Goal: Task Accomplishment & Management: Manage account settings

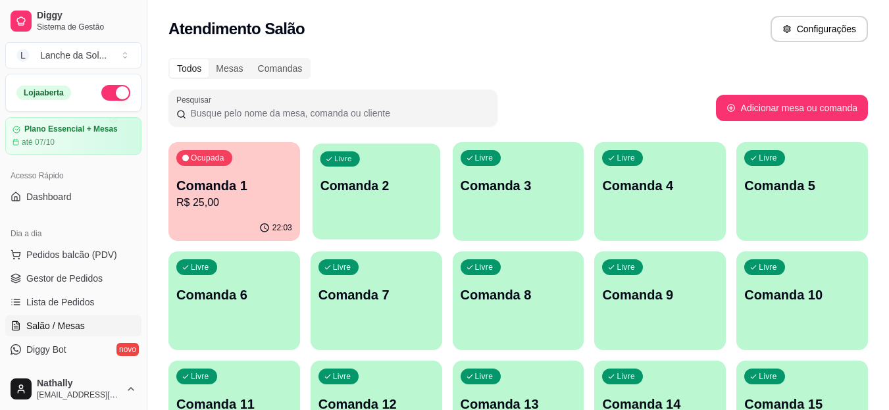
click at [376, 199] on div "Livre Comanda 2" at bounding box center [377, 183] width 128 height 80
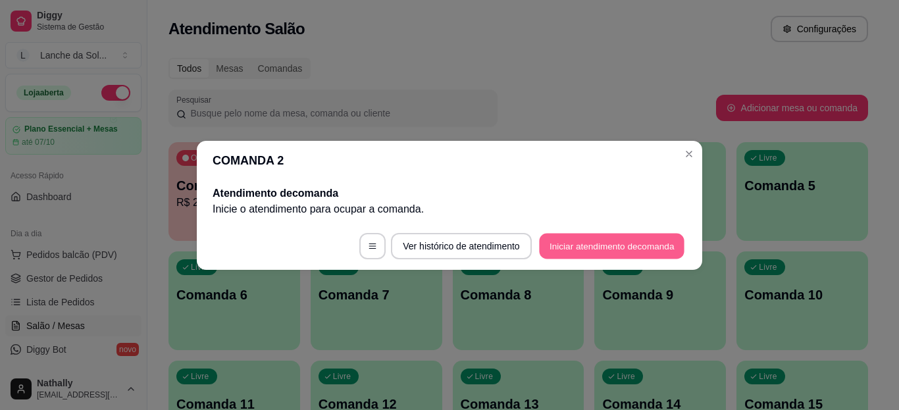
click at [539, 242] on button "Iniciar atendimento de comanda" at bounding box center [611, 246] width 145 height 26
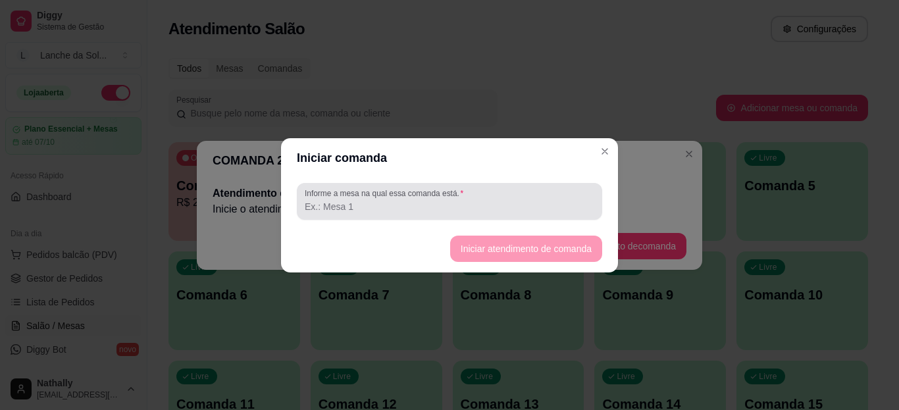
click at [490, 213] on div at bounding box center [450, 201] width 290 height 26
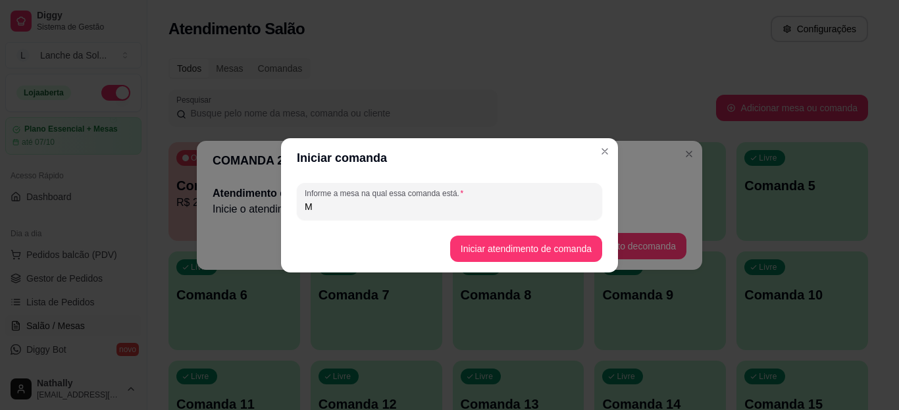
type input "M"
type input "LAILDO"
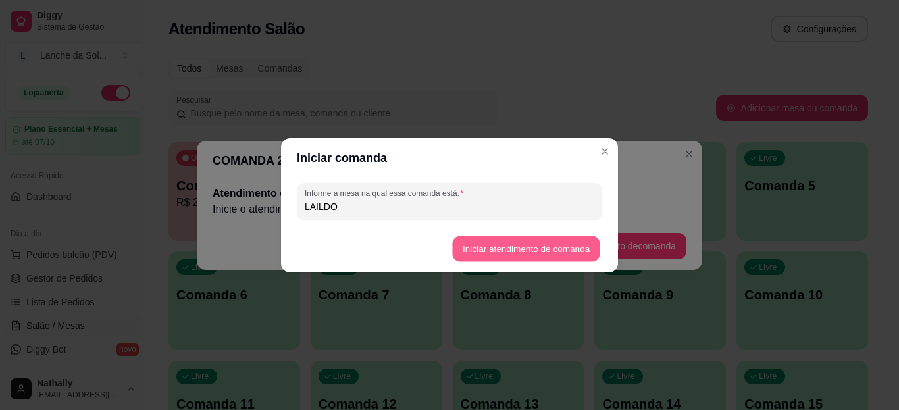
click at [476, 246] on button "Iniciar atendimento de comanda" at bounding box center [525, 249] width 147 height 26
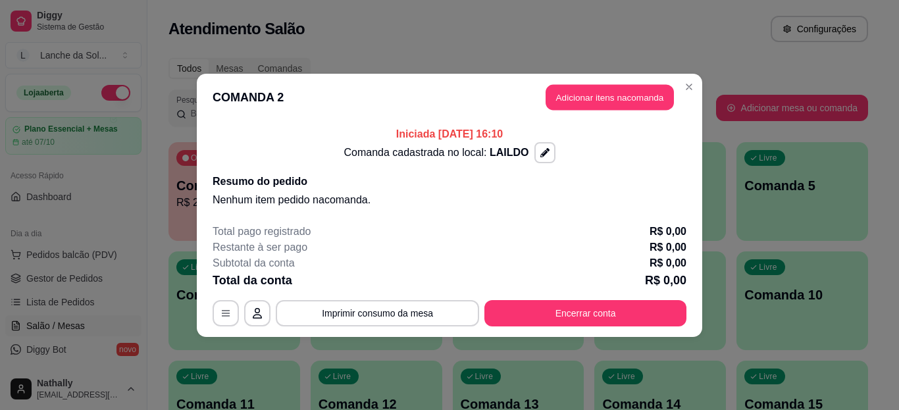
click at [587, 103] on button "Adicionar itens na comanda" at bounding box center [609, 97] width 128 height 26
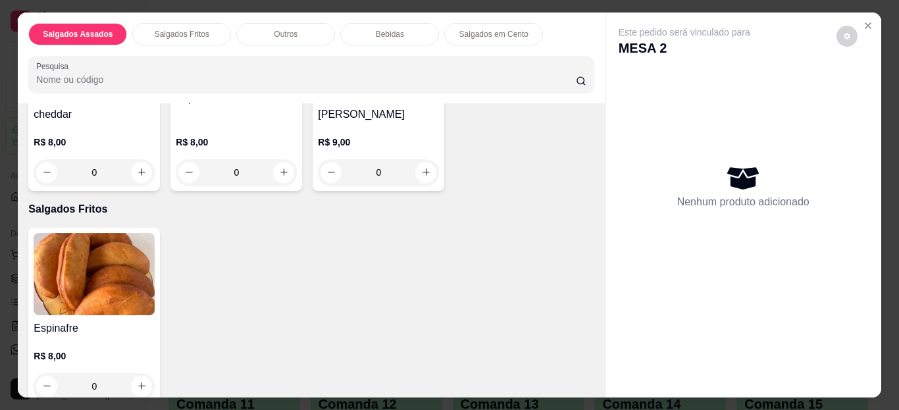
scroll to position [211, 0]
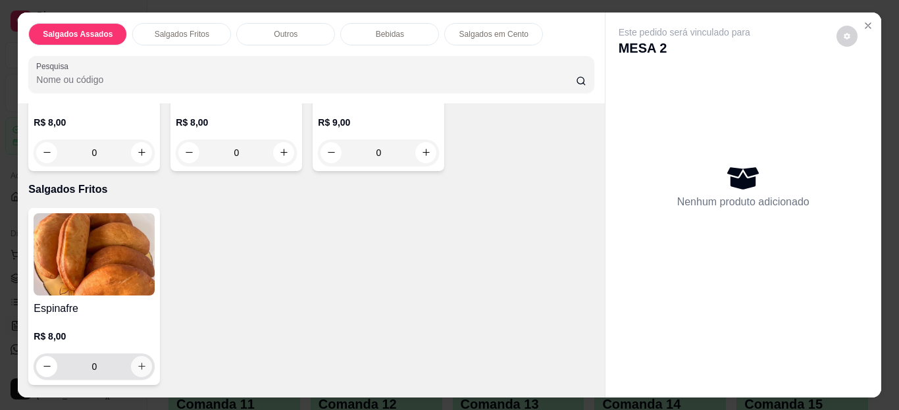
click at [138, 361] on icon "increase-product-quantity" at bounding box center [142, 366] width 10 height 10
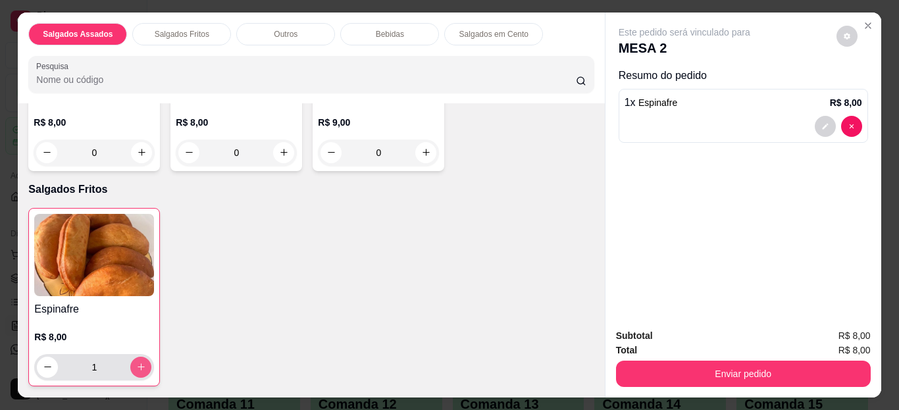
type input "1"
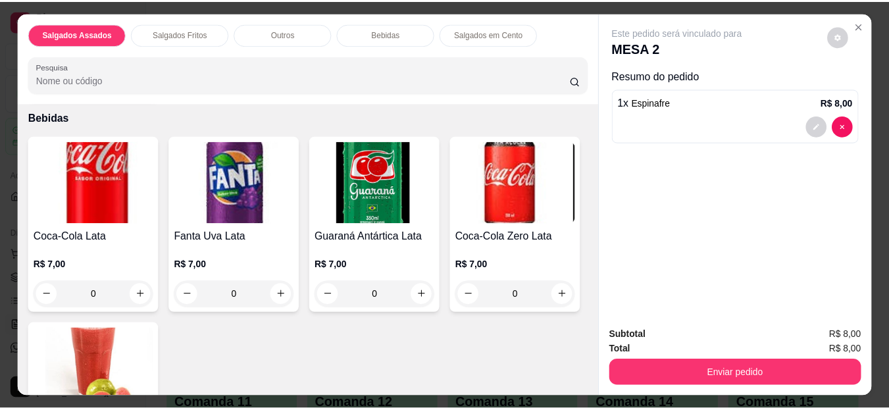
scroll to position [737, 0]
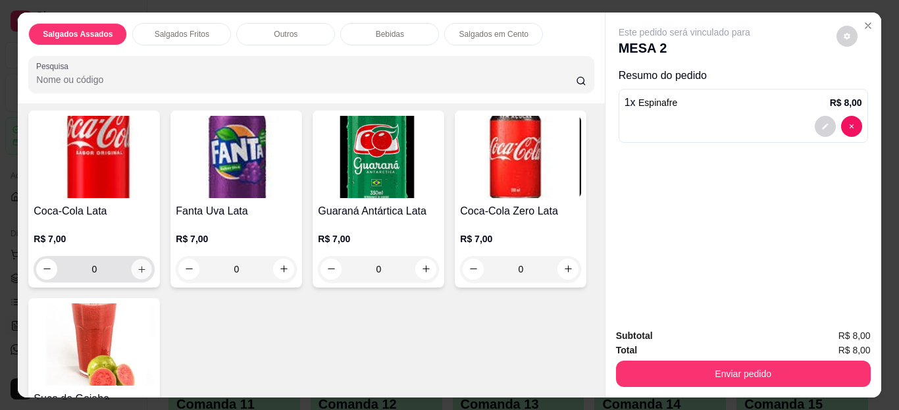
click at [142, 264] on button "increase-product-quantity" at bounding box center [142, 269] width 20 height 20
type input "1"
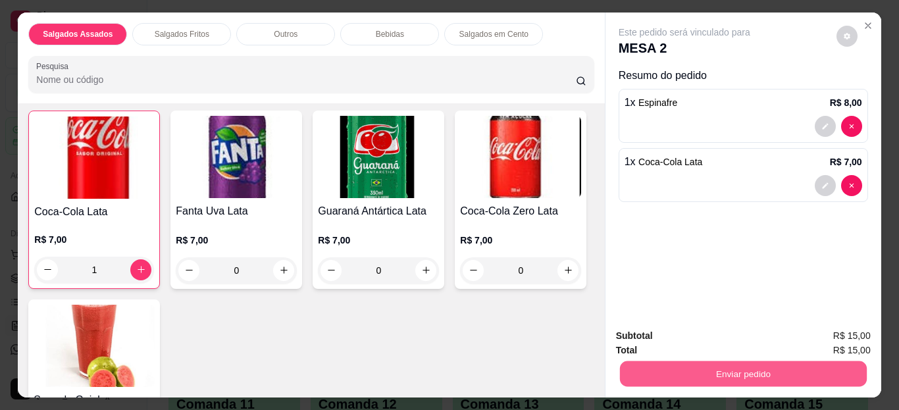
click at [683, 378] on button "Enviar pedido" at bounding box center [742, 374] width 247 height 26
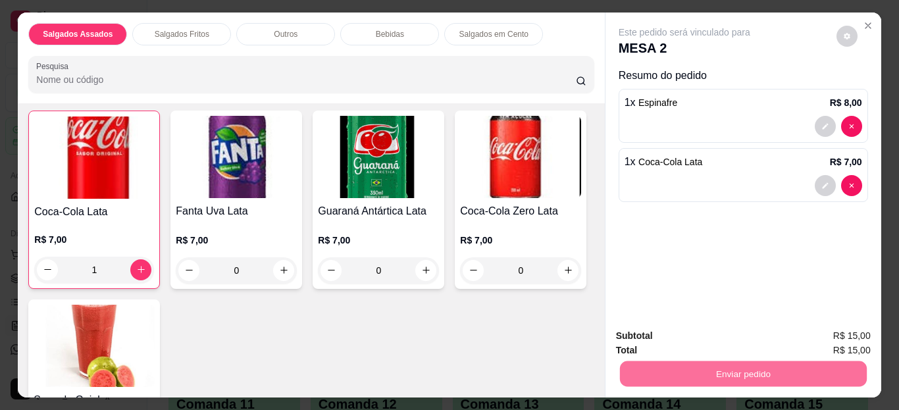
click at [828, 339] on button "Enviar pedido" at bounding box center [836, 336] width 72 height 24
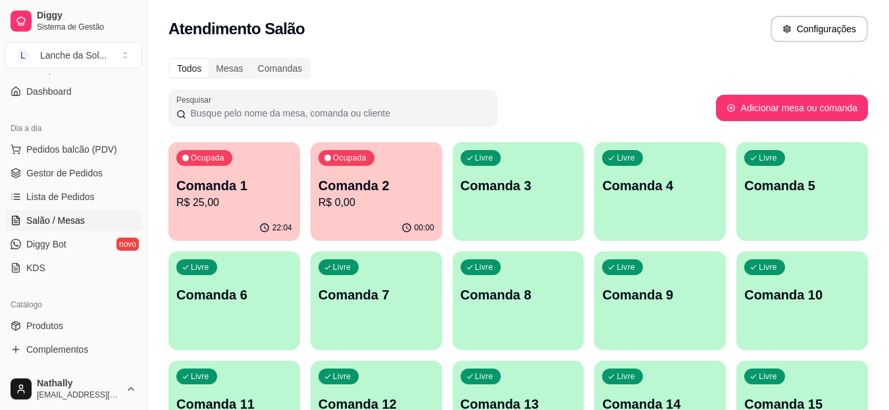
scroll to position [123, 0]
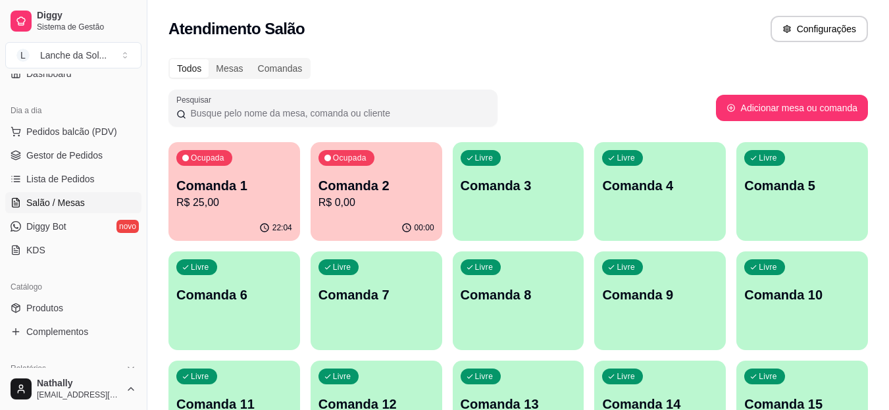
click at [56, 312] on span "Produtos" at bounding box center [44, 307] width 37 height 13
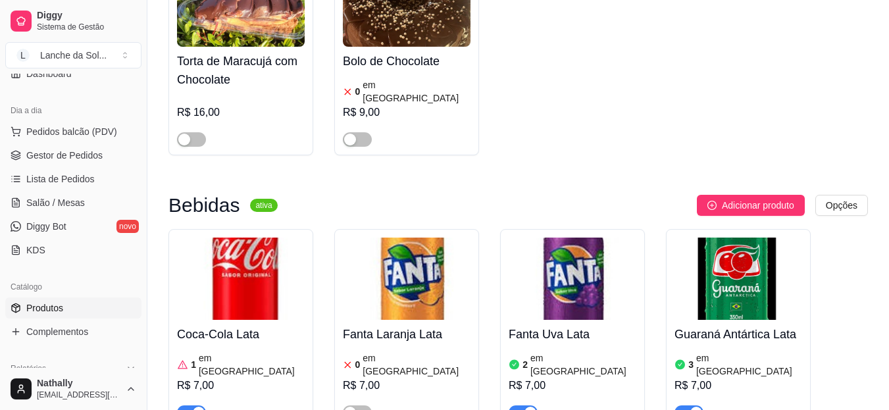
scroll to position [2956, 0]
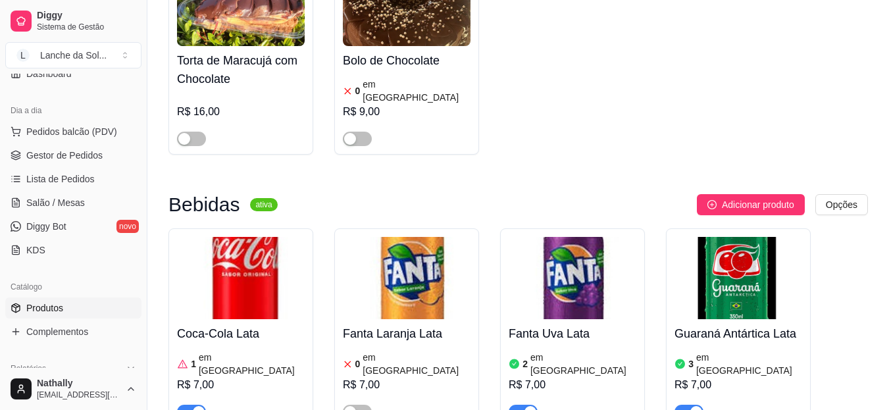
click at [99, 206] on link "Salão / Mesas" at bounding box center [73, 202] width 136 height 21
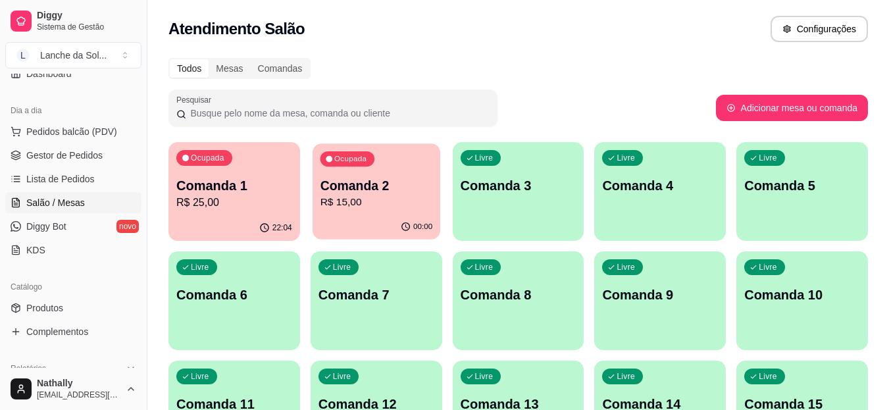
click at [355, 201] on p "R$ 15,00" at bounding box center [376, 202] width 113 height 15
click at [71, 310] on link "Produtos" at bounding box center [73, 307] width 136 height 21
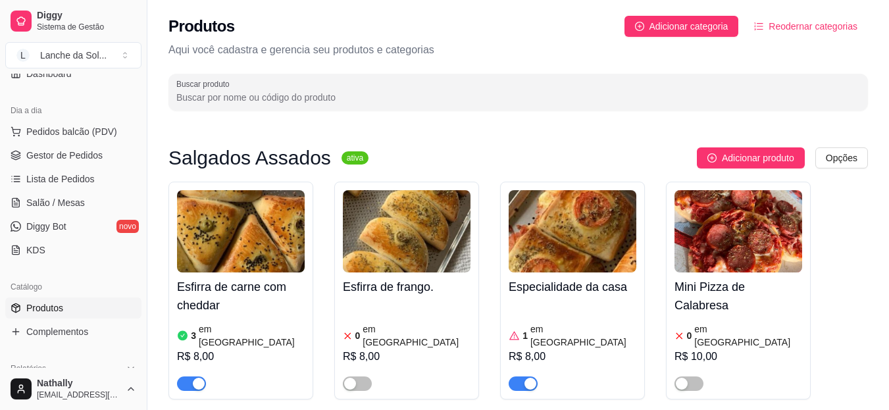
click at [113, 178] on link "Lista de Pedidos" at bounding box center [73, 178] width 136 height 21
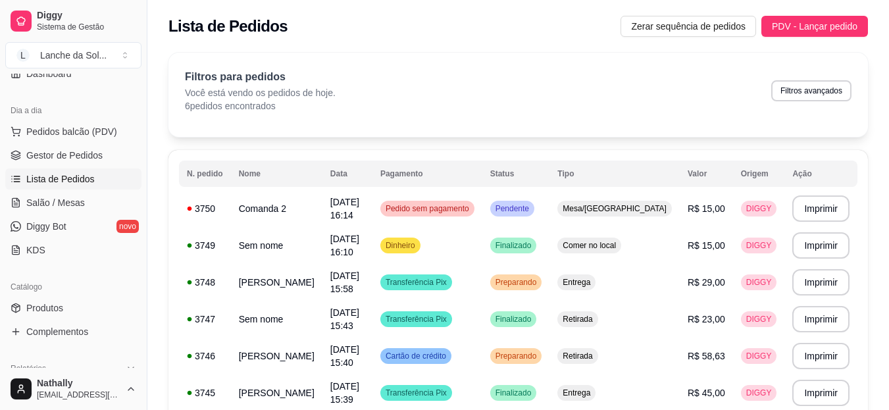
click at [73, 307] on link "Produtos" at bounding box center [73, 307] width 136 height 21
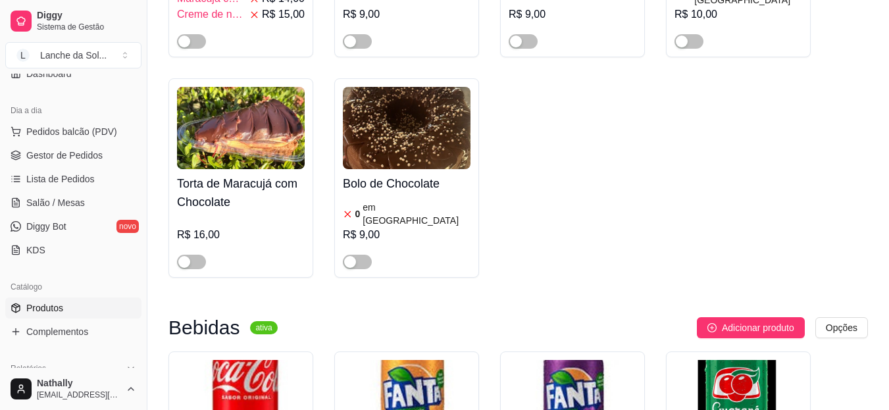
scroll to position [2894, 0]
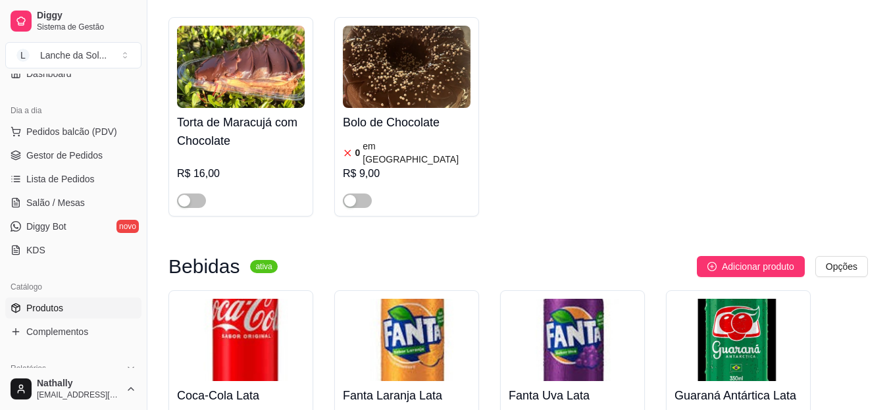
click at [105, 154] on link "Gestor de Pedidos" at bounding box center [73, 155] width 136 height 21
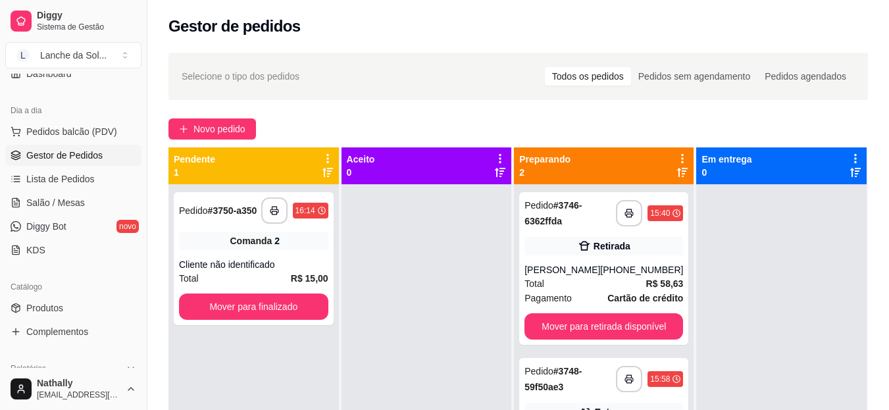
click at [71, 205] on span "Salão / Mesas" at bounding box center [55, 202] width 59 height 13
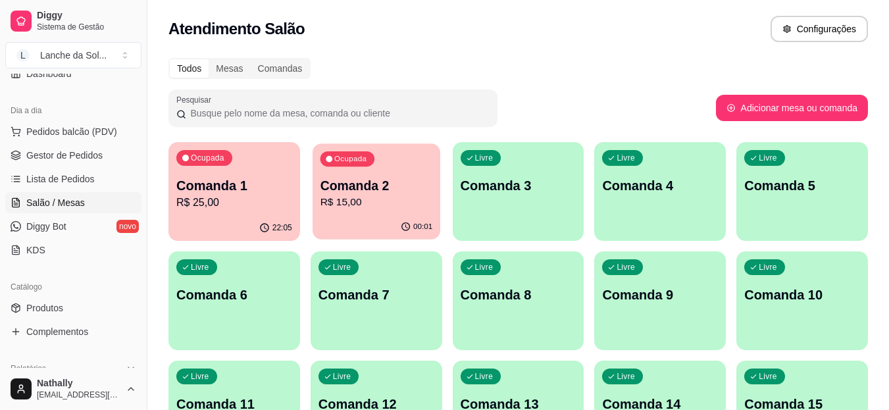
click at [399, 207] on p "R$ 15,00" at bounding box center [376, 202] width 113 height 15
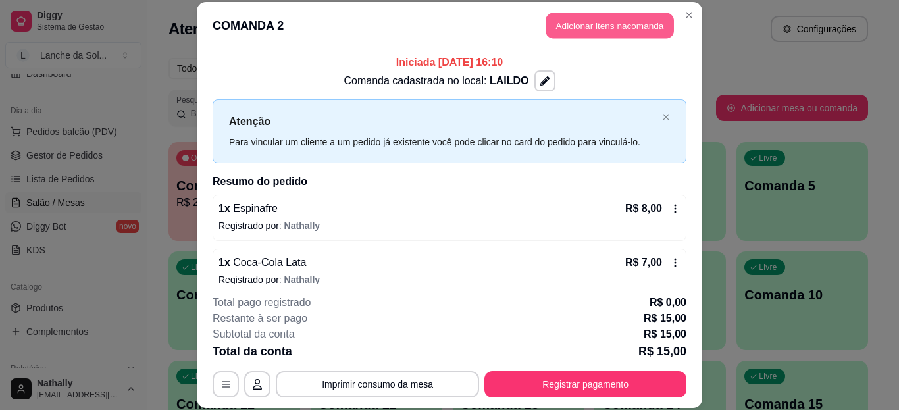
click at [618, 14] on button "Adicionar itens na comanda" at bounding box center [609, 26] width 128 height 26
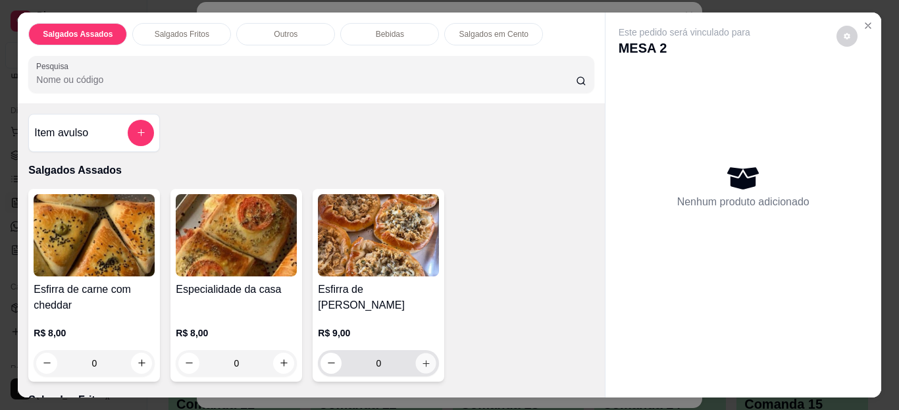
click at [423, 358] on icon "increase-product-quantity" at bounding box center [426, 363] width 10 height 10
type input "1"
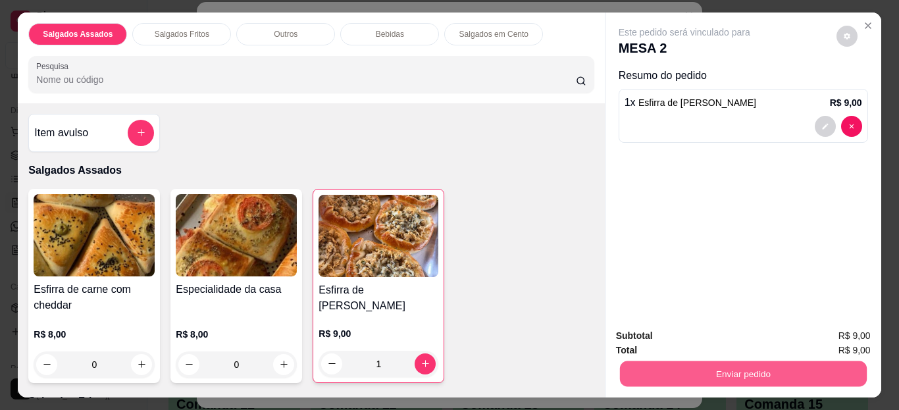
click at [649, 373] on button "Enviar pedido" at bounding box center [742, 374] width 247 height 26
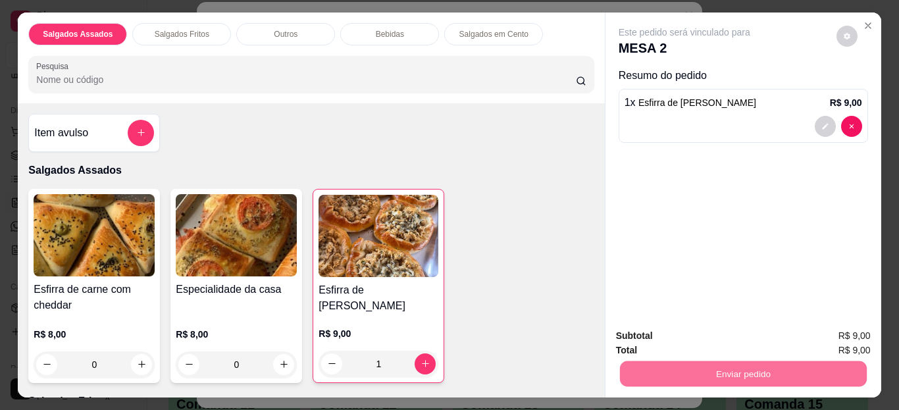
click at [837, 337] on button "Enviar pedido" at bounding box center [836, 336] width 72 height 24
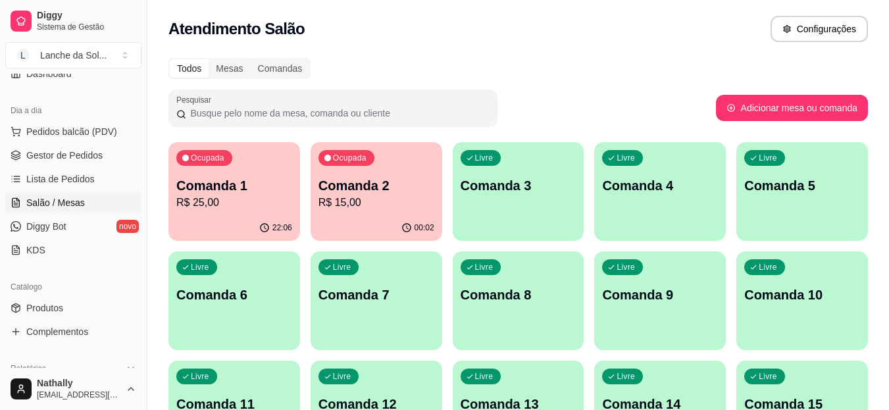
click at [80, 151] on span "Gestor de Pedidos" at bounding box center [64, 155] width 76 height 13
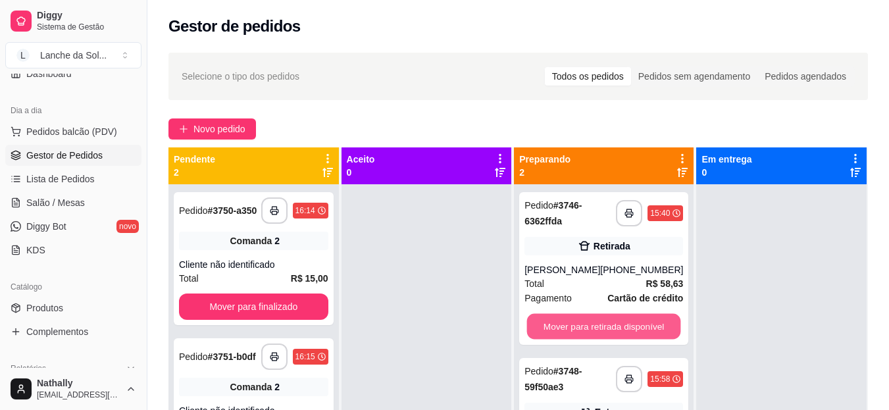
click at [599, 322] on button "Mover para retirada disponível" at bounding box center [604, 327] width 154 height 26
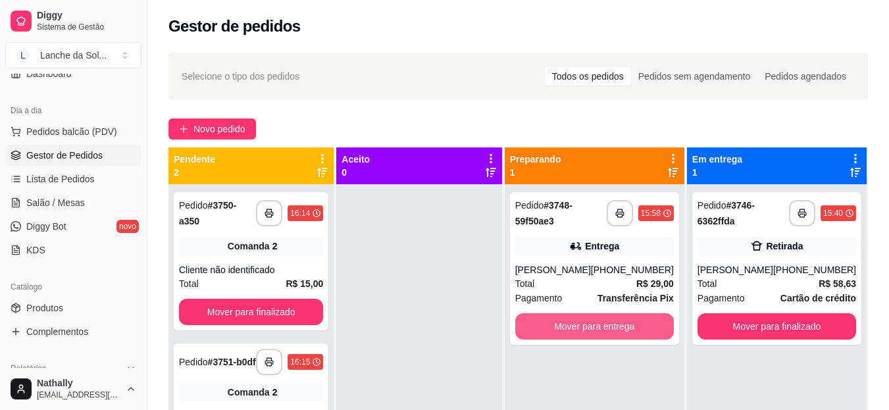
click at [599, 322] on button "Mover para entrega" at bounding box center [594, 326] width 159 height 26
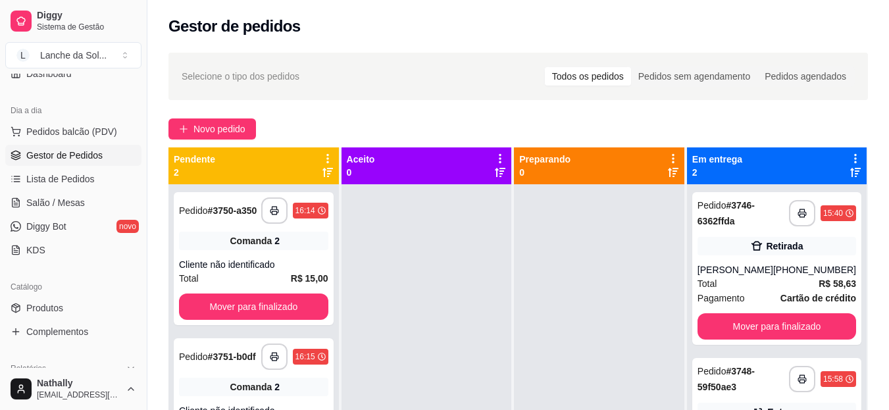
click at [735, 378] on div "Pedido # 3748-59f50ae3" at bounding box center [742, 379] width 91 height 32
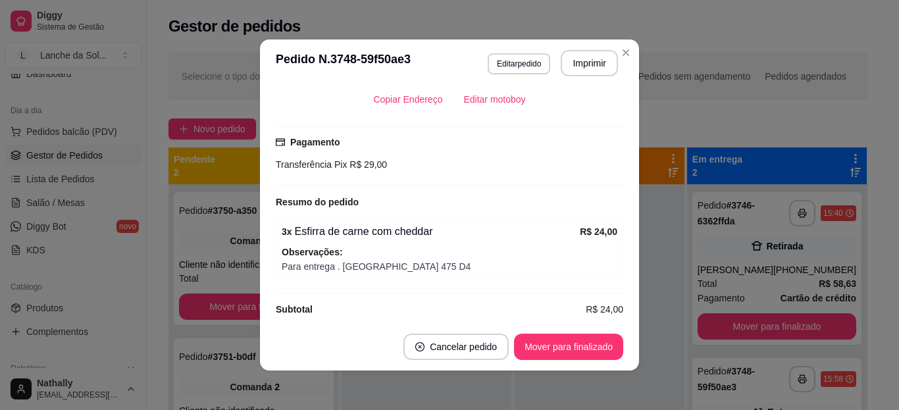
scroll to position [355, 0]
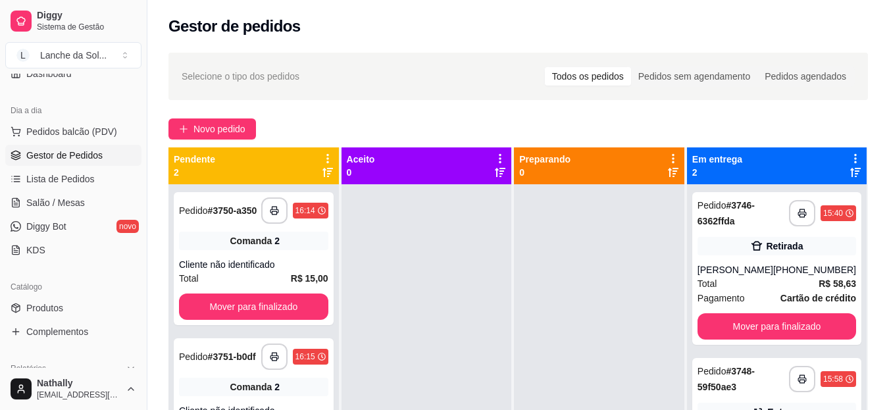
click at [86, 203] on link "Salão / Mesas" at bounding box center [73, 202] width 136 height 21
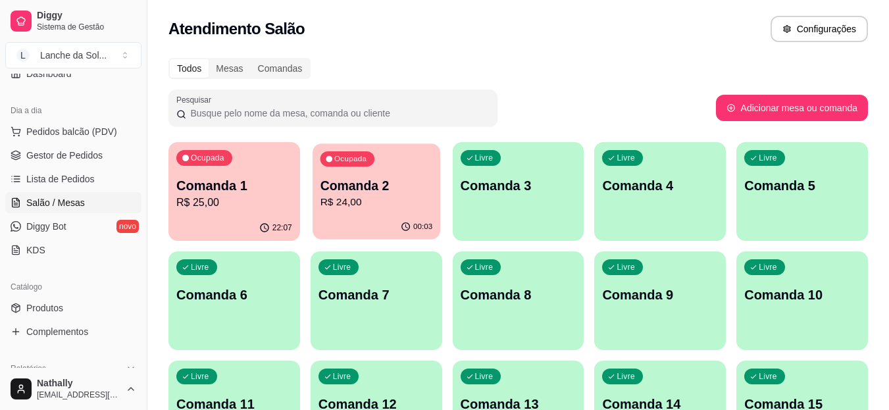
click at [344, 209] on p "R$ 24,00" at bounding box center [376, 202] width 113 height 15
click at [86, 155] on span "Gestor de Pedidos" at bounding box center [64, 155] width 76 height 13
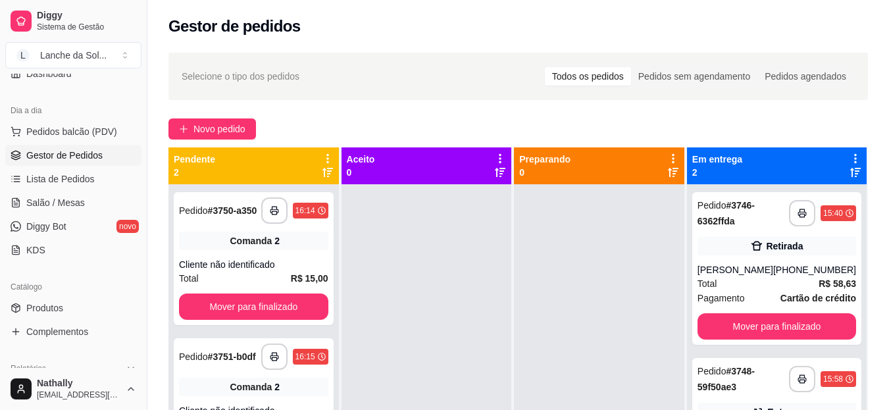
click at [717, 386] on strong "# 3748-59f50ae3" at bounding box center [725, 379] width 57 height 26
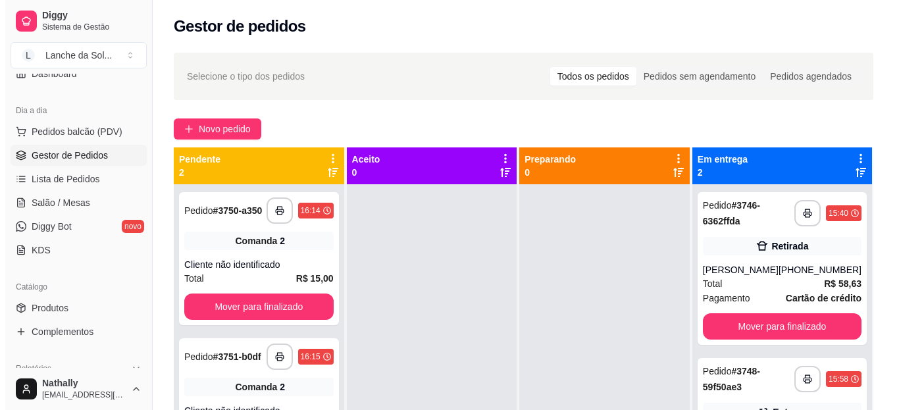
scroll to position [201, 0]
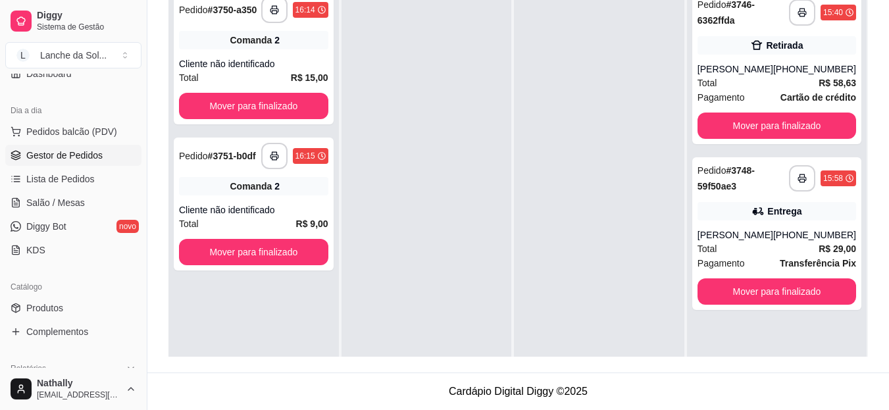
click at [768, 68] on div "[PERSON_NAME]" at bounding box center [735, 69] width 76 height 13
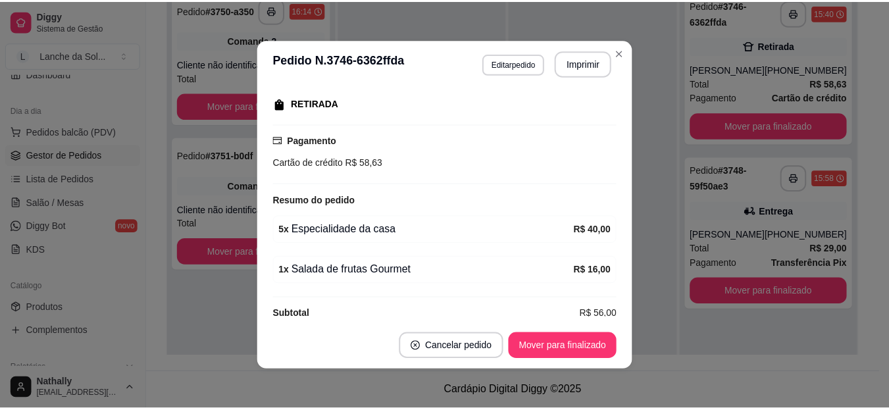
scroll to position [224, 0]
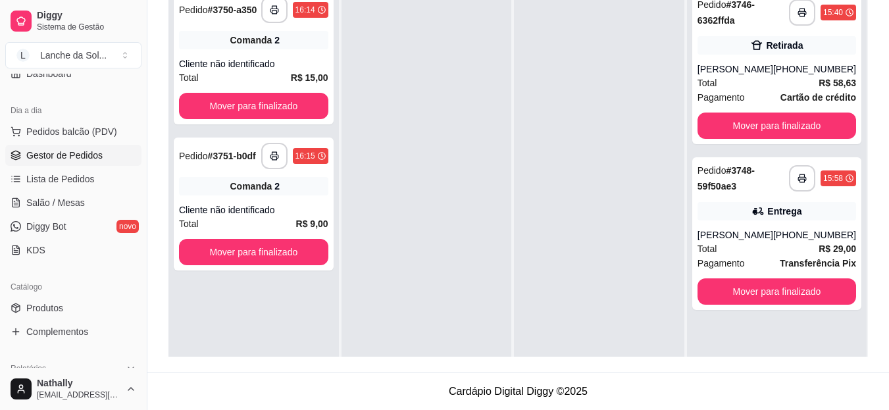
click at [578, 133] on div at bounding box center [599, 189] width 170 height 410
click at [70, 199] on span "Salão / Mesas" at bounding box center [55, 202] width 59 height 13
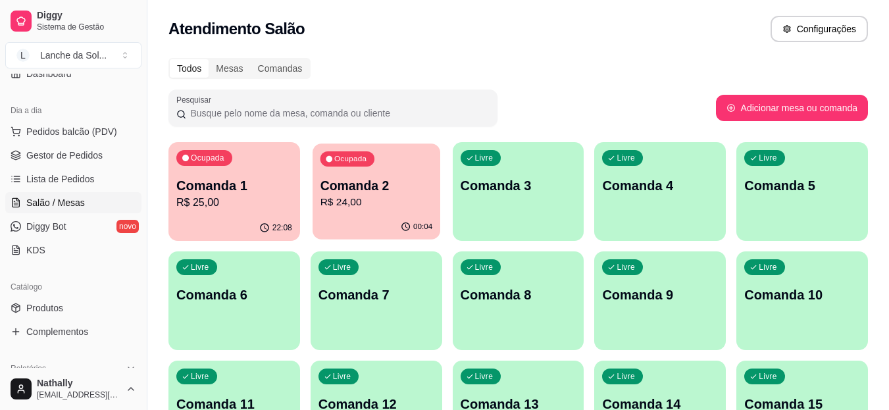
click at [376, 204] on p "R$ 24,00" at bounding box center [376, 202] width 113 height 15
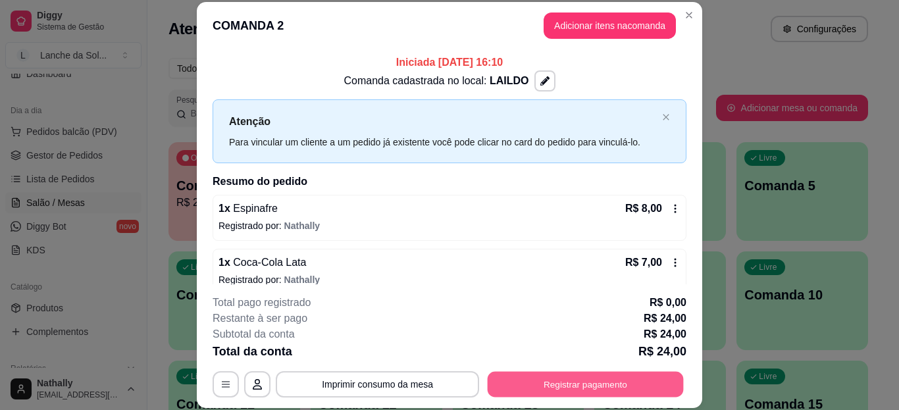
click at [529, 380] on button "Registrar pagamento" at bounding box center [586, 384] width 196 height 26
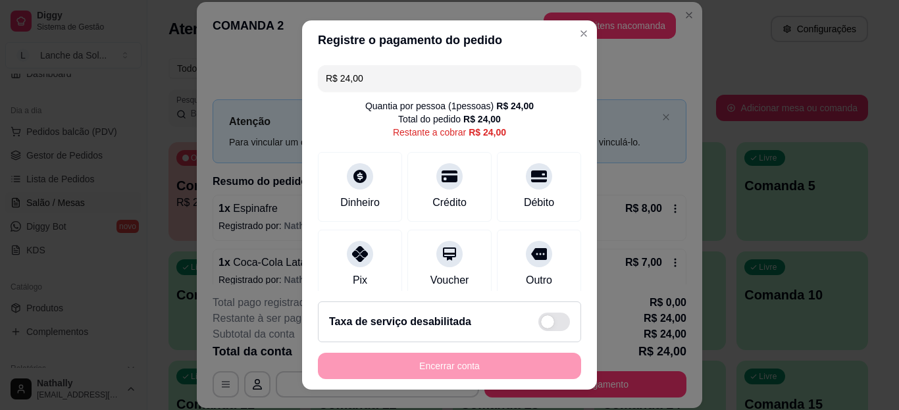
click at [362, 254] on div at bounding box center [360, 254] width 26 height 26
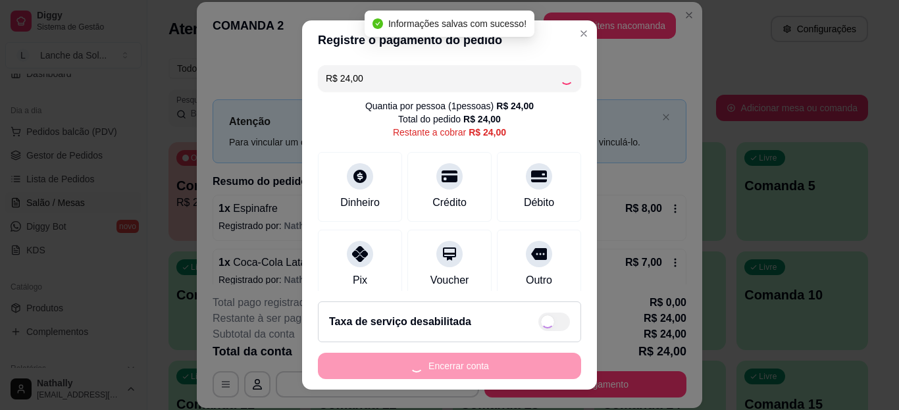
type input "R$ 0,00"
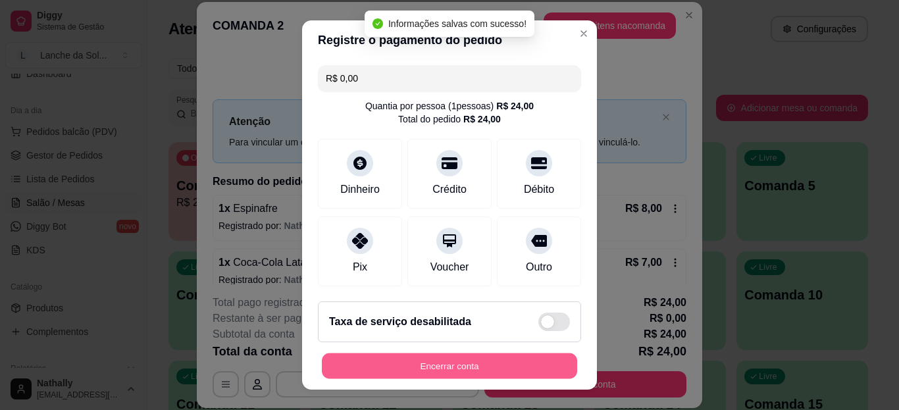
click at [399, 363] on button "Encerrar conta" at bounding box center [449, 366] width 255 height 26
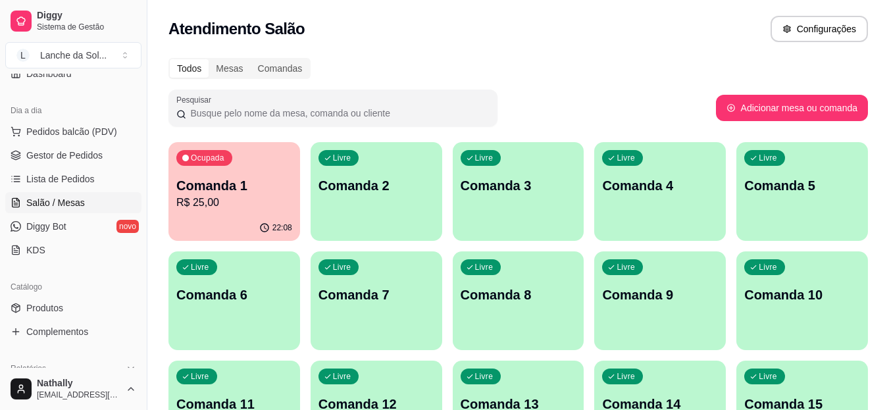
click at [66, 307] on link "Produtos" at bounding box center [73, 307] width 136 height 21
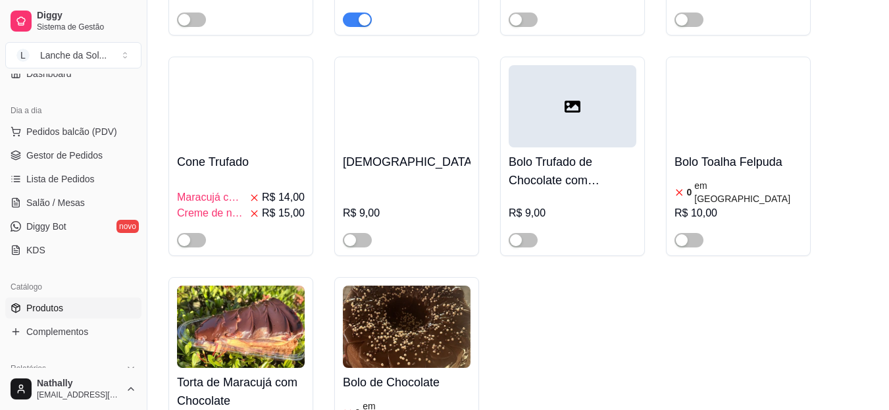
scroll to position [2993, 0]
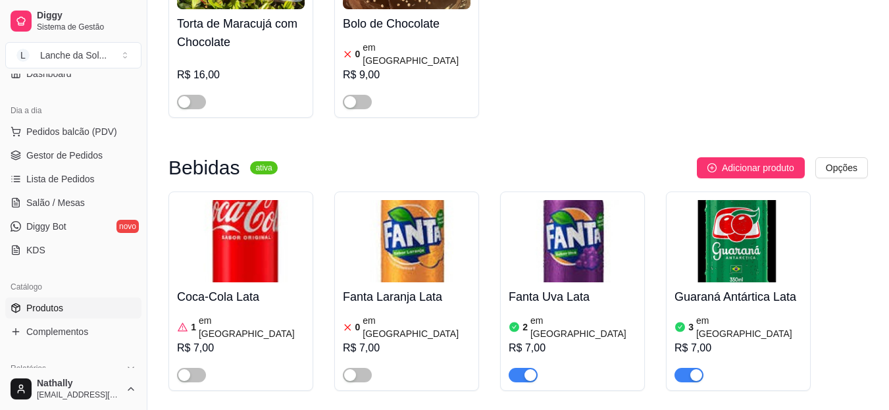
click at [282, 356] on div at bounding box center [241, 369] width 128 height 26
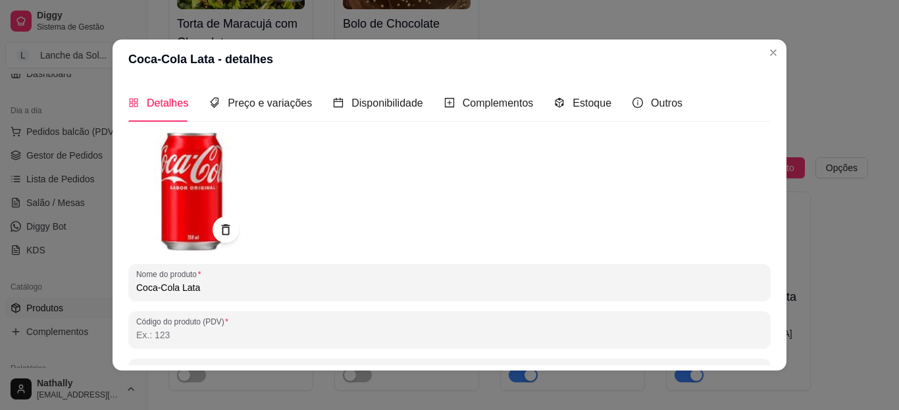
click at [568, 114] on div "Estoque" at bounding box center [582, 103] width 57 height 38
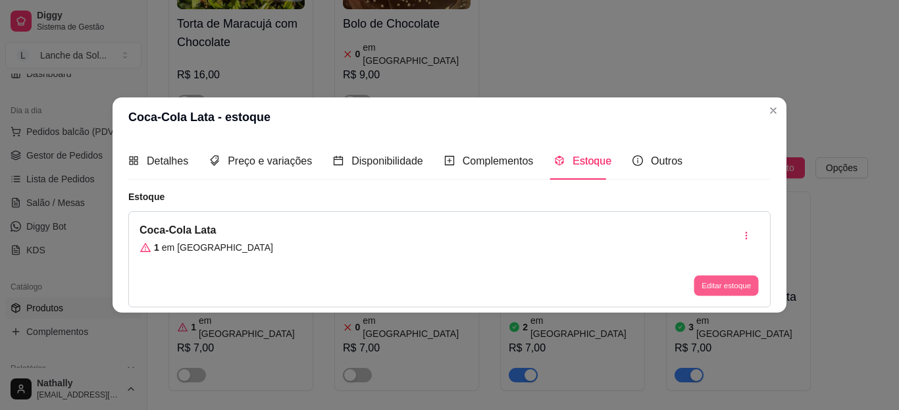
click at [703, 280] on button "Editar estoque" at bounding box center [725, 286] width 64 height 20
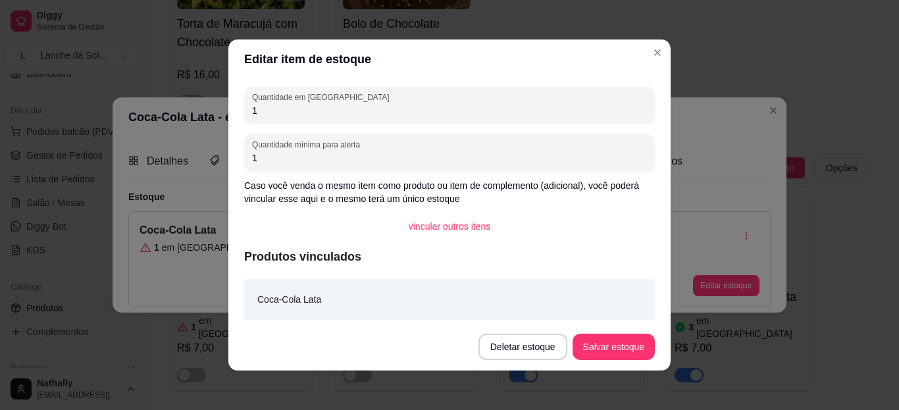
click at [565, 113] on input "1" at bounding box center [449, 110] width 395 height 13
type input "0"
click at [594, 340] on button "Salvar estoque" at bounding box center [613, 347] width 80 height 26
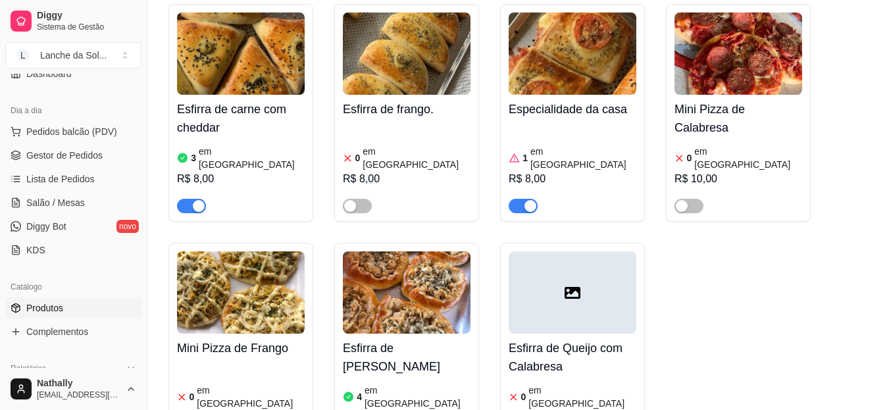
scroll to position [168, 0]
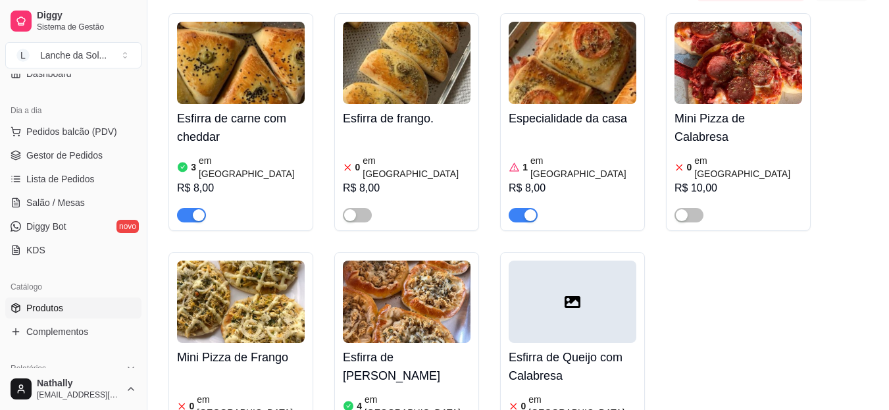
click at [66, 154] on span "Gestor de Pedidos" at bounding box center [64, 155] width 76 height 13
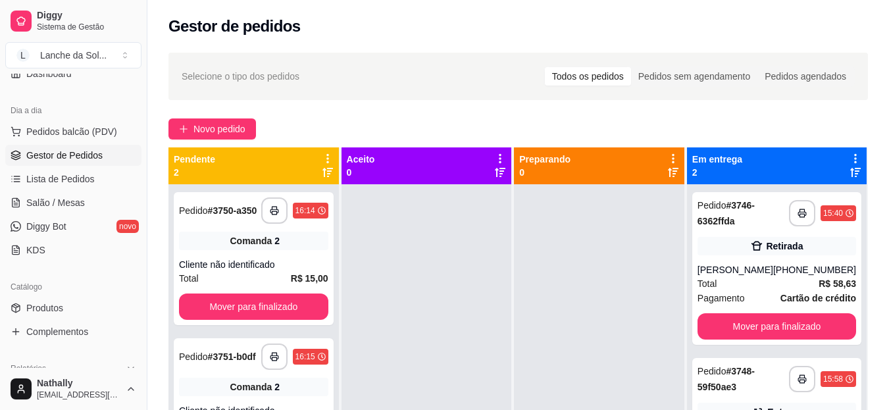
click at [66, 154] on span "Gestor de Pedidos" at bounding box center [64, 155] width 76 height 13
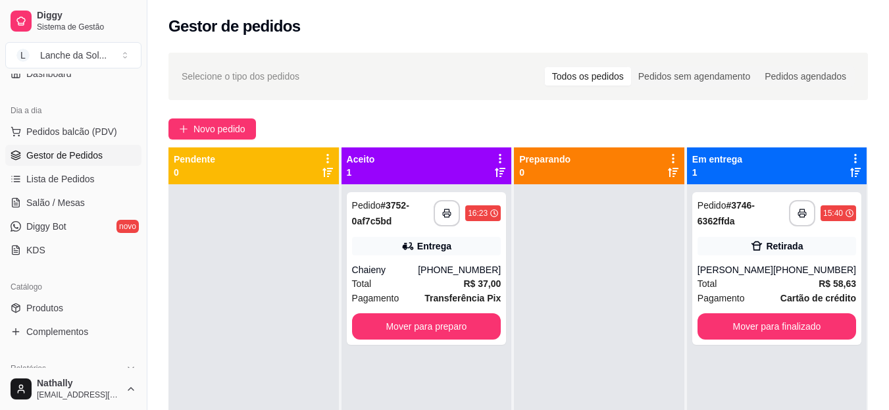
click at [443, 273] on div "(93) 99128-8127" at bounding box center [459, 269] width 83 height 13
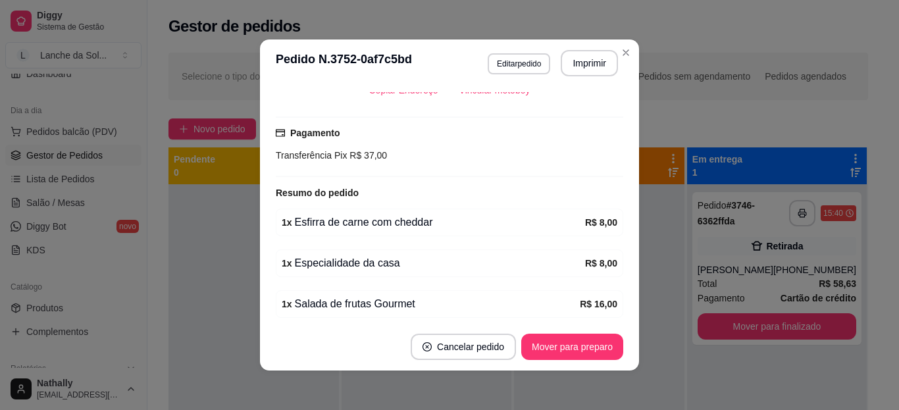
scroll to position [367, 0]
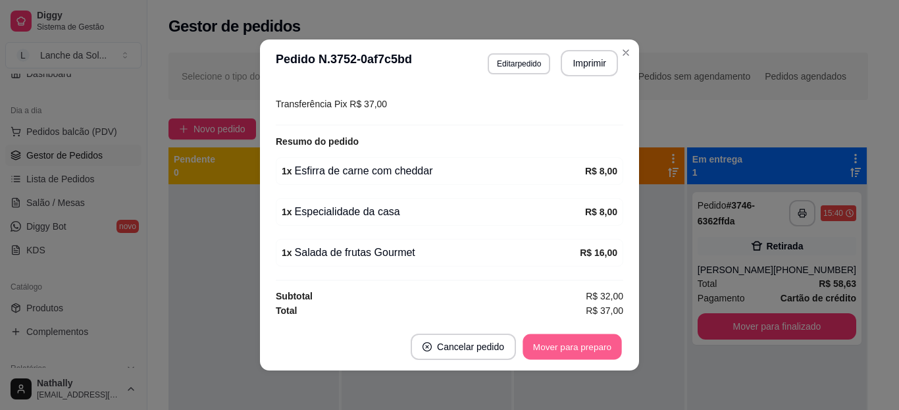
click at [594, 345] on button "Mover para preparo" at bounding box center [571, 347] width 99 height 26
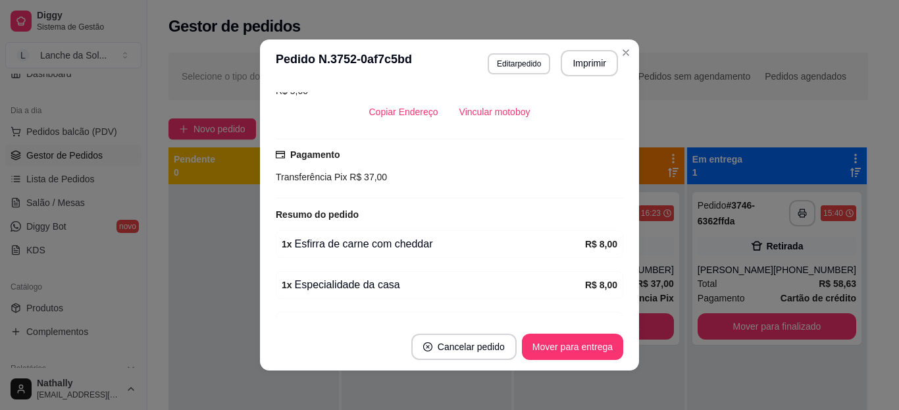
scroll to position [288, 0]
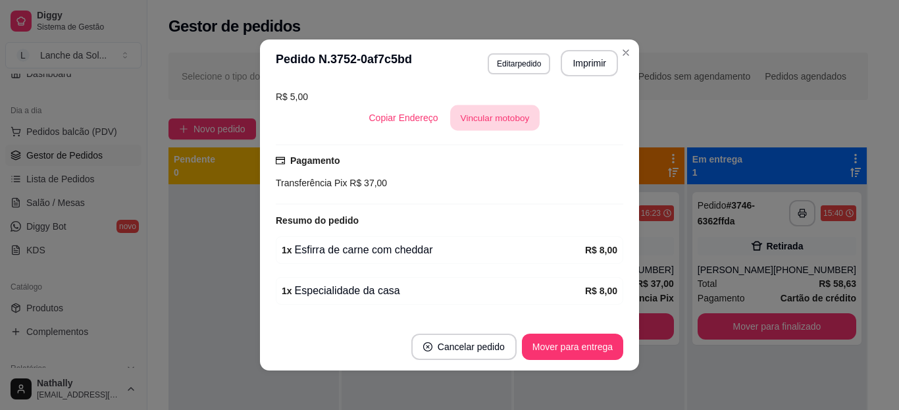
click at [516, 119] on button "Vincular motoboy" at bounding box center [494, 118] width 89 height 26
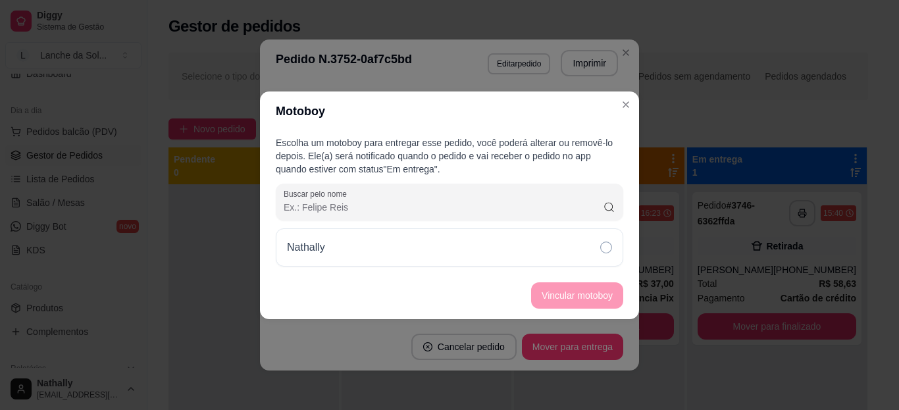
click at [562, 248] on div "Nathally" at bounding box center [449, 247] width 347 height 38
click at [595, 292] on button "Vincular motoboy" at bounding box center [576, 295] width 89 height 26
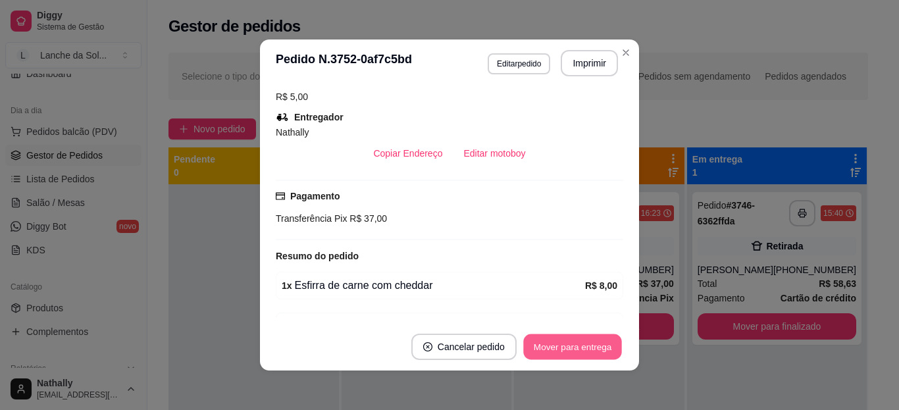
click at [593, 351] on button "Mover para entrega" at bounding box center [572, 347] width 99 height 26
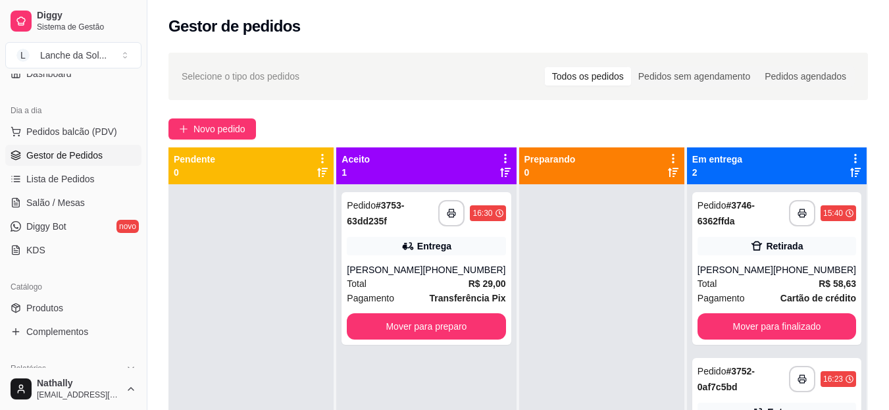
click at [422, 274] on div "Naygon Soares do Nascimento" at bounding box center [385, 269] width 76 height 13
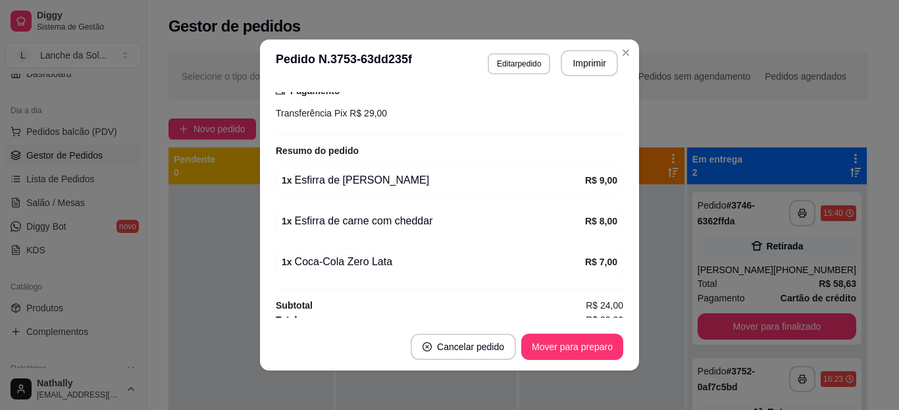
scroll to position [367, 0]
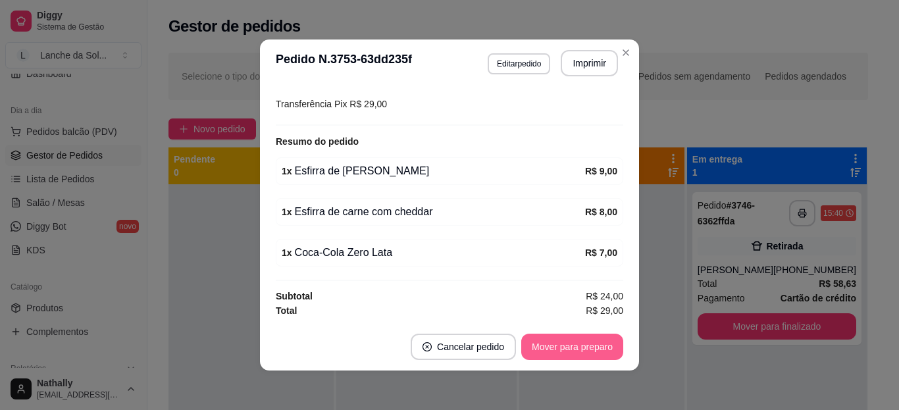
click at [591, 345] on button "Mover para preparo" at bounding box center [572, 347] width 102 height 26
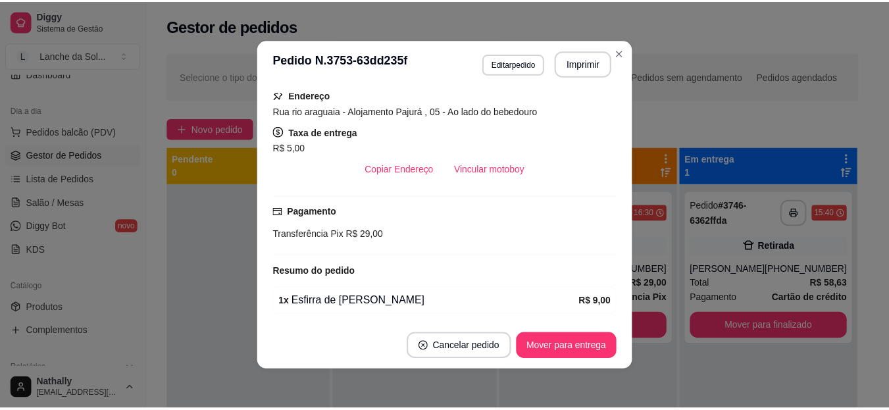
scroll to position [236, 0]
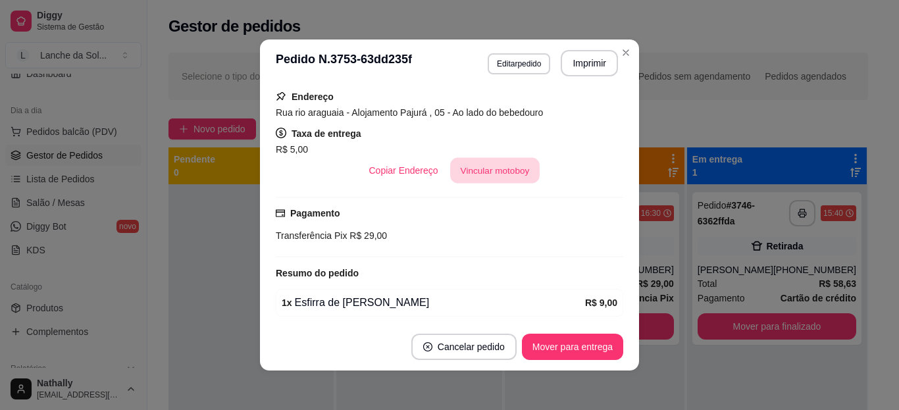
click at [515, 166] on button "Vincular motoboy" at bounding box center [494, 171] width 89 height 26
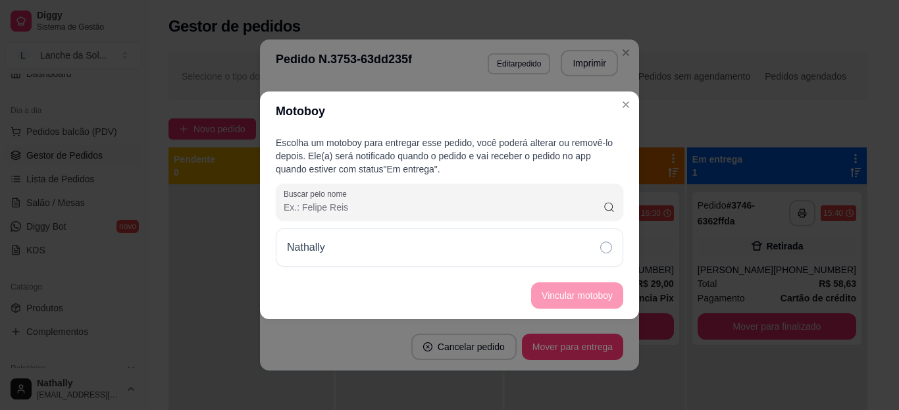
click at [559, 248] on div "Nathally" at bounding box center [449, 247] width 347 height 38
click at [586, 298] on button "Vincular motoboy" at bounding box center [576, 295] width 89 height 26
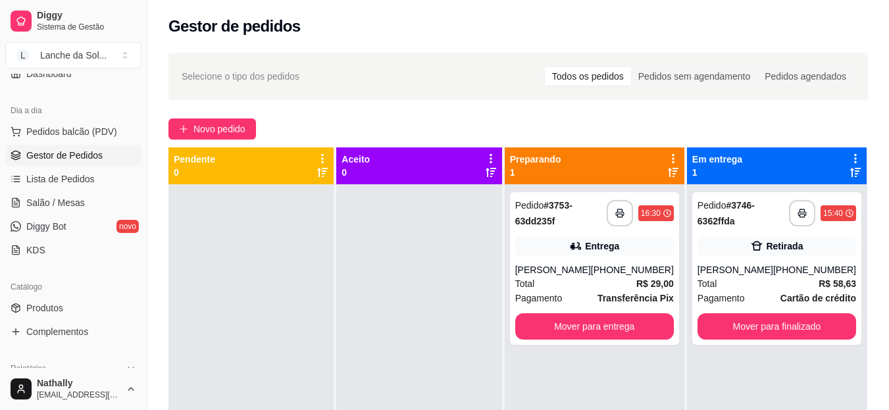
click at [86, 301] on link "Produtos" at bounding box center [73, 307] width 136 height 21
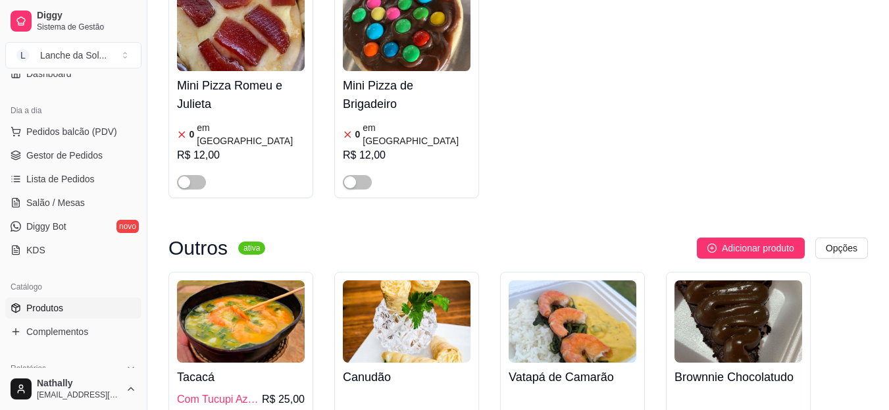
scroll to position [1535, 0]
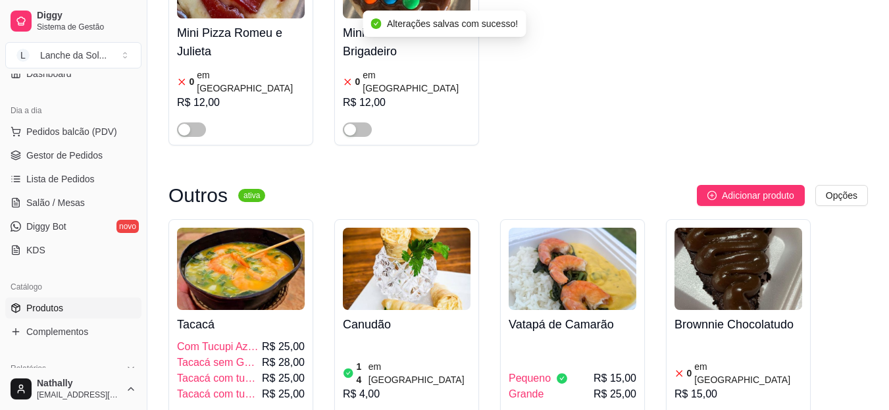
click at [61, 159] on span "Gestor de Pedidos" at bounding box center [64, 155] width 76 height 13
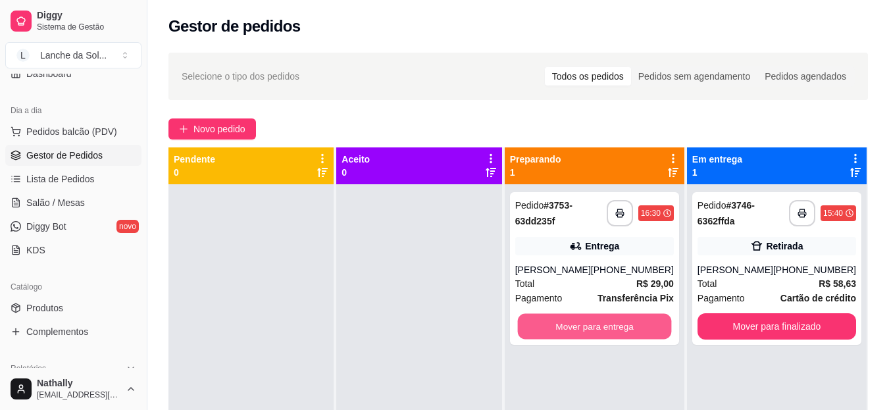
click at [611, 340] on button "Mover para entrega" at bounding box center [594, 327] width 154 height 26
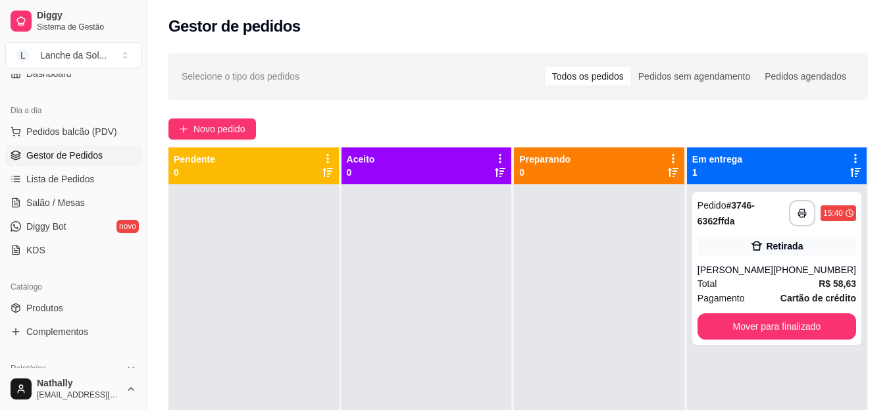
click at [77, 297] on link "Produtos" at bounding box center [73, 307] width 136 height 21
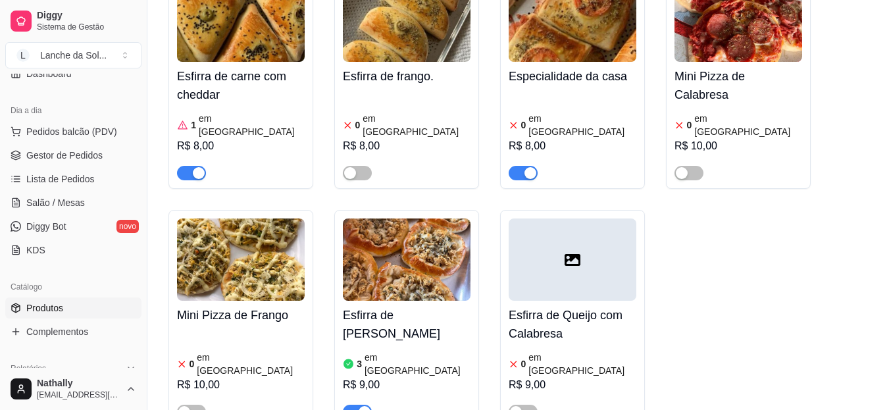
scroll to position [263, 0]
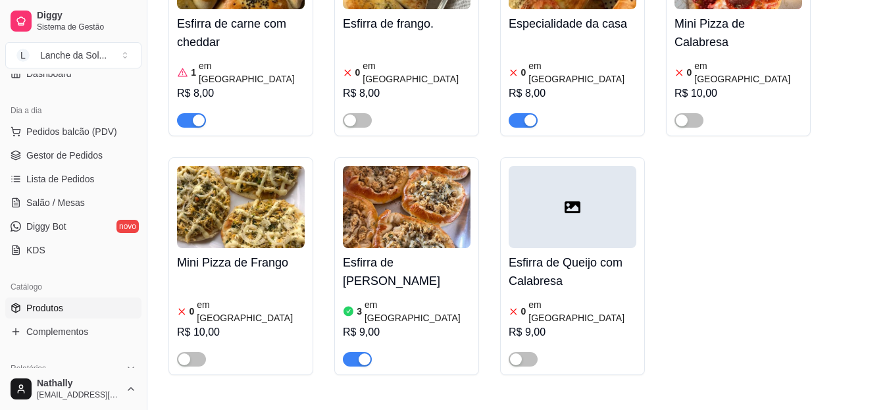
click at [530, 114] on div "button" at bounding box center [530, 120] width 12 height 12
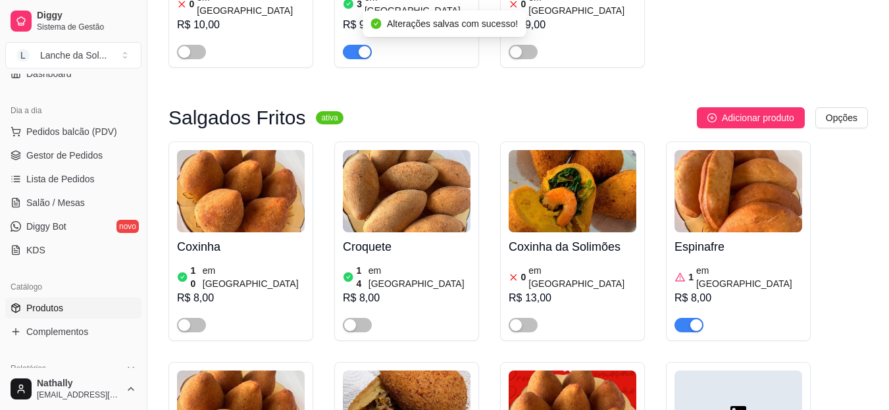
scroll to position [614, 0]
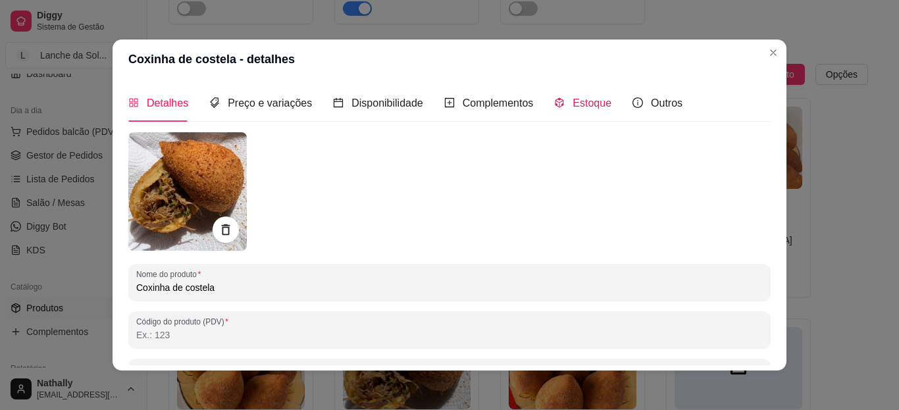
click at [572, 99] on span "Estoque" at bounding box center [591, 102] width 39 height 11
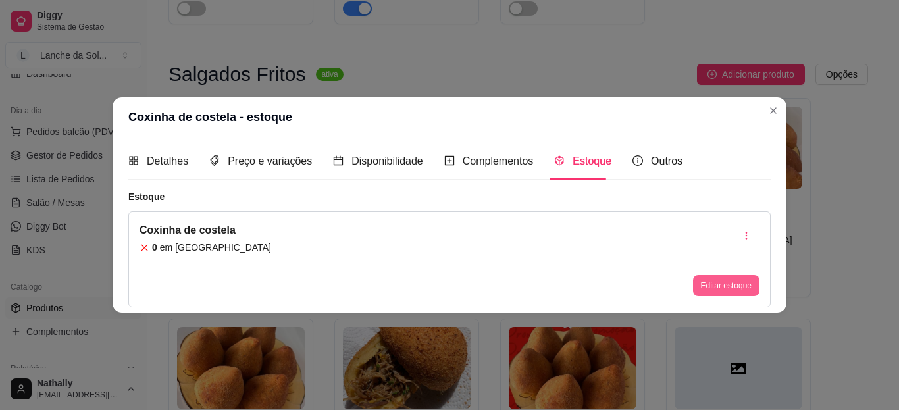
click at [727, 284] on button "Editar estoque" at bounding box center [726, 285] width 66 height 21
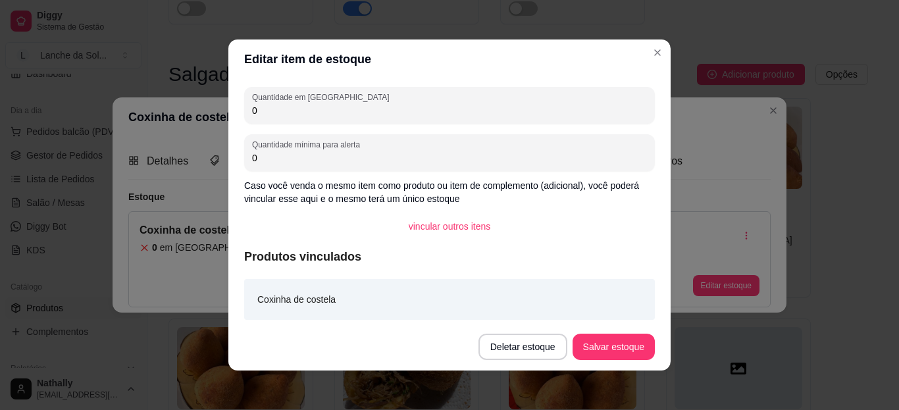
click at [568, 107] on input "0" at bounding box center [449, 110] width 395 height 13
type input "10"
click at [586, 347] on button "Salvar estoque" at bounding box center [613, 347] width 82 height 26
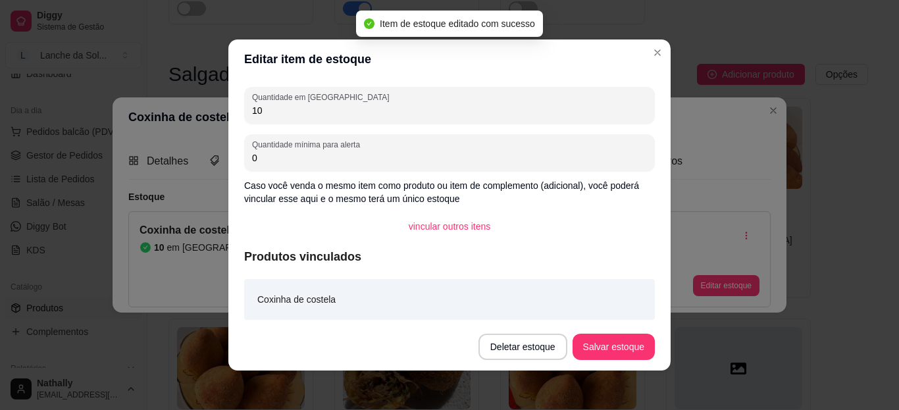
click at [653, 65] on header "Editar item de estoque" at bounding box center [449, 58] width 442 height 39
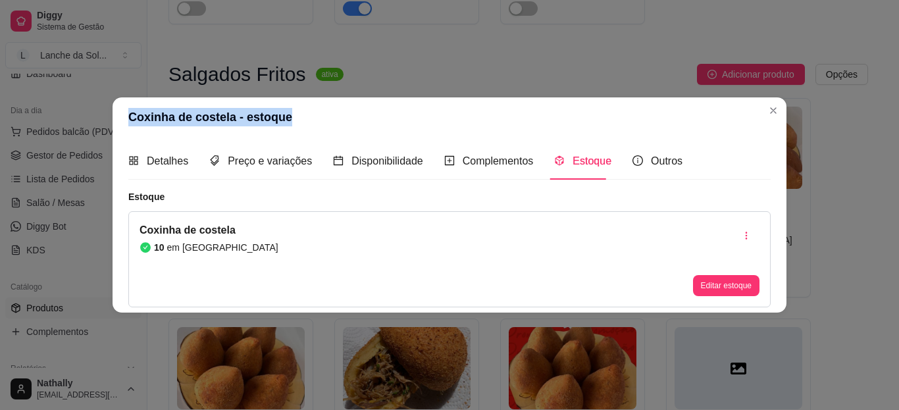
drag, startPoint x: 757, startPoint y: 102, endPoint x: 779, endPoint y: 118, distance: 27.4
click at [779, 118] on section "Coxinha de costela - estoque Detalhes Preço e variações Disponibilidade Complem…" at bounding box center [450, 204] width 674 height 215
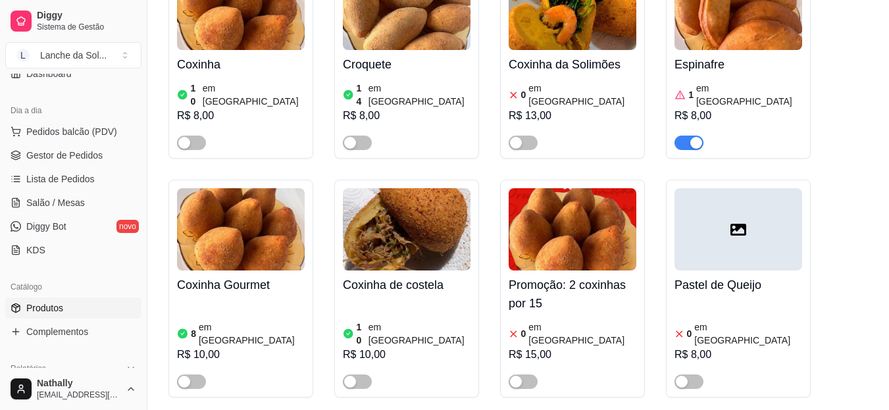
scroll to position [772, 0]
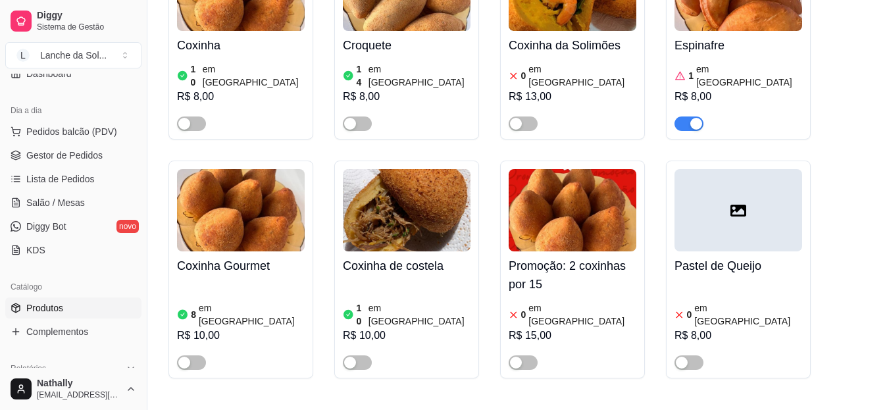
click at [363, 116] on span "button" at bounding box center [357, 123] width 29 height 14
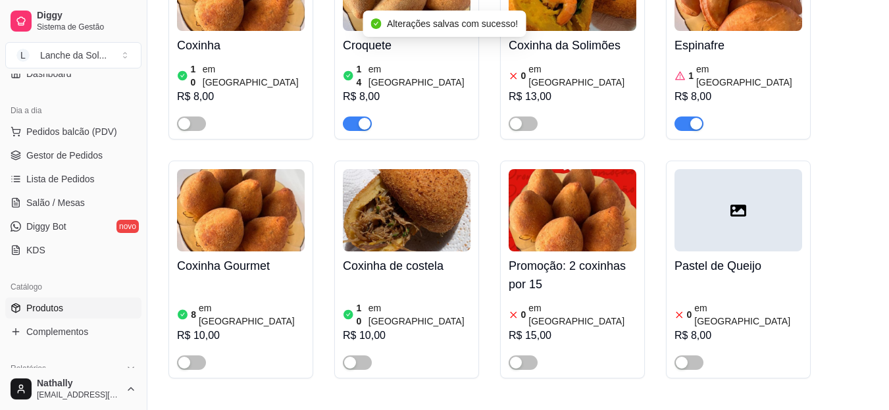
click at [200, 116] on span "button" at bounding box center [191, 123] width 29 height 14
click at [188, 357] on div "button" at bounding box center [184, 363] width 12 height 12
click at [358, 355] on span "button" at bounding box center [357, 362] width 29 height 14
click at [63, 201] on span "Salão / Mesas" at bounding box center [55, 202] width 59 height 13
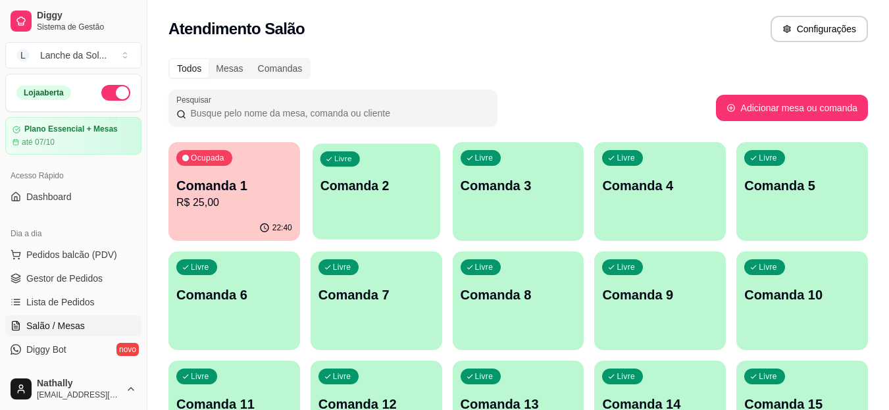
click at [380, 207] on div "Livre Comanda 2" at bounding box center [377, 183] width 128 height 80
click at [94, 278] on span "Gestor de Pedidos" at bounding box center [64, 278] width 76 height 13
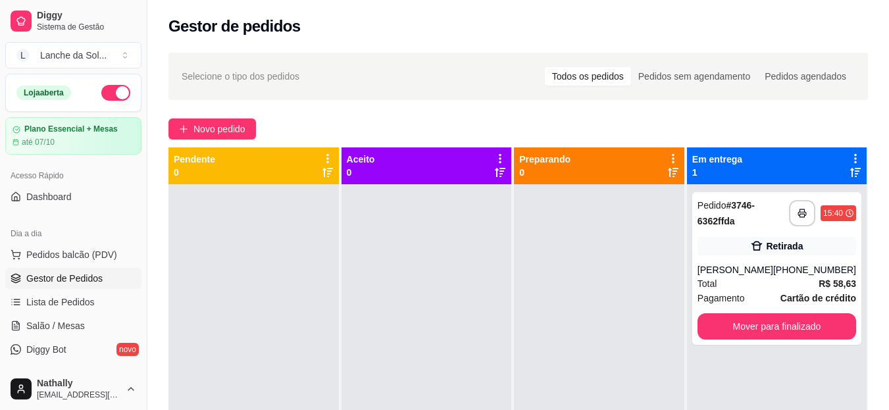
click at [78, 324] on span "Salão / Mesas" at bounding box center [55, 325] width 59 height 13
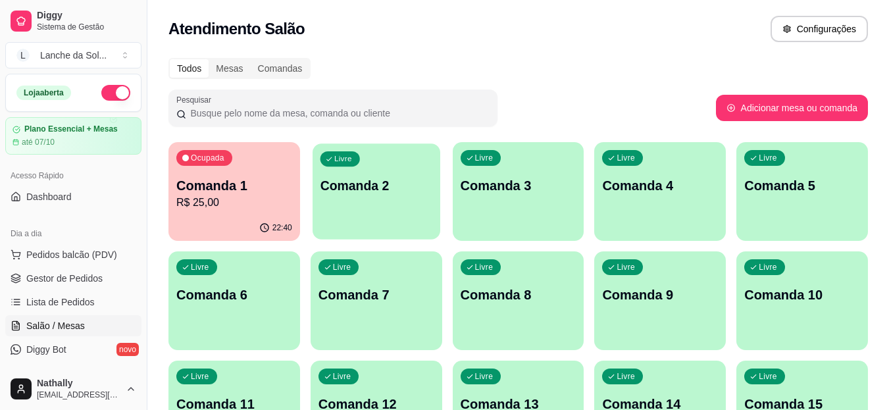
click at [368, 193] on p "Comanda 2" at bounding box center [376, 186] width 113 height 18
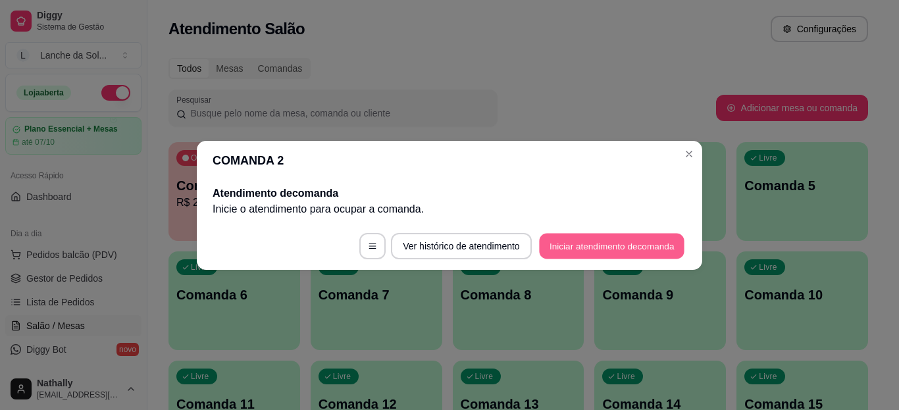
click at [545, 247] on button "Iniciar atendimento de comanda" at bounding box center [611, 246] width 145 height 26
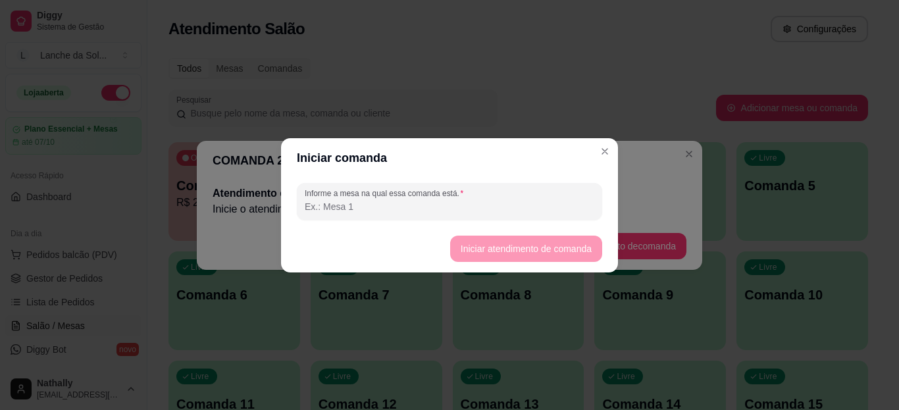
click at [503, 212] on input "Informe a mesa na qual essa comanda está." at bounding box center [450, 206] width 290 height 13
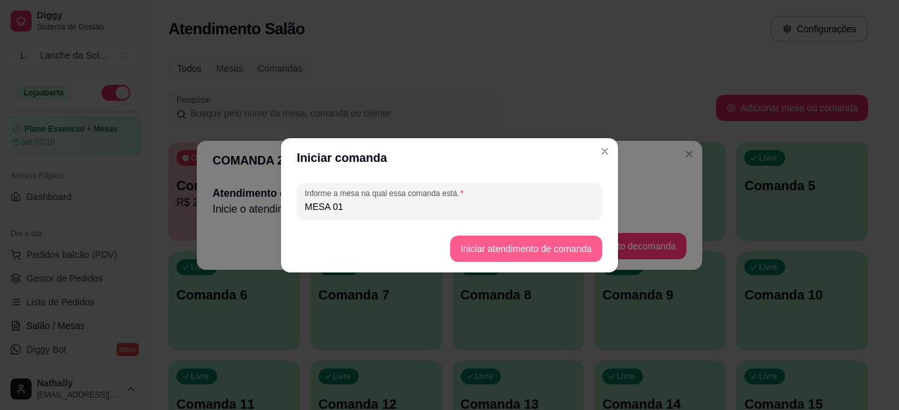
type input "MESA 01"
click at [459, 249] on button "Iniciar atendimento de comanda" at bounding box center [525, 249] width 147 height 26
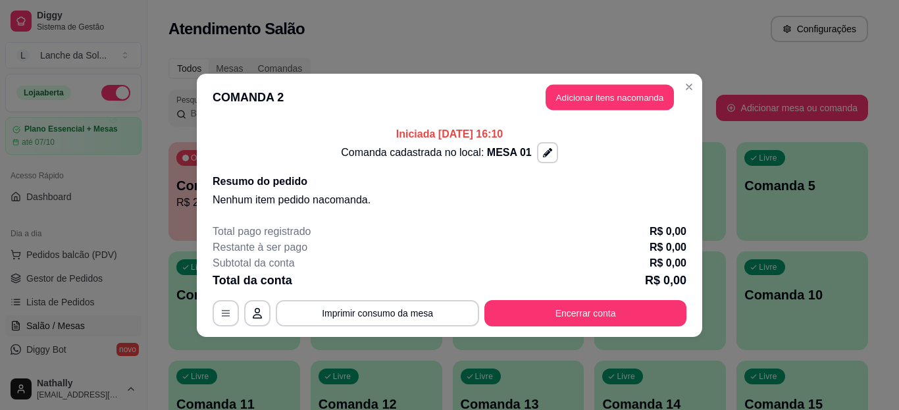
click at [584, 89] on button "Adicionar itens na comanda" at bounding box center [609, 97] width 128 height 26
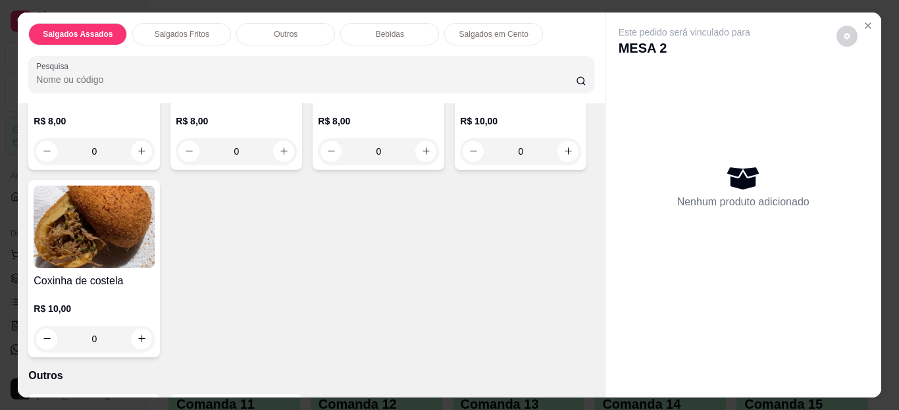
scroll to position [580, 0]
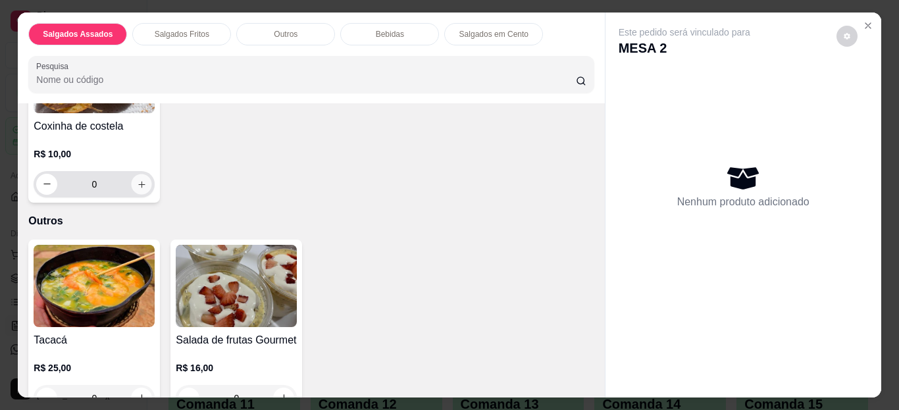
click at [147, 181] on icon "increase-product-quantity" at bounding box center [142, 184] width 10 height 10
type input "1"
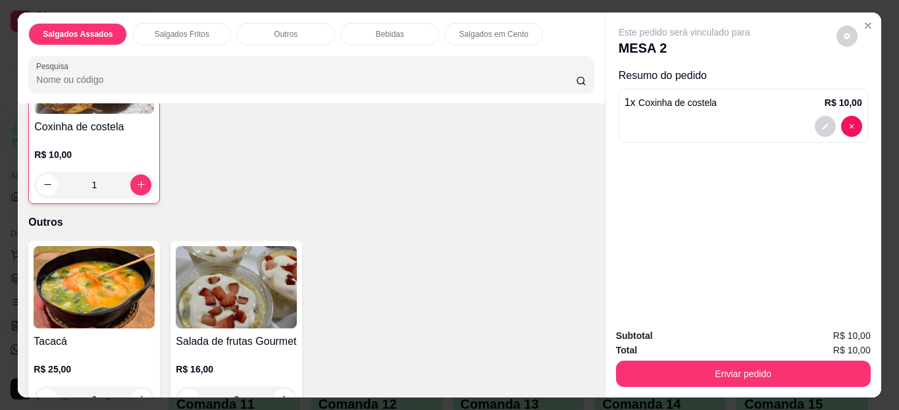
click at [272, 363] on p "R$ 16,00" at bounding box center [236, 369] width 121 height 13
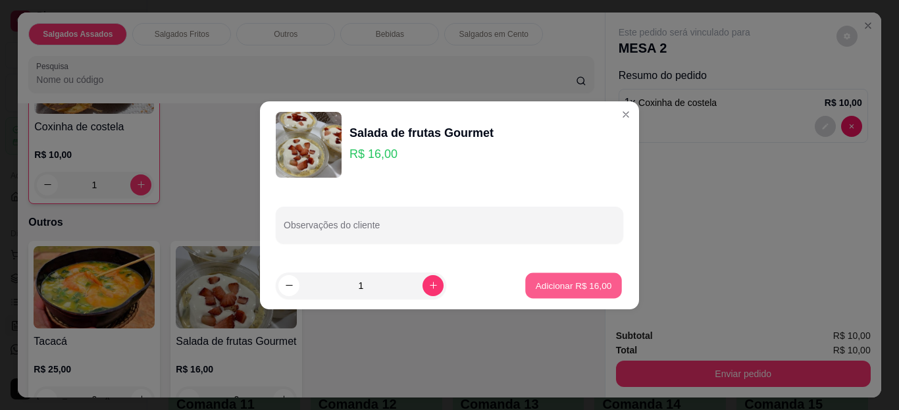
click at [557, 284] on p "Adicionar R$ 16,00" at bounding box center [574, 285] width 76 height 13
type input "1"
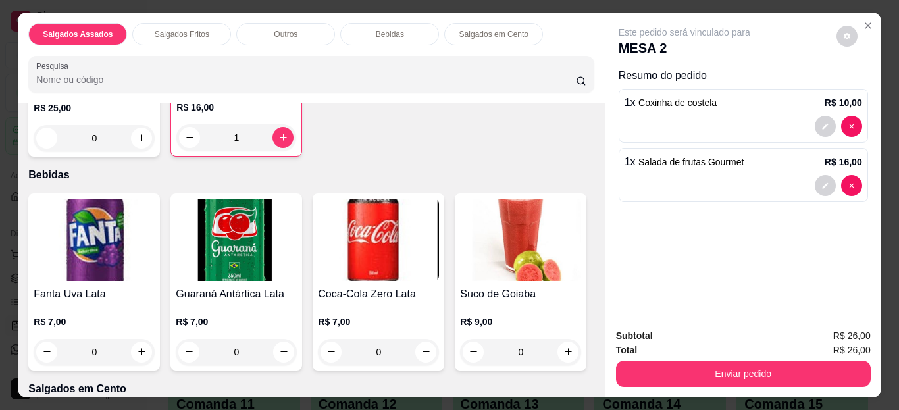
scroll to position [919, 0]
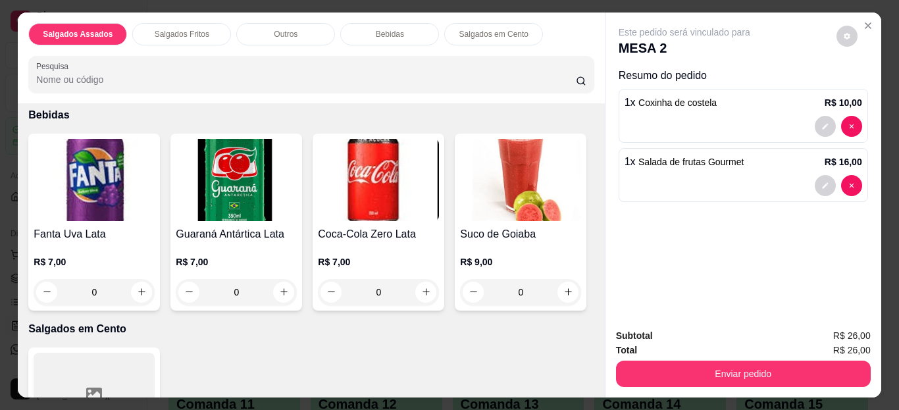
click at [460, 221] on img at bounding box center [520, 180] width 121 height 82
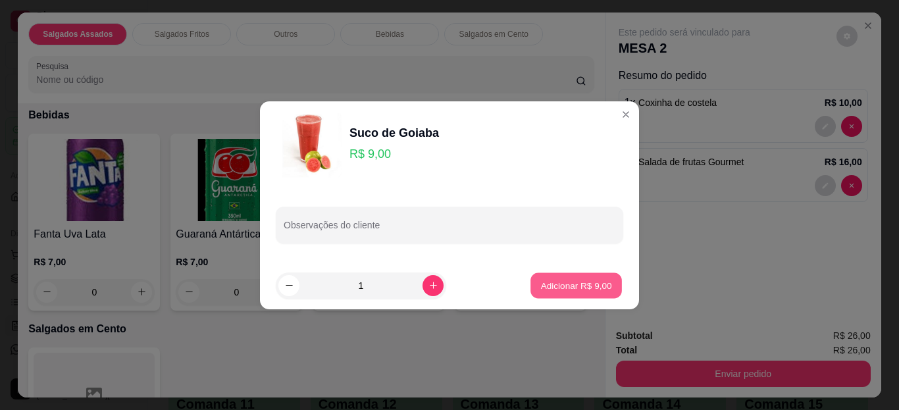
click at [557, 279] on p "Adicionar R$ 9,00" at bounding box center [575, 285] width 71 height 13
type input "1"
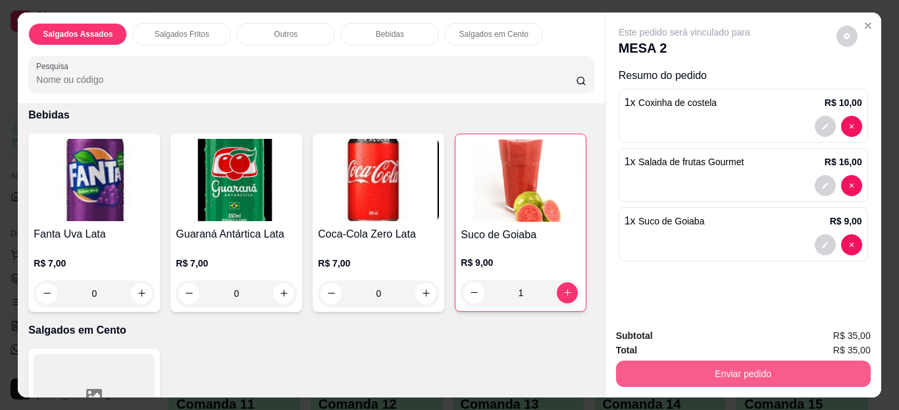
click at [678, 374] on button "Enviar pedido" at bounding box center [743, 374] width 255 height 26
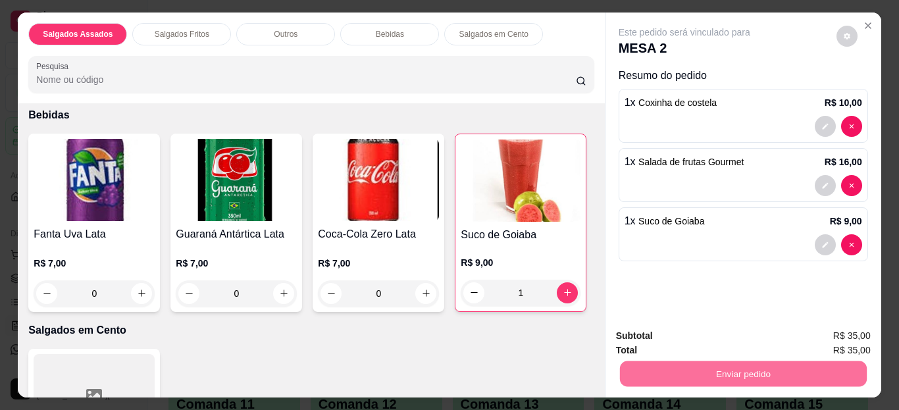
click at [820, 338] on button "Enviar pedido" at bounding box center [836, 336] width 72 height 24
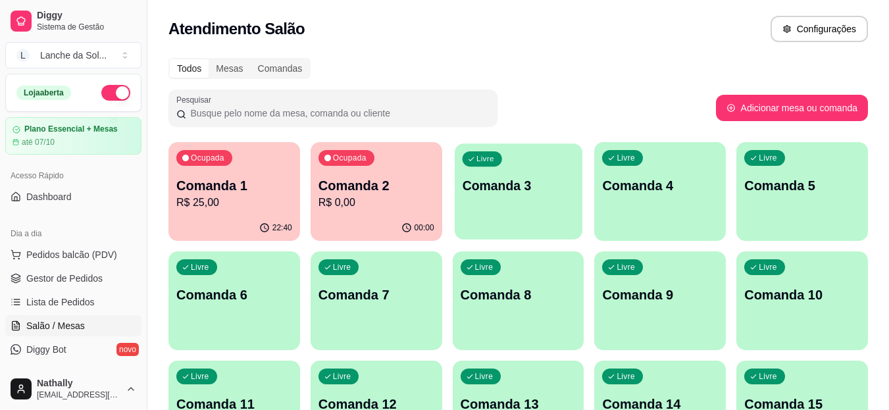
click at [503, 207] on div "Livre Comanda 3" at bounding box center [519, 183] width 128 height 80
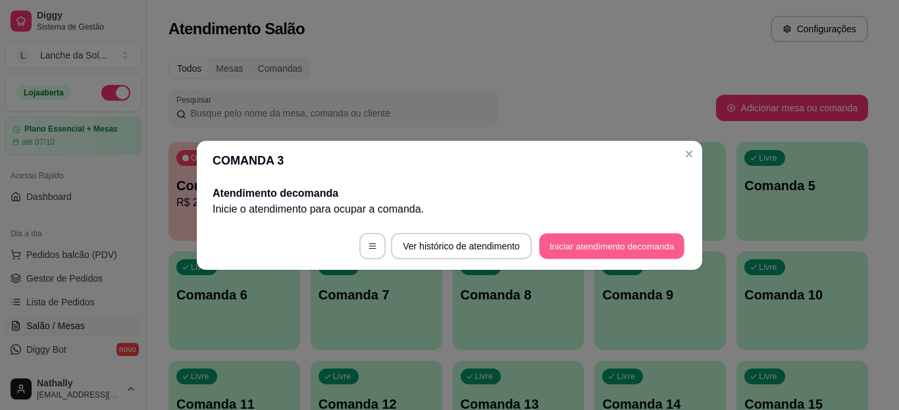
click at [563, 247] on button "Iniciar atendimento de comanda" at bounding box center [611, 246] width 145 height 26
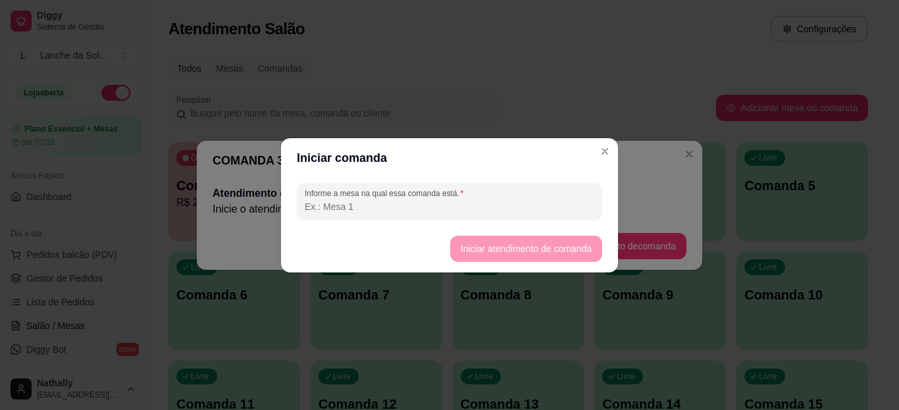
click at [525, 205] on input "Informe a mesa na qual essa comanda está." at bounding box center [450, 206] width 290 height 13
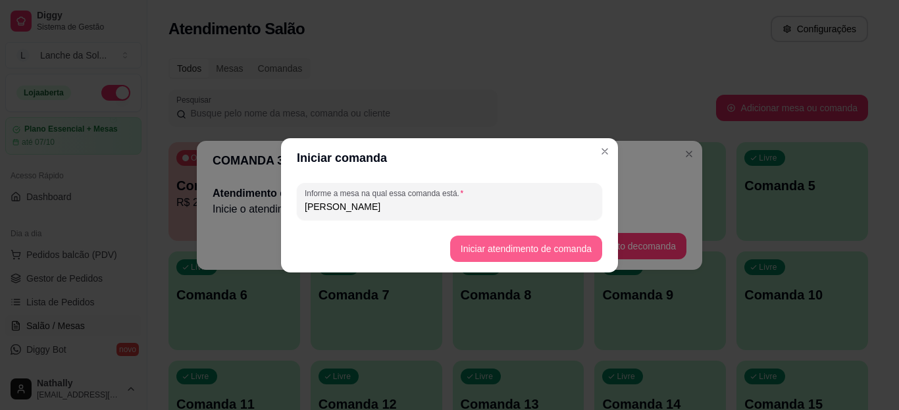
type input "[PERSON_NAME]"
click at [464, 249] on button "Iniciar atendimento de comanda" at bounding box center [525, 249] width 147 height 26
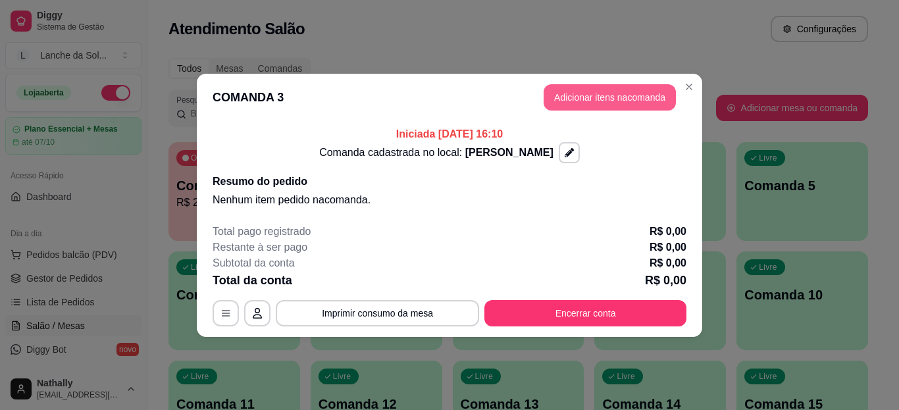
click at [563, 103] on button "Adicionar itens na comanda" at bounding box center [609, 97] width 132 height 26
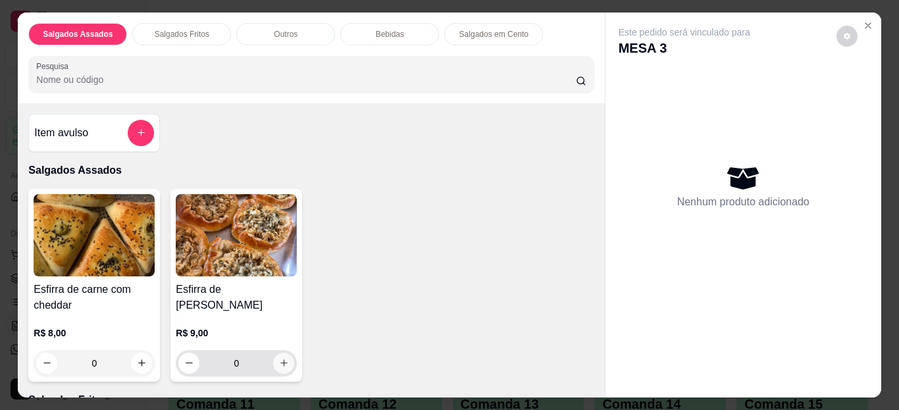
click at [282, 358] on icon "increase-product-quantity" at bounding box center [284, 363] width 10 height 10
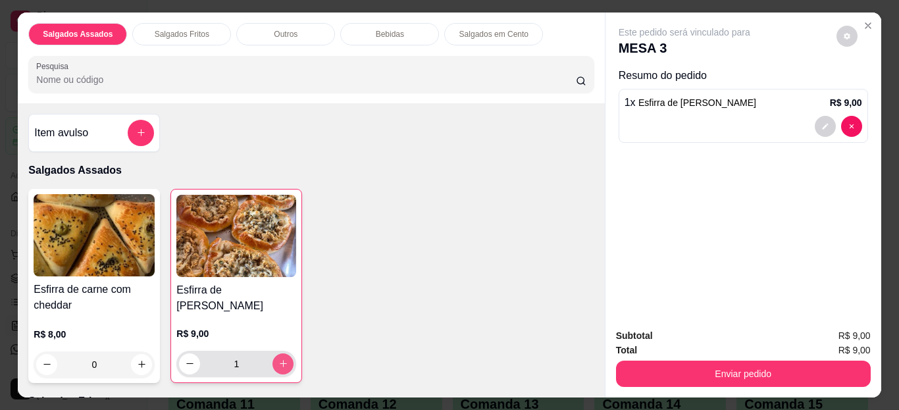
type input "1"
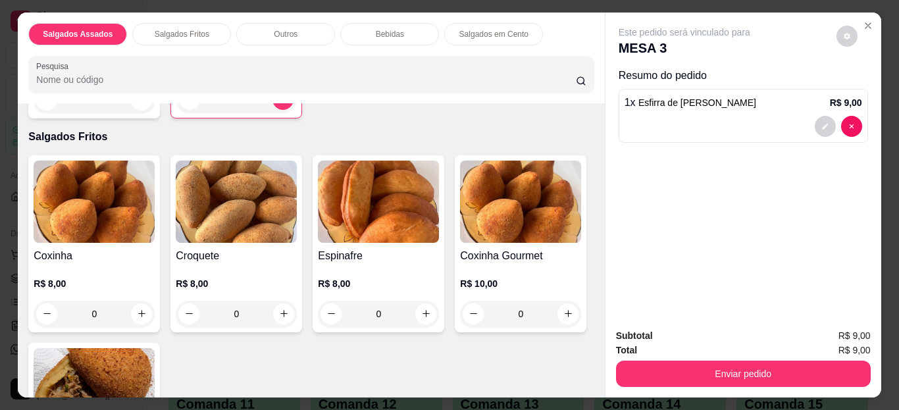
scroll to position [291, 0]
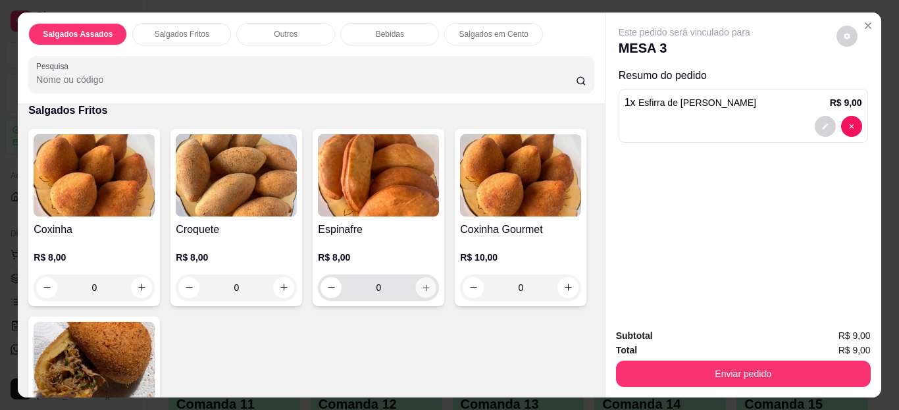
click at [421, 284] on icon "increase-product-quantity" at bounding box center [426, 287] width 10 height 10
type input "1"
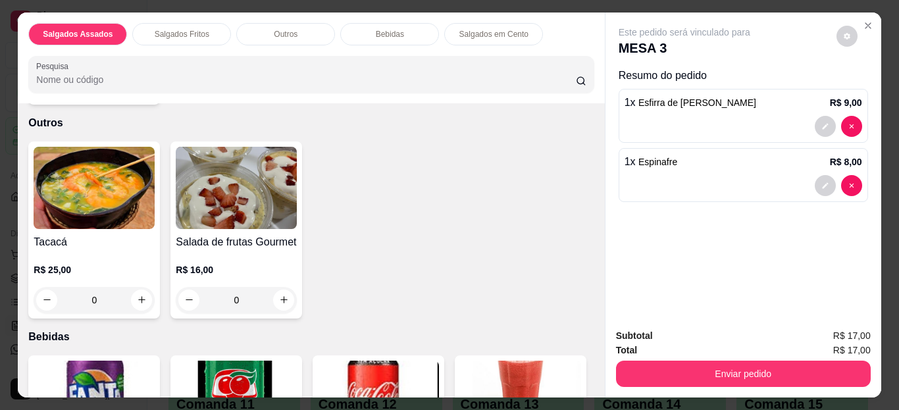
scroll to position [712, 0]
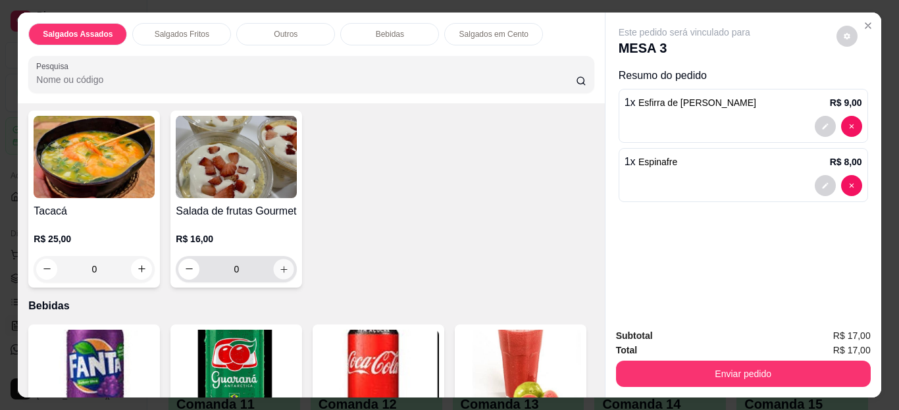
click at [288, 266] on button "increase-product-quantity" at bounding box center [284, 269] width 20 height 20
type input "1"
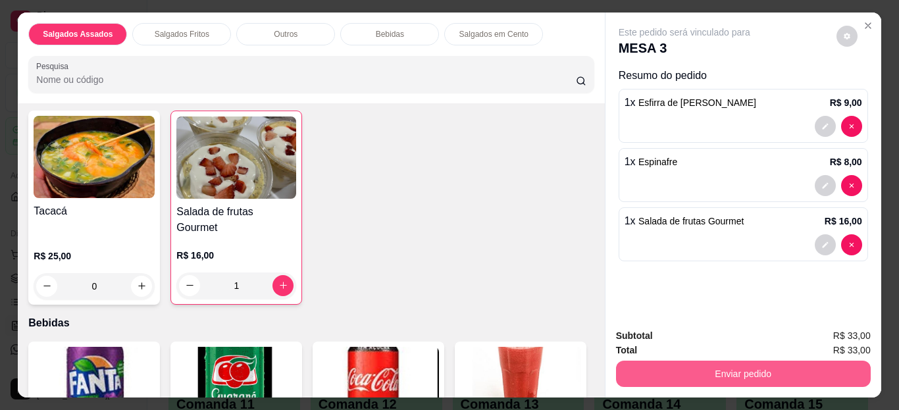
click at [655, 361] on button "Enviar pedido" at bounding box center [743, 374] width 255 height 26
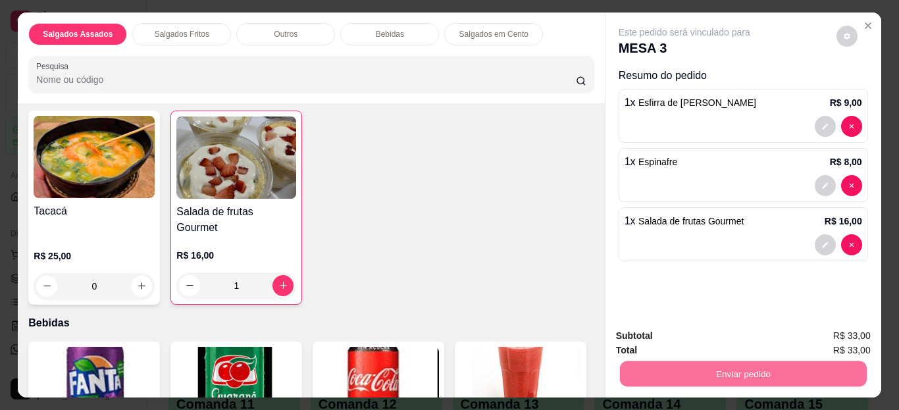
click at [817, 337] on button "Enviar pedido" at bounding box center [836, 336] width 72 height 24
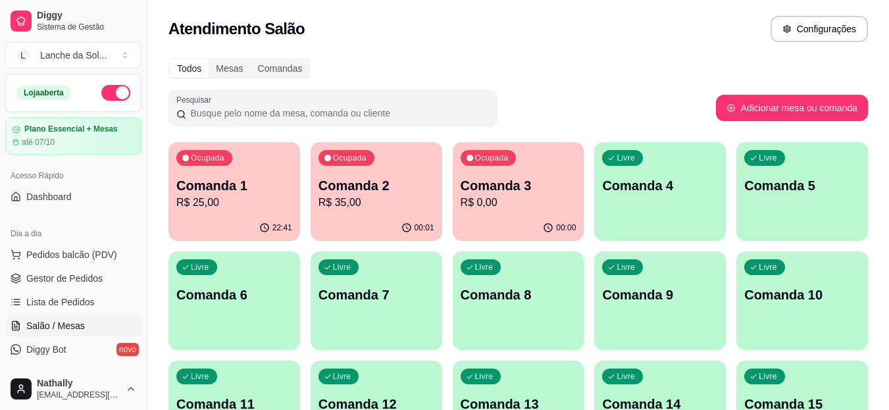
click at [92, 272] on span "Gestor de Pedidos" at bounding box center [64, 278] width 76 height 13
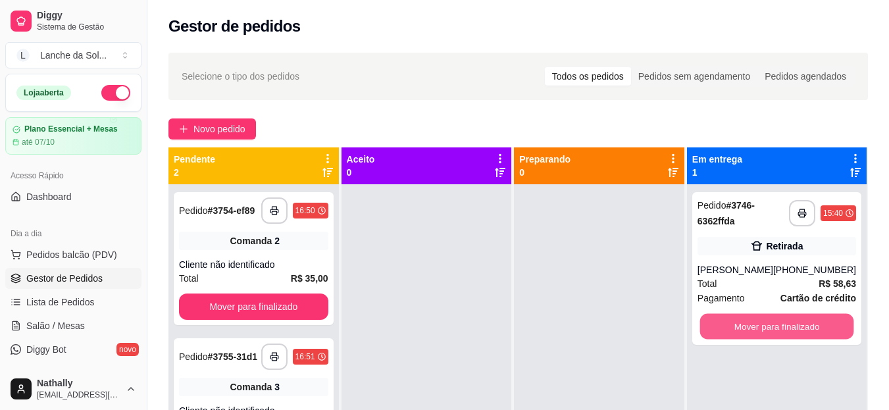
click at [745, 326] on button "Mover para finalizado" at bounding box center [776, 327] width 154 height 26
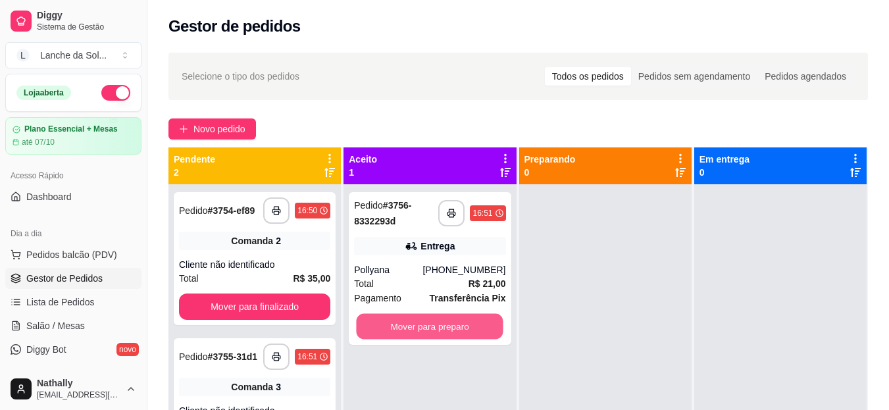
click at [482, 318] on button "Mover para preparo" at bounding box center [430, 327] width 147 height 26
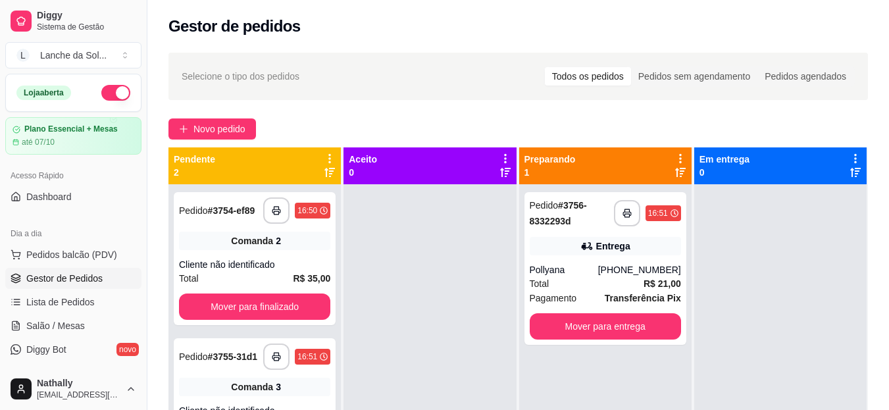
click at [612, 275] on div "[PHONE_NUMBER]" at bounding box center [639, 269] width 83 height 13
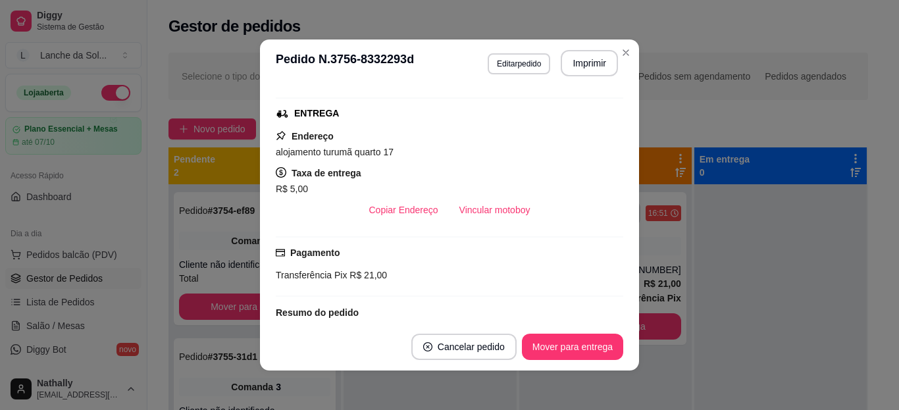
scroll to position [195, 0]
click at [488, 216] on button "Vincular motoboy" at bounding box center [494, 212] width 89 height 26
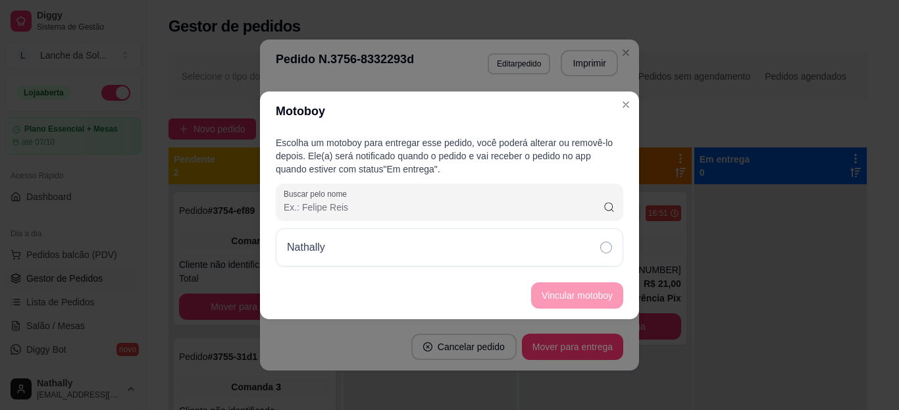
click at [557, 253] on div "Nathally" at bounding box center [449, 247] width 347 height 38
click at [585, 290] on button "Vincular motoboy" at bounding box center [576, 295] width 89 height 26
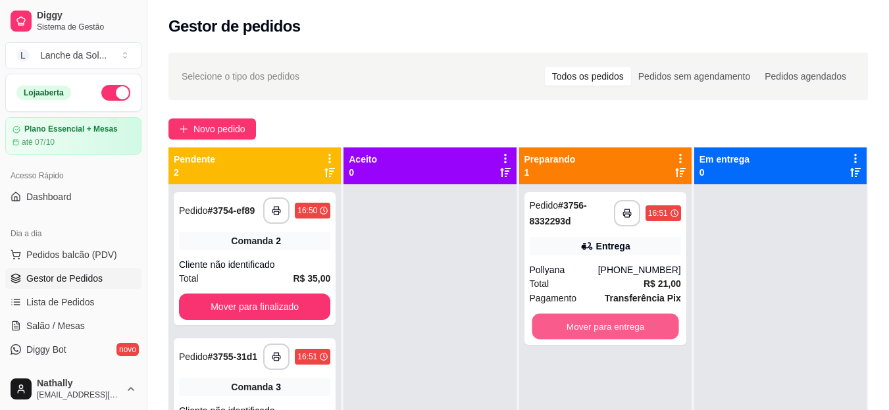
click at [584, 322] on button "Mover para entrega" at bounding box center [605, 327] width 147 height 26
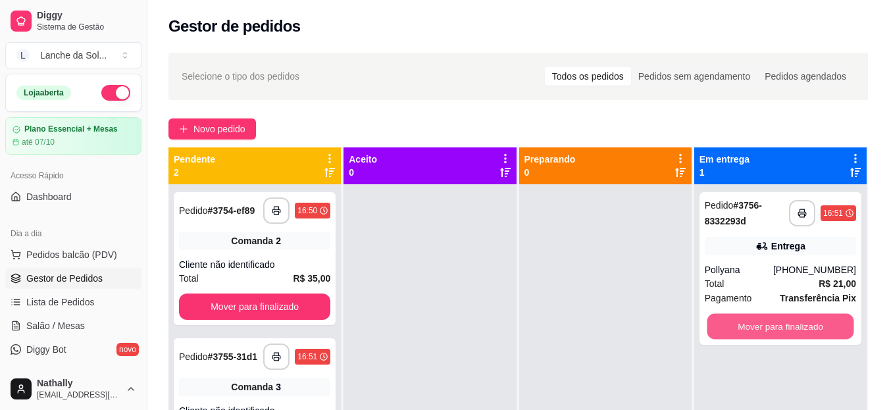
click at [742, 327] on button "Mover para finalizado" at bounding box center [780, 327] width 147 height 26
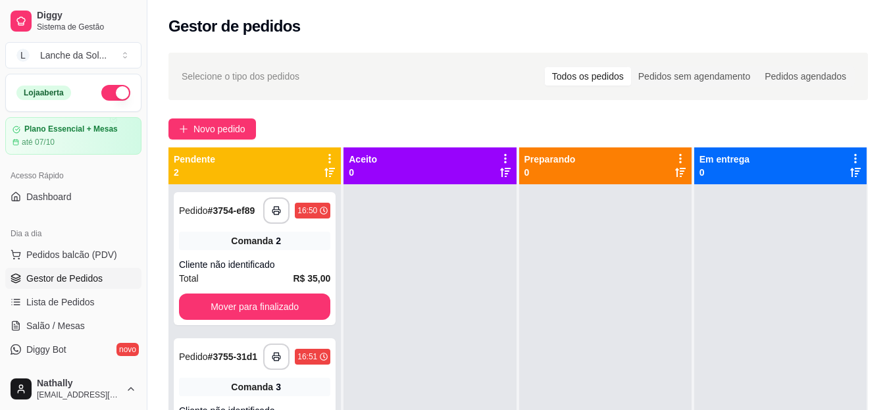
click at [91, 324] on link "Salão / Mesas" at bounding box center [73, 325] width 136 height 21
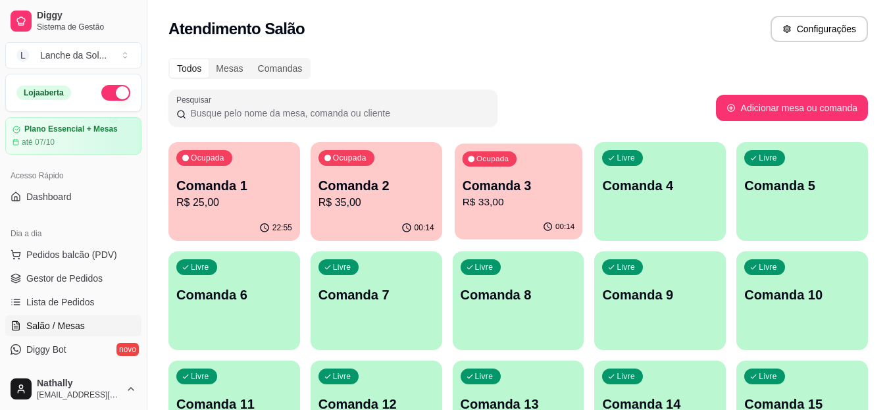
click at [528, 216] on div "00:14" at bounding box center [519, 226] width 128 height 25
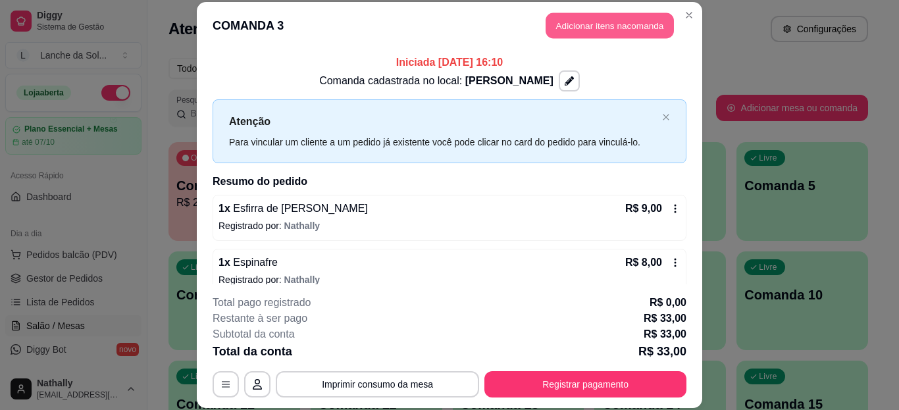
click at [545, 24] on button "Adicionar itens na comanda" at bounding box center [609, 26] width 128 height 26
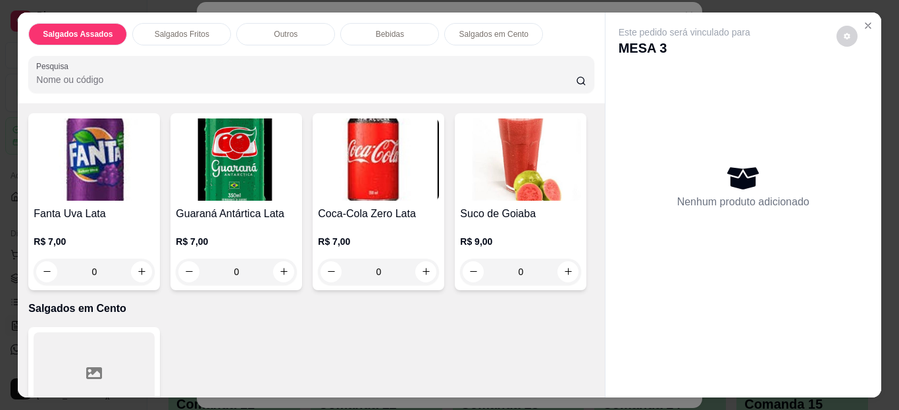
scroll to position [921, 0]
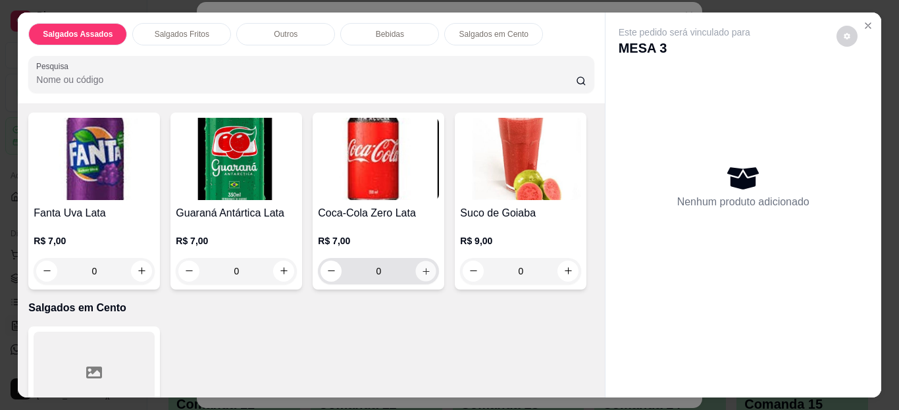
click at [425, 266] on icon "increase-product-quantity" at bounding box center [426, 271] width 10 height 10
type input "1"
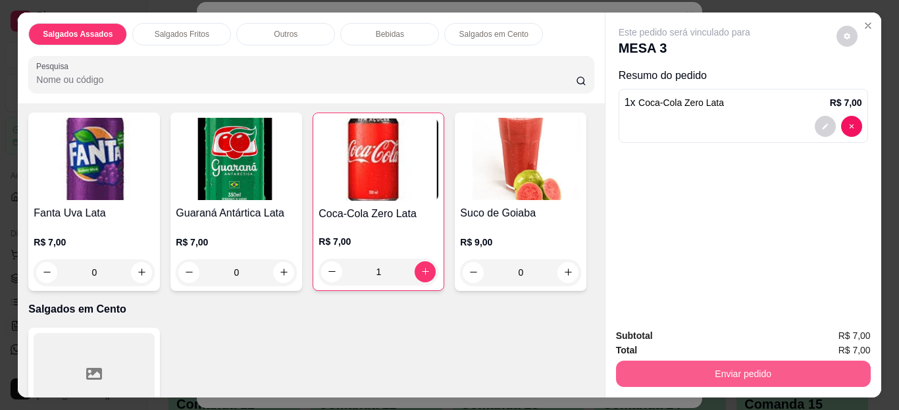
click at [625, 374] on button "Enviar pedido" at bounding box center [743, 374] width 255 height 26
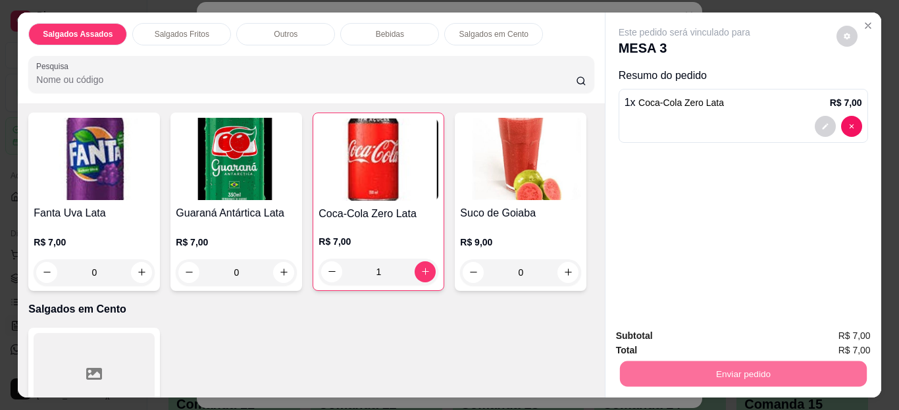
click at [863, 330] on button "Enviar pedido" at bounding box center [836, 336] width 72 height 24
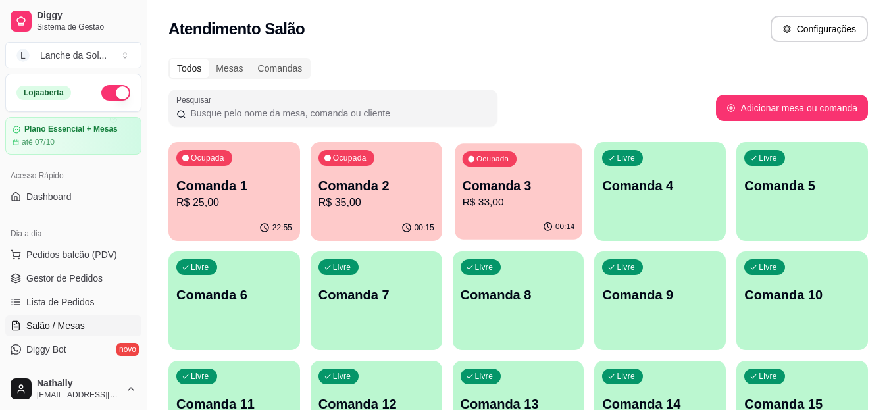
click at [559, 215] on div "00:14" at bounding box center [519, 226] width 128 height 25
click at [415, 211] on div "Ocupada Comanda 2 R$ 35,00" at bounding box center [377, 178] width 128 height 71
click at [105, 264] on button "Pedidos balcão (PDV)" at bounding box center [73, 254] width 136 height 21
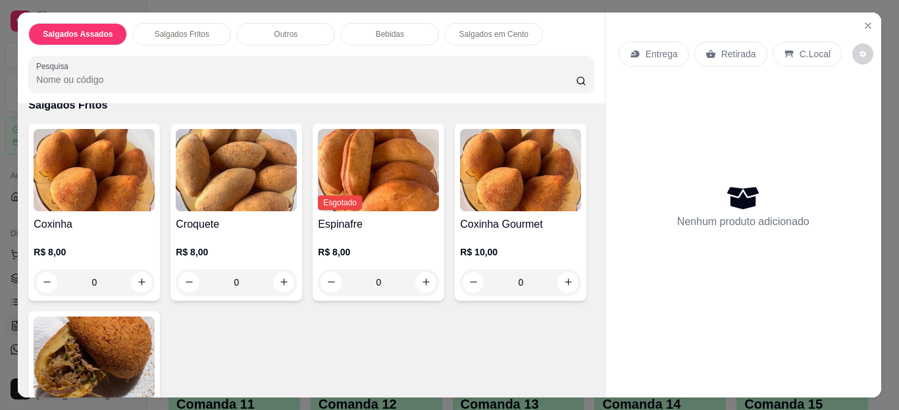
scroll to position [316, 0]
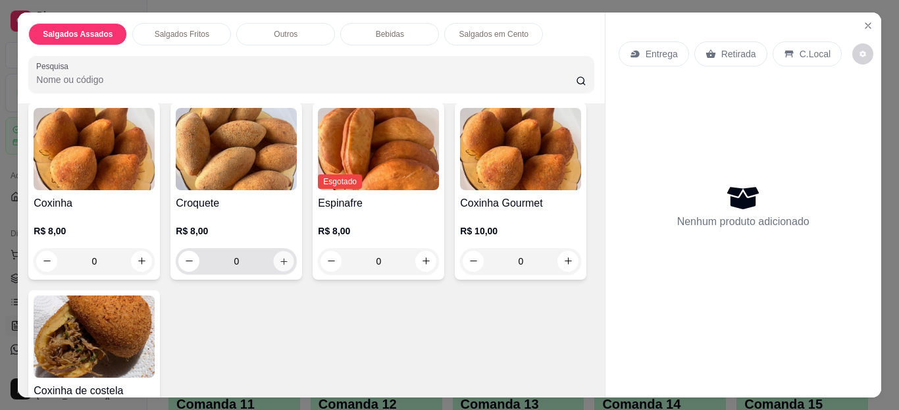
click at [280, 259] on icon "increase-product-quantity" at bounding box center [284, 261] width 10 height 10
type input "1"
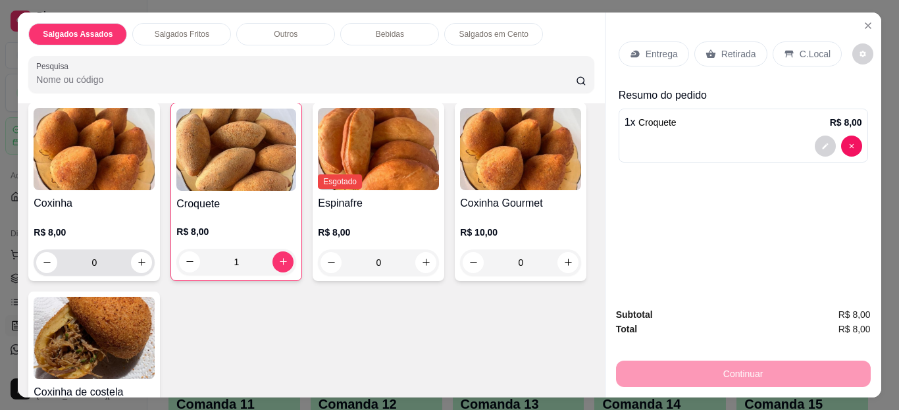
click at [127, 263] on div "0" at bounding box center [94, 262] width 116 height 26
click at [140, 263] on button "increase-product-quantity" at bounding box center [142, 262] width 20 height 20
type input "1"
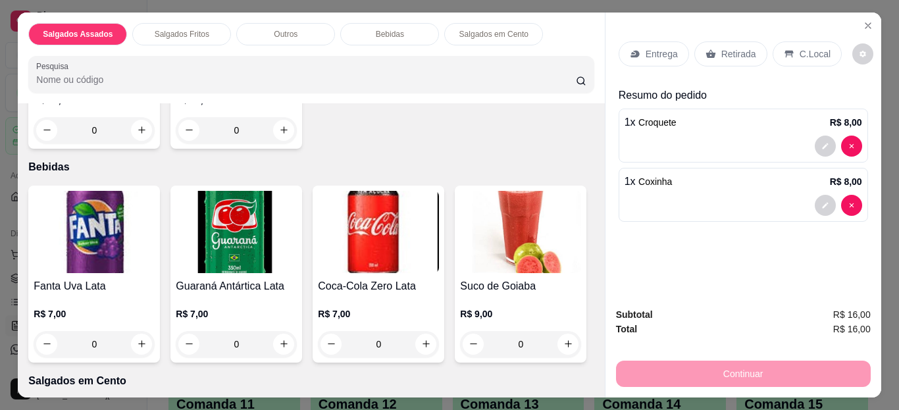
scroll to position [895, 0]
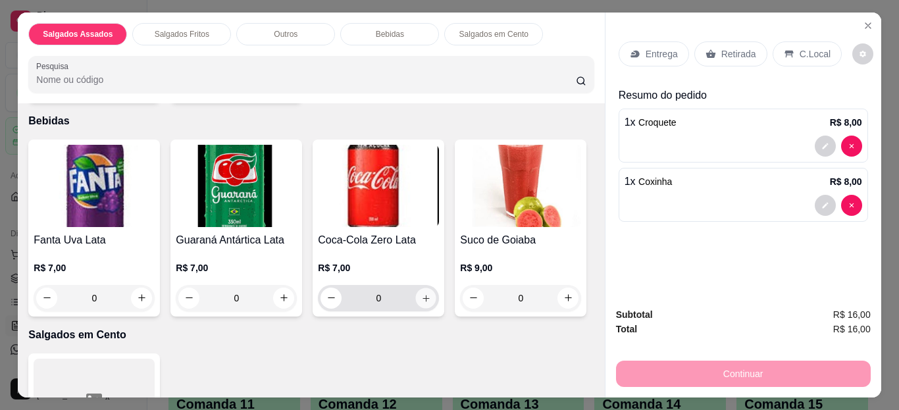
click at [425, 293] on icon "increase-product-quantity" at bounding box center [426, 298] width 10 height 10
type input "1"
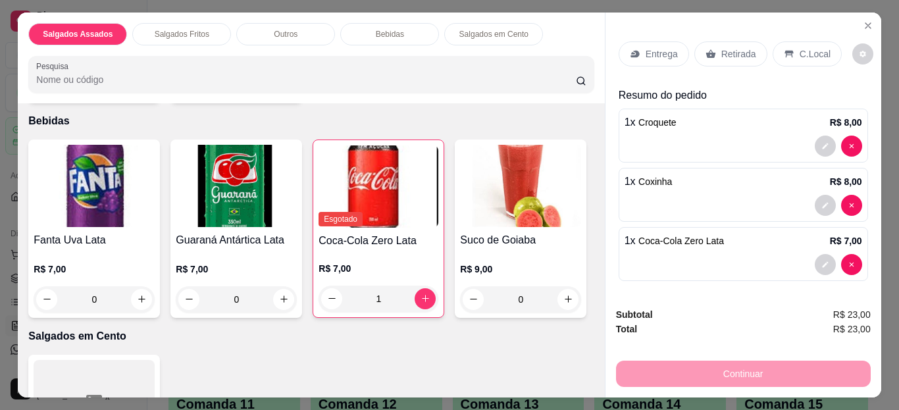
click at [784, 53] on icon at bounding box center [789, 54] width 11 height 11
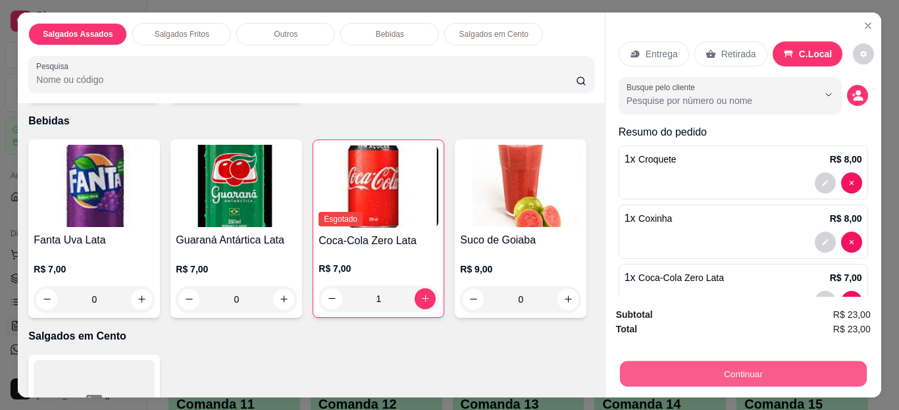
click at [712, 373] on button "Continuar" at bounding box center [742, 374] width 247 height 26
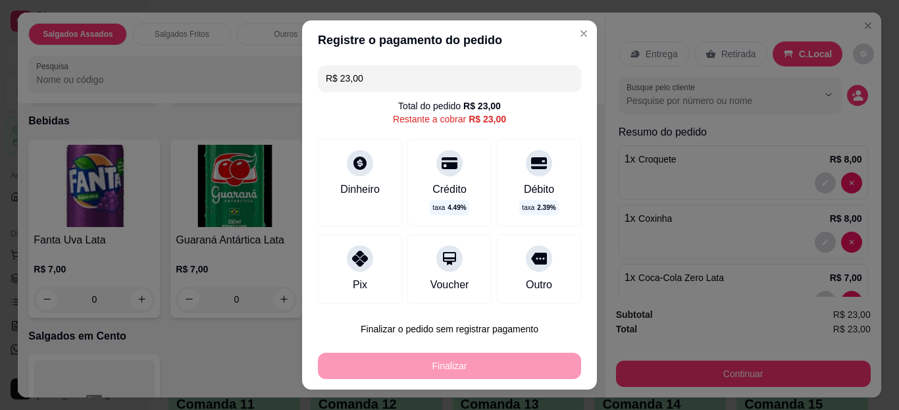
click at [352, 261] on icon at bounding box center [360, 259] width 16 height 16
type input "R$ 0,00"
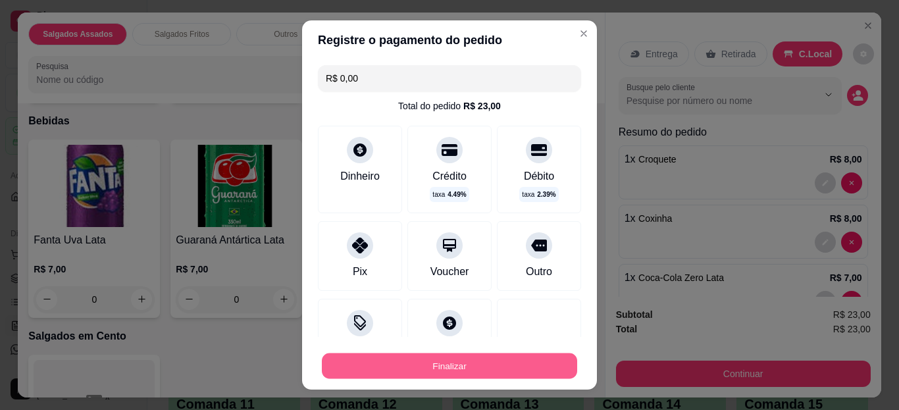
click at [410, 366] on button "Finalizar" at bounding box center [449, 366] width 255 height 26
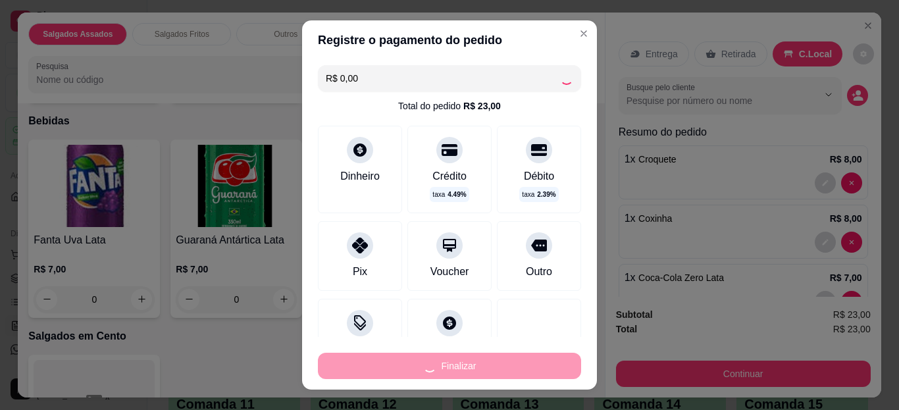
type input "0"
type input "-R$ 23,00"
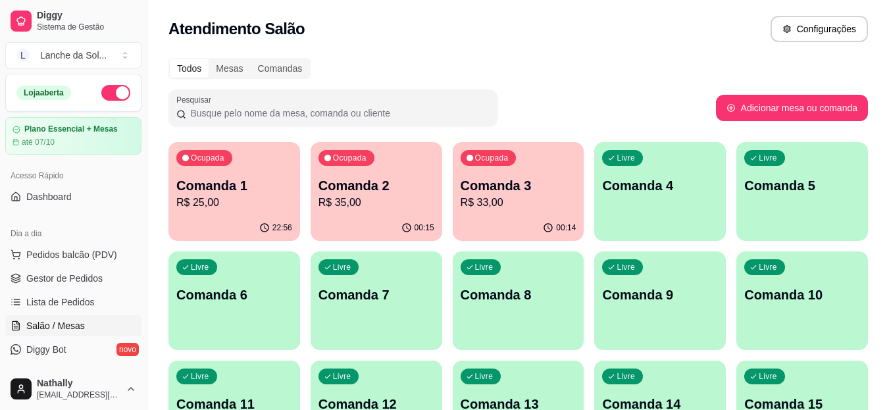
click at [84, 276] on span "Gestor de Pedidos" at bounding box center [64, 278] width 76 height 13
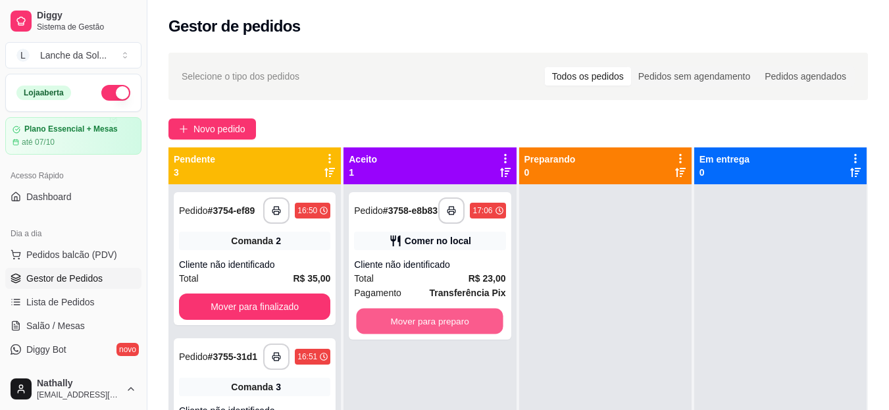
click at [463, 318] on button "Mover para preparo" at bounding box center [430, 322] width 147 height 26
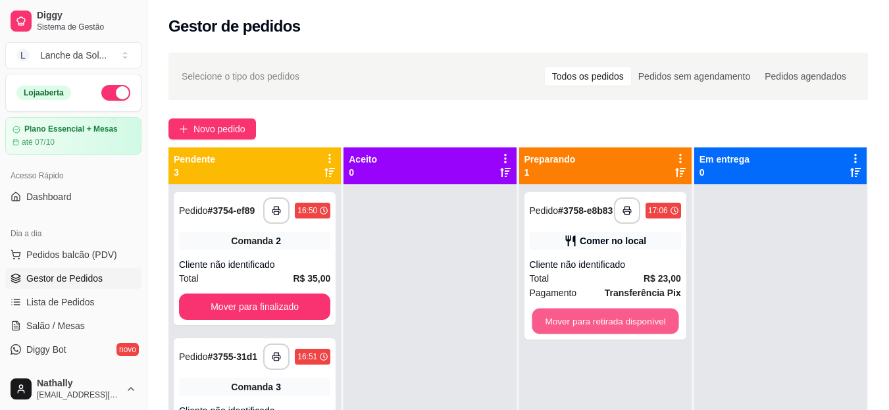
click at [565, 332] on button "Mover para retirada disponível" at bounding box center [605, 322] width 147 height 26
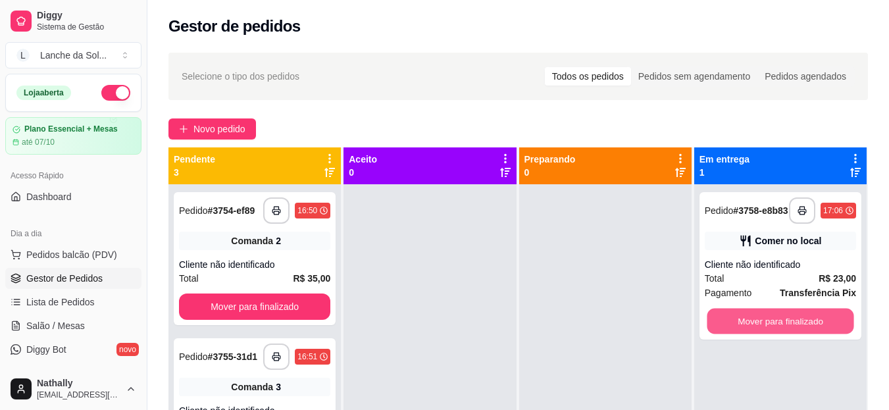
click at [720, 331] on button "Mover para finalizado" at bounding box center [780, 322] width 147 height 26
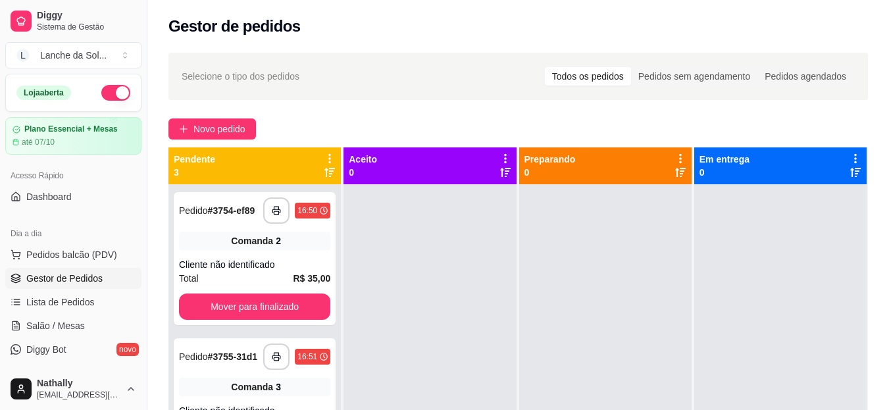
click at [58, 315] on ul "Pedidos balcão (PDV) Gestor de Pedidos Lista de Pedidos Salão / Mesas Diggy Bot…" at bounding box center [73, 313] width 136 height 139
click at [65, 322] on span "Salão / Mesas" at bounding box center [55, 325] width 59 height 13
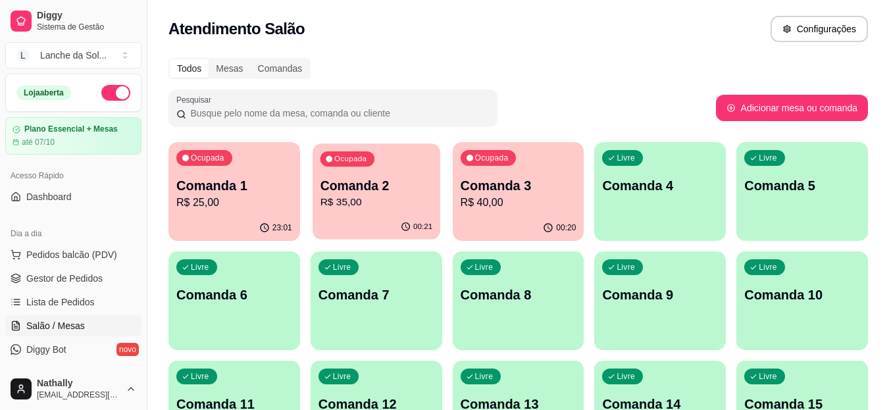
click at [406, 208] on p "R$ 35,00" at bounding box center [376, 202] width 113 height 15
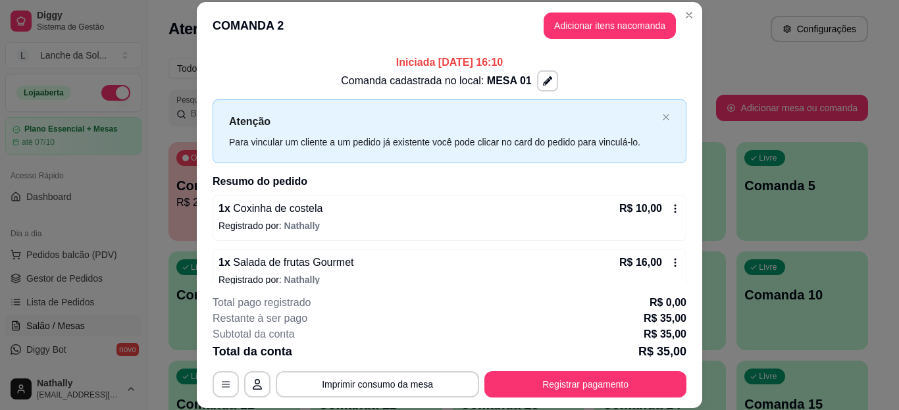
click at [674, 259] on icon at bounding box center [675, 263] width 2 height 9
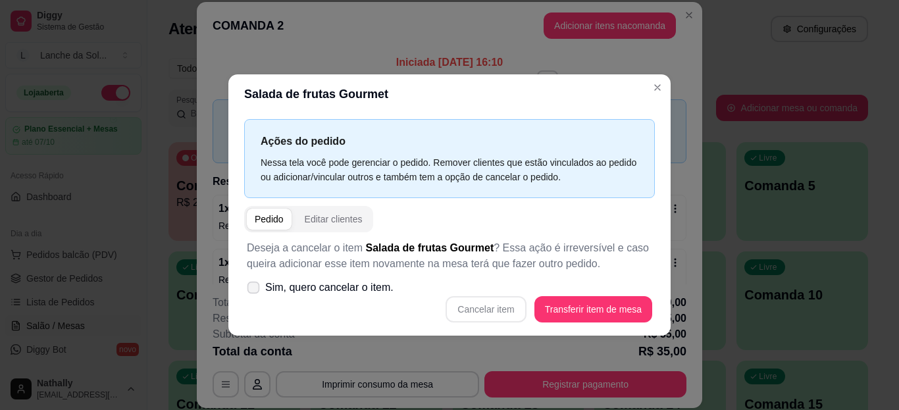
click at [255, 288] on icon at bounding box center [253, 287] width 10 height 7
click at [255, 290] on input "Sim, quero cancelar o item." at bounding box center [250, 294] width 9 height 9
checkbox input "true"
click at [509, 301] on button "Cancelar item" at bounding box center [486, 309] width 78 height 26
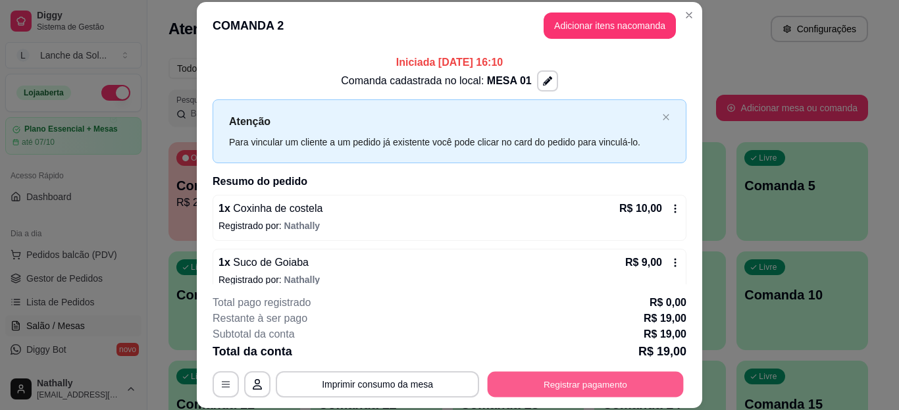
click at [540, 382] on button "Registrar pagamento" at bounding box center [586, 384] width 196 height 26
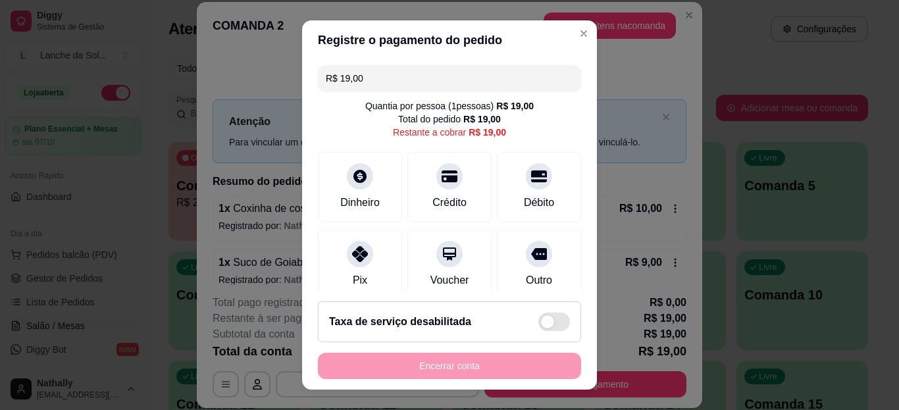
click at [352, 257] on icon at bounding box center [360, 254] width 16 height 16
type input "R$ 0,00"
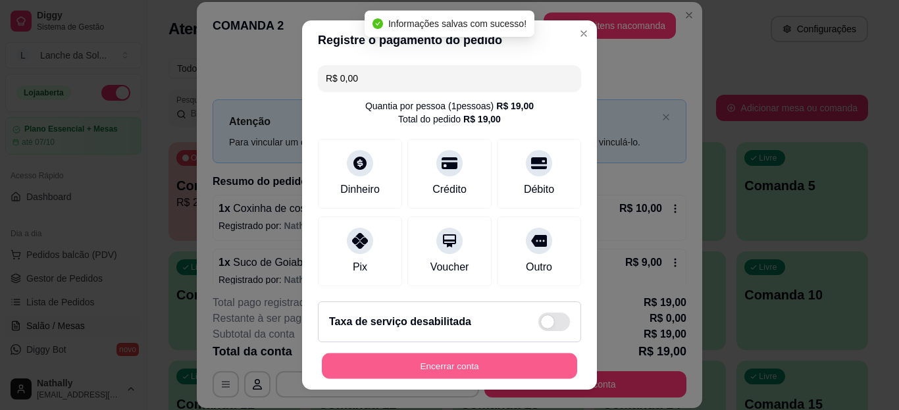
click at [405, 358] on button "Encerrar conta" at bounding box center [449, 366] width 255 height 26
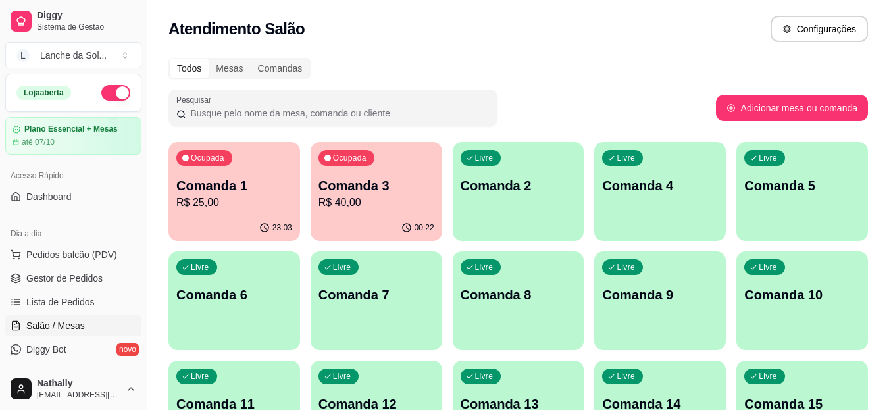
click at [99, 250] on span "Pedidos balcão (PDV)" at bounding box center [71, 254] width 91 height 13
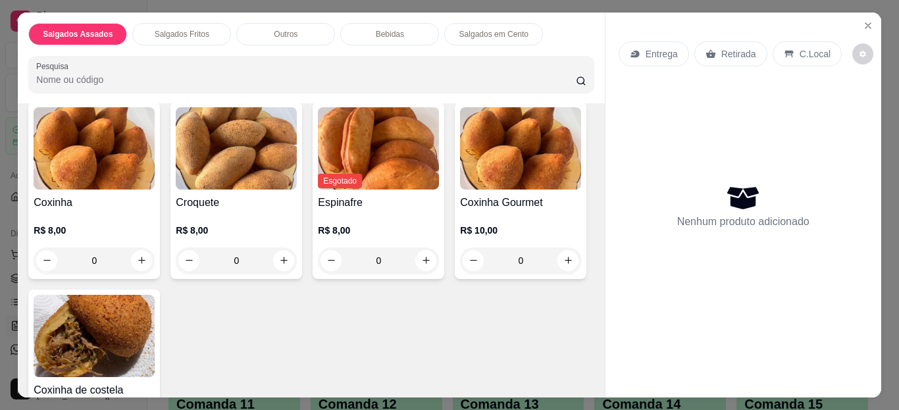
scroll to position [342, 0]
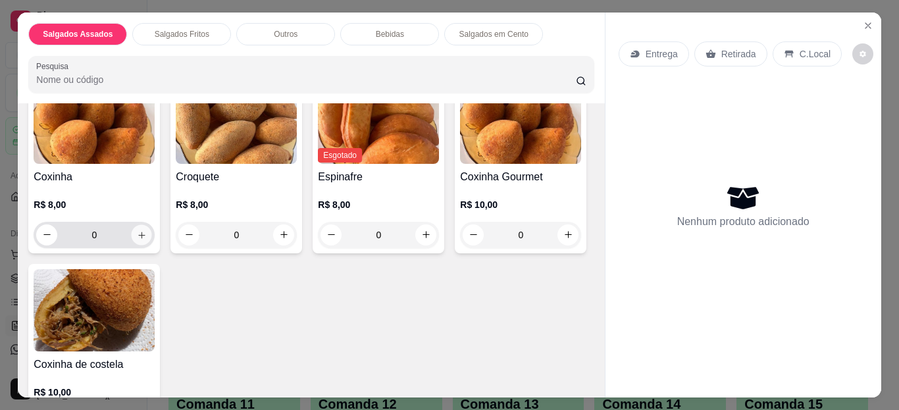
click at [140, 224] on button "increase-product-quantity" at bounding box center [142, 234] width 20 height 20
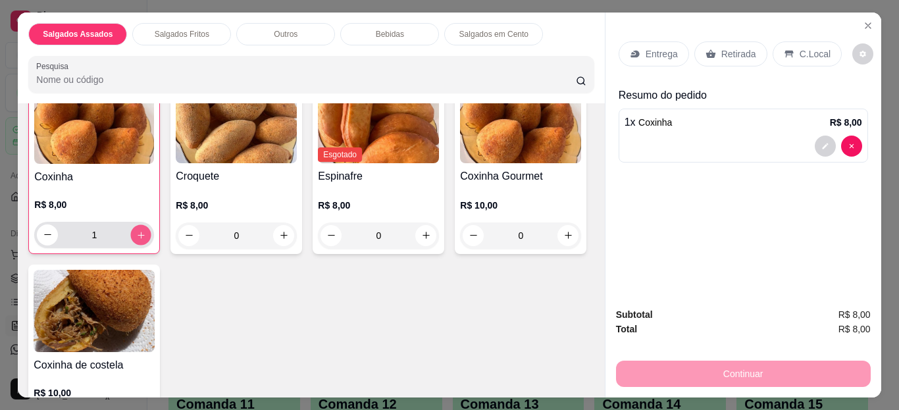
click at [140, 224] on button "increase-product-quantity" at bounding box center [141, 234] width 20 height 20
type input "2"
click at [726, 53] on p "Retirada" at bounding box center [738, 53] width 35 height 13
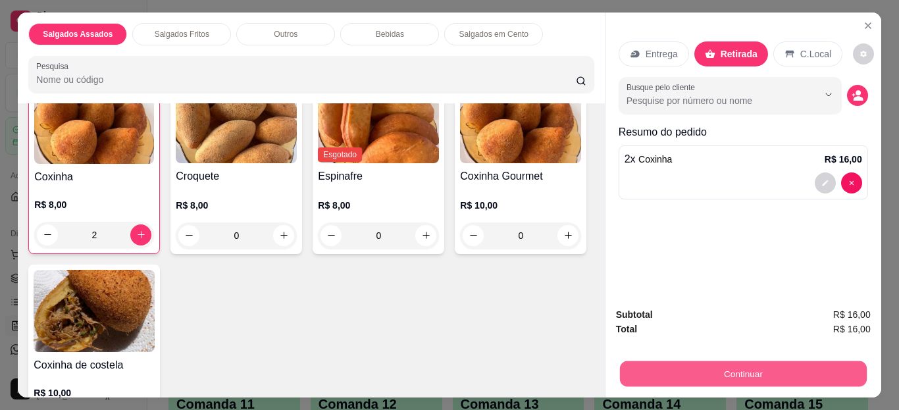
click at [692, 378] on button "Continuar" at bounding box center [742, 374] width 247 height 26
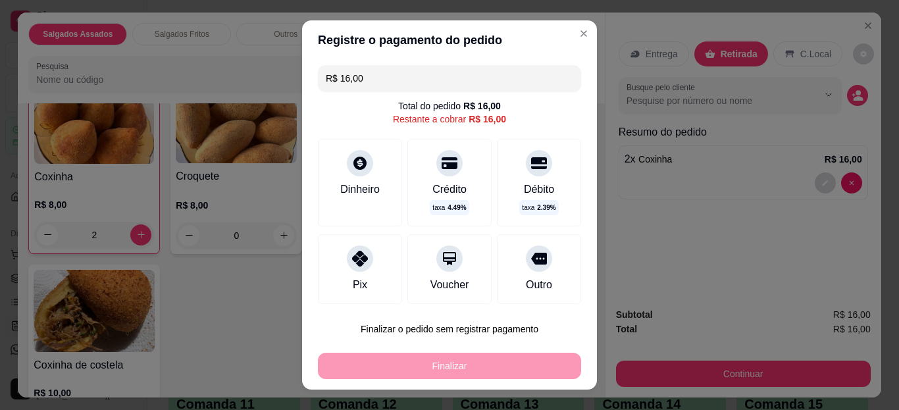
click at [372, 267] on div "Pix" at bounding box center [360, 269] width 84 height 70
type input "R$ 0,00"
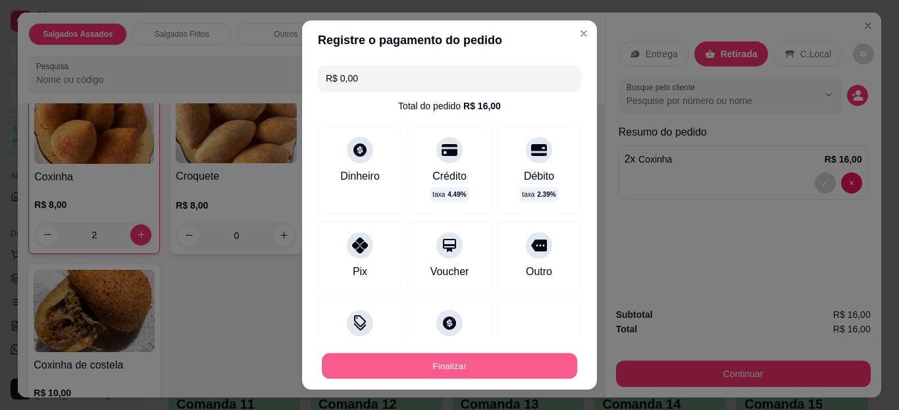
click at [405, 363] on button "Finalizar" at bounding box center [449, 366] width 255 height 26
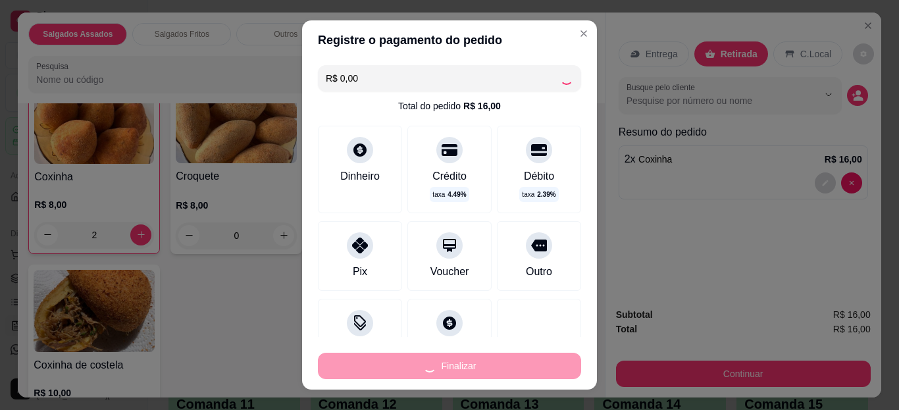
type input "0"
type input "-R$ 16,00"
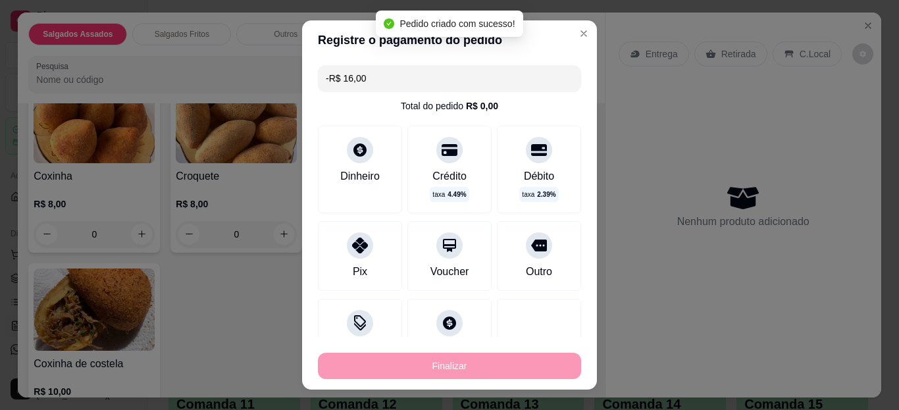
scroll to position [342, 0]
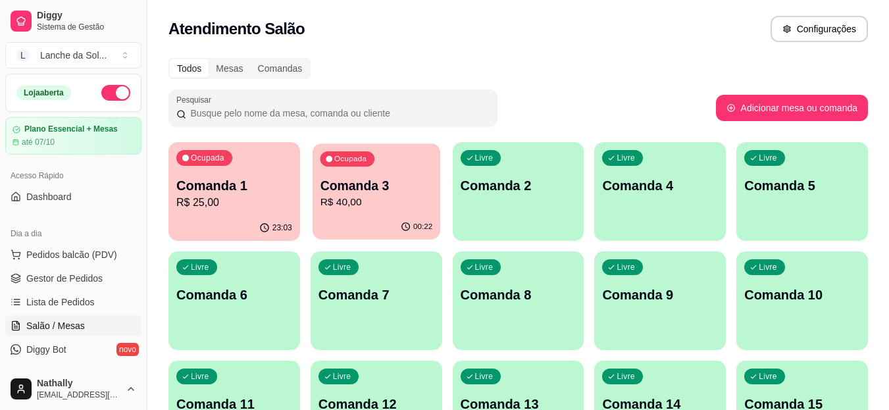
click at [374, 182] on p "Comanda 3" at bounding box center [376, 186] width 113 height 18
click at [49, 278] on span "Gestor de Pedidos" at bounding box center [64, 278] width 76 height 13
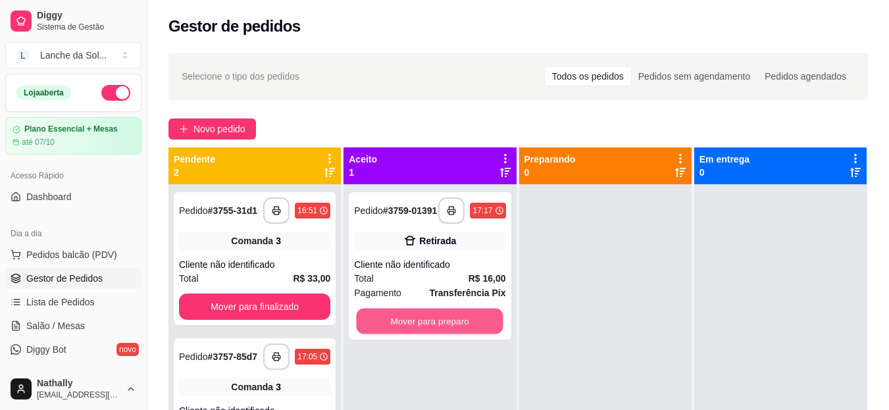
click at [375, 328] on button "Mover para preparo" at bounding box center [430, 322] width 147 height 26
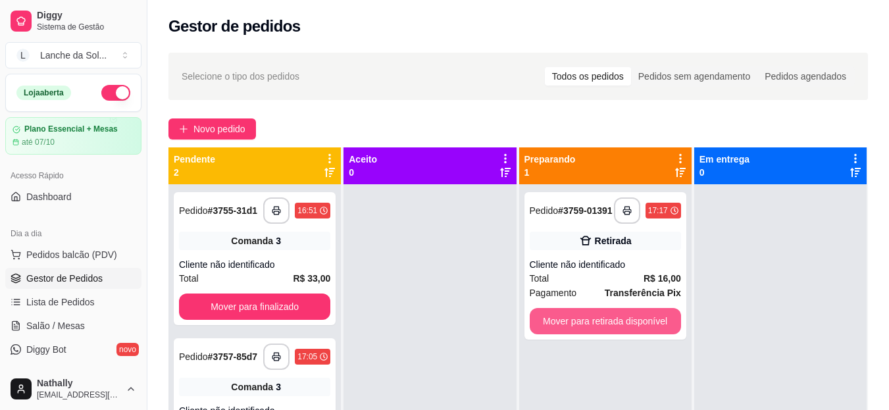
click at [562, 327] on button "Mover para retirada disponível" at bounding box center [605, 321] width 151 height 26
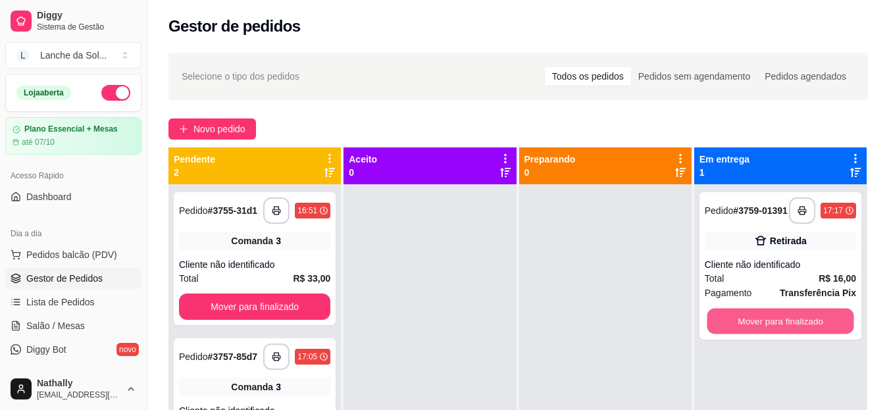
click at [739, 321] on button "Mover para finalizado" at bounding box center [780, 322] width 147 height 26
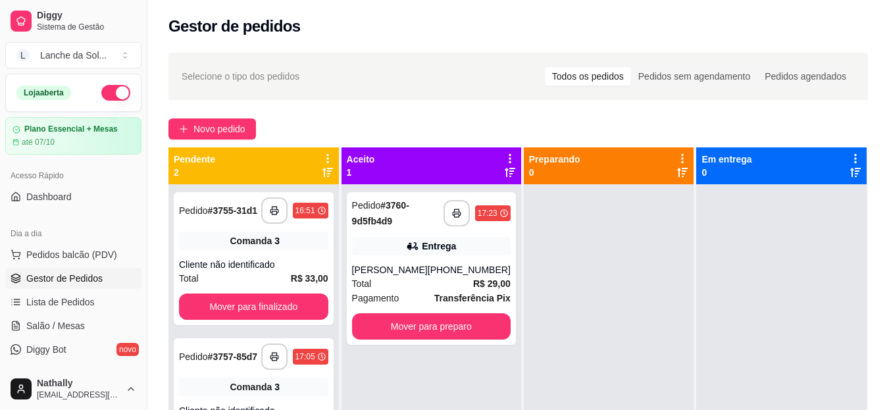
click at [482, 278] on strong "R$ 29,00" at bounding box center [492, 283] width 38 height 11
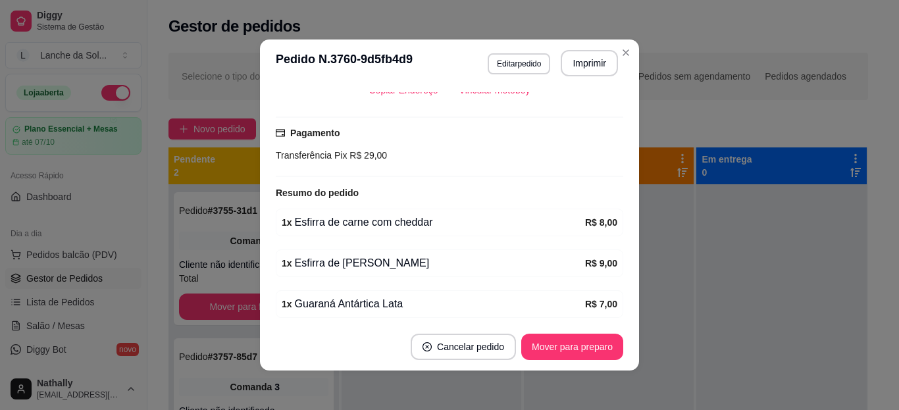
scroll to position [342, 0]
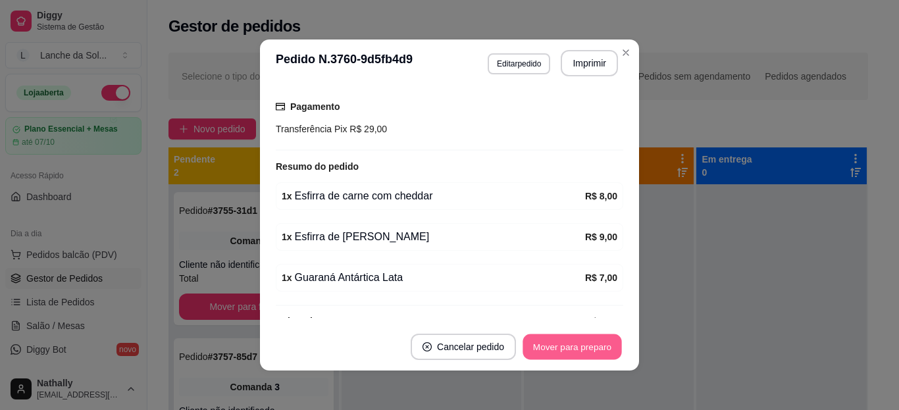
click at [572, 345] on button "Mover para preparo" at bounding box center [571, 347] width 99 height 26
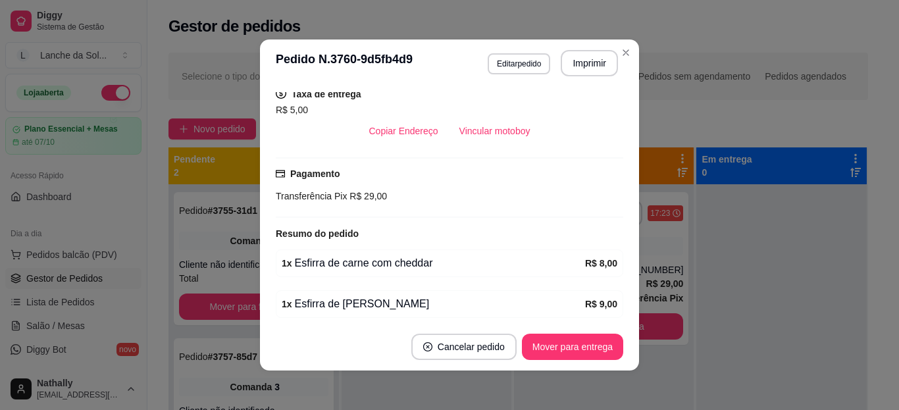
scroll to position [262, 0]
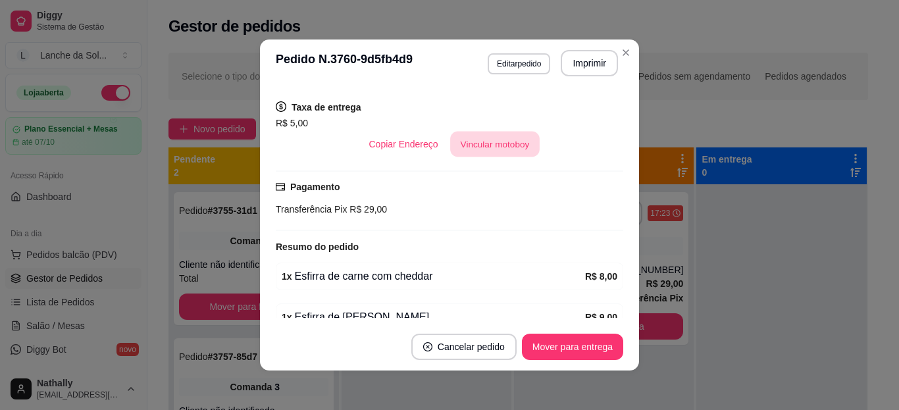
click at [476, 146] on button "Vincular motoboy" at bounding box center [494, 145] width 89 height 26
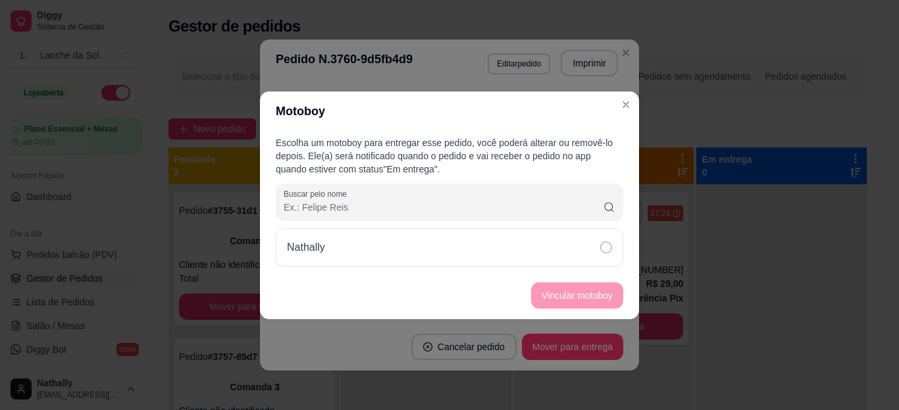
click at [549, 255] on div "Nathally" at bounding box center [449, 247] width 347 height 38
click at [570, 295] on button "Vincular motoboy" at bounding box center [576, 295] width 89 height 26
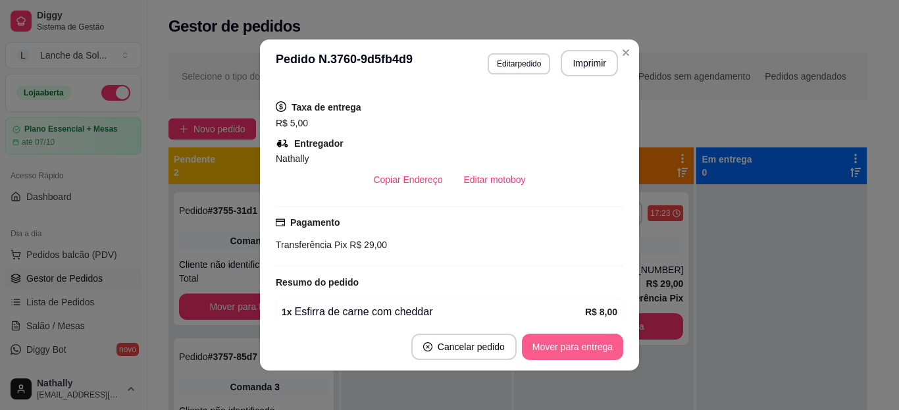
click at [607, 349] on button "Mover para entrega" at bounding box center [572, 347] width 101 height 26
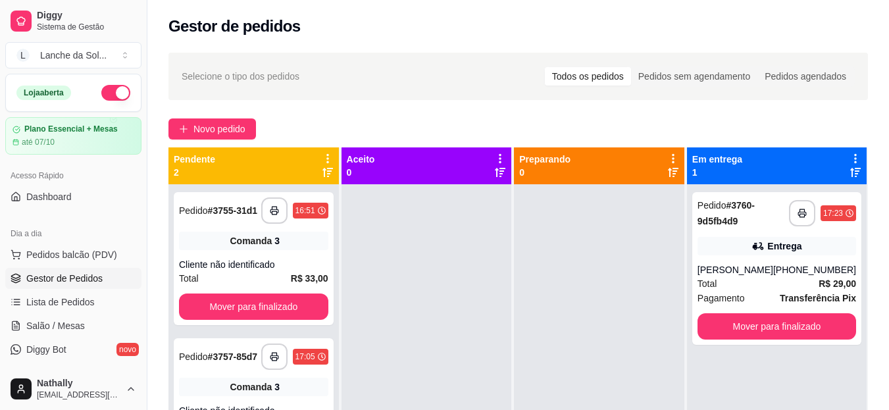
click at [110, 251] on span "Pedidos balcão (PDV)" at bounding box center [71, 254] width 91 height 13
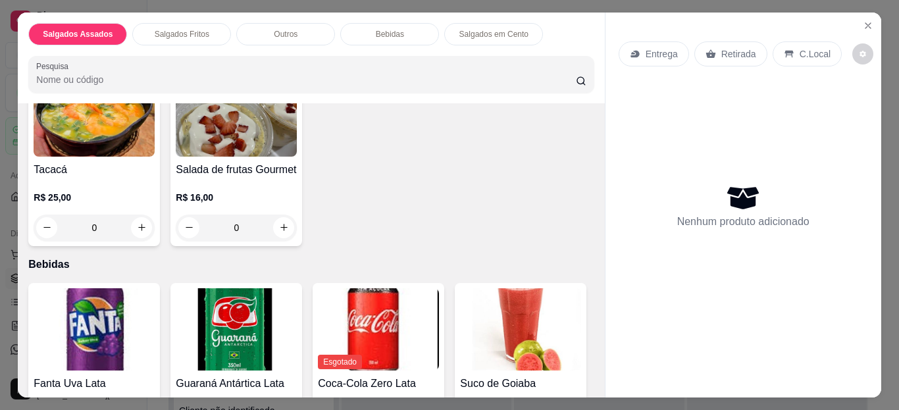
scroll to position [763, 0]
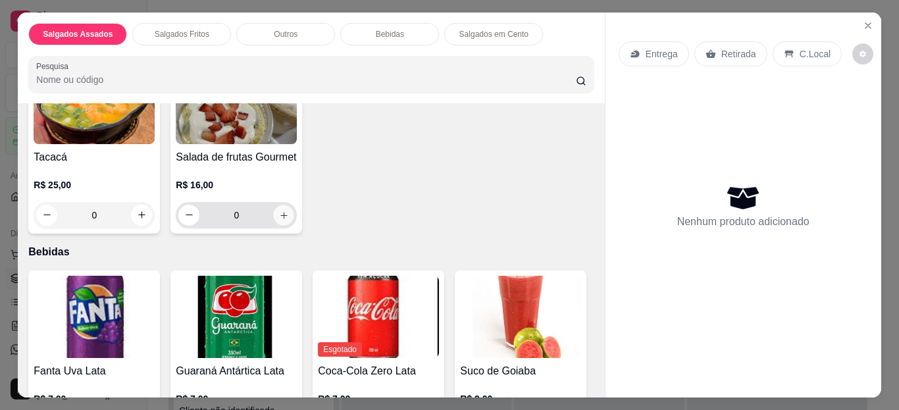
click at [279, 210] on icon "increase-product-quantity" at bounding box center [284, 215] width 10 height 10
type input "1"
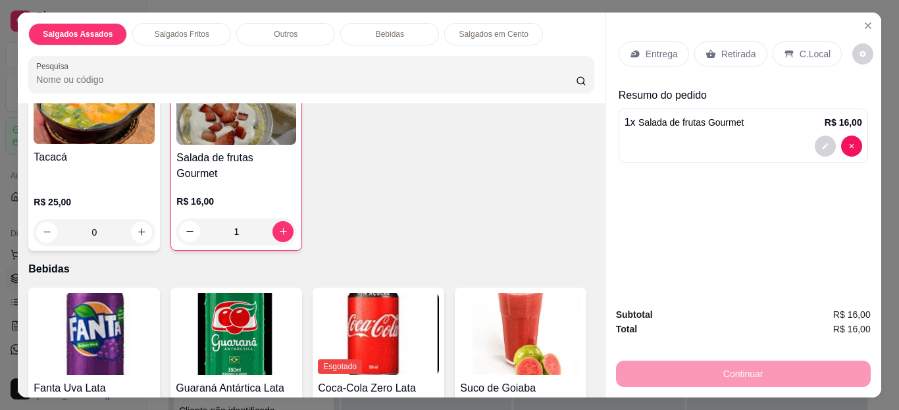
click at [734, 52] on p "Retirada" at bounding box center [738, 53] width 35 height 13
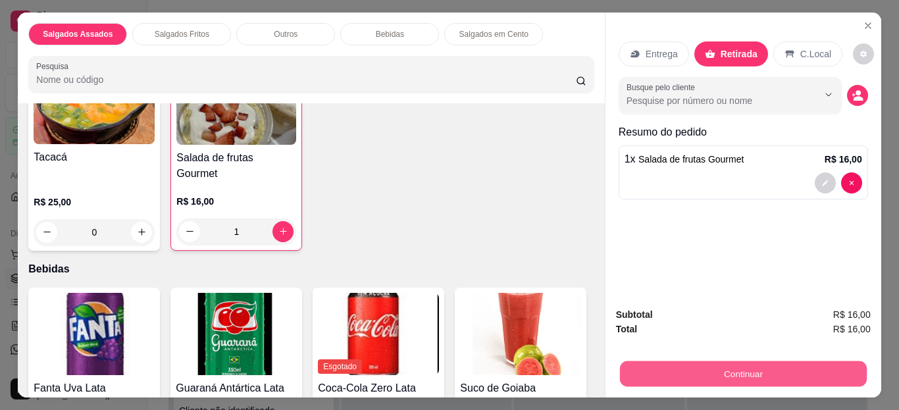
click at [680, 368] on button "Continuar" at bounding box center [742, 374] width 247 height 26
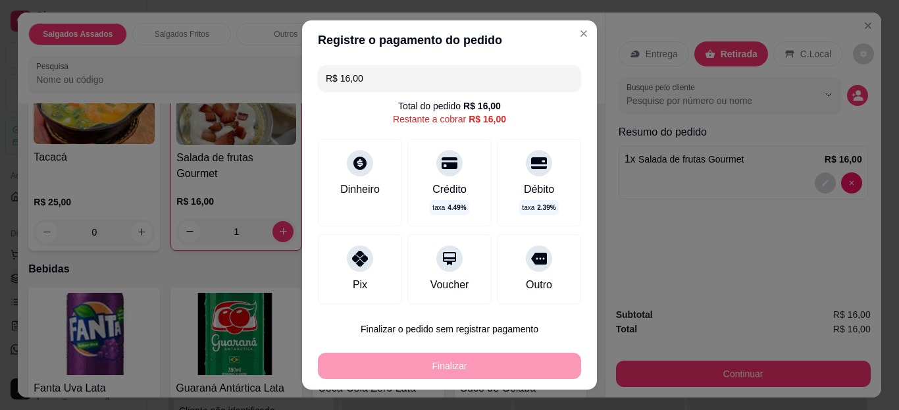
click at [366, 266] on div "Pix" at bounding box center [360, 269] width 84 height 70
type input "R$ 0,00"
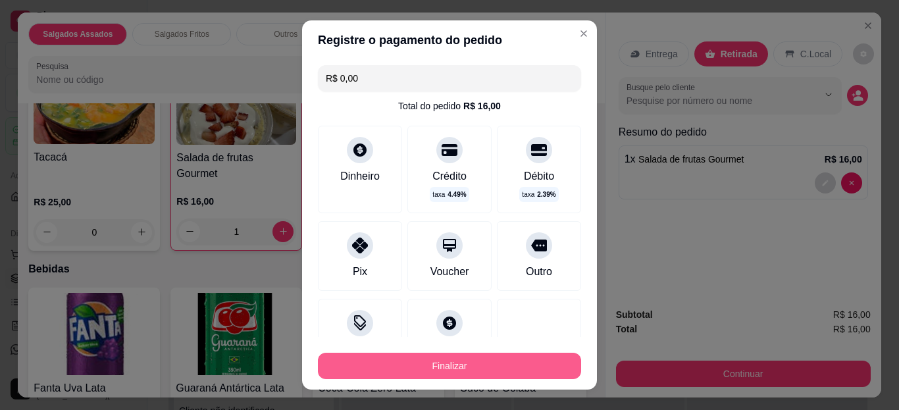
click at [416, 368] on button "Finalizar" at bounding box center [449, 366] width 263 height 26
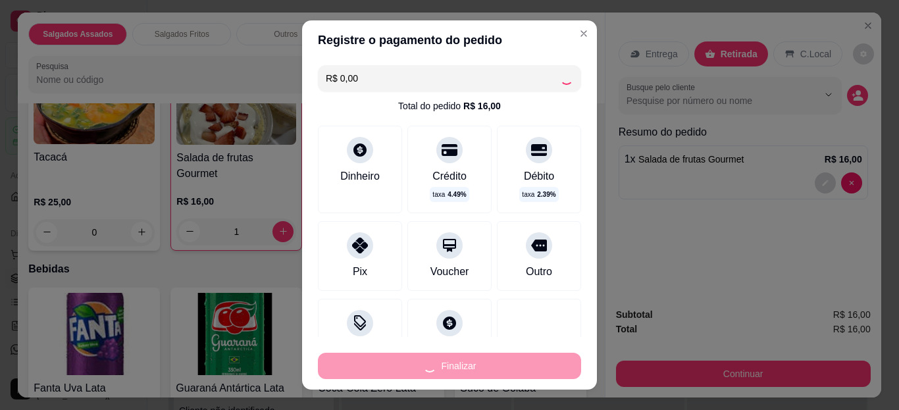
type input "0"
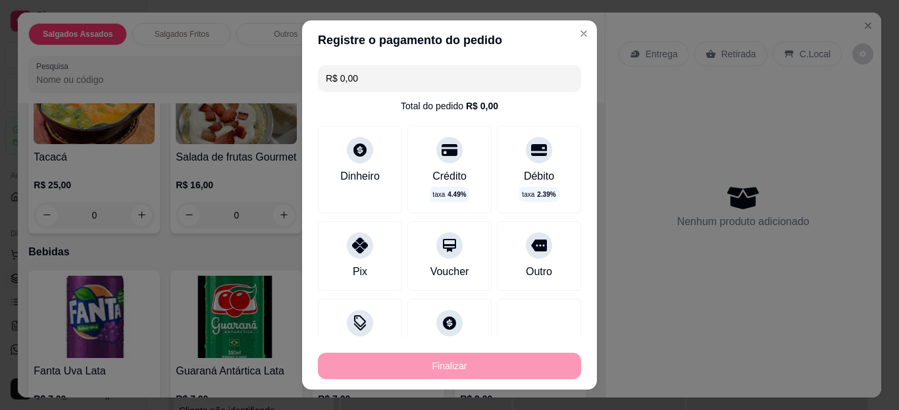
type input "-R$ 16,00"
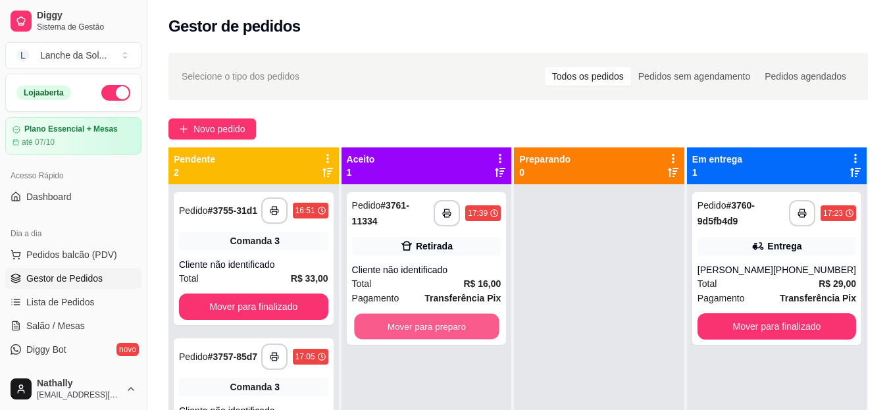
click at [423, 321] on button "Mover para preparo" at bounding box center [426, 327] width 145 height 26
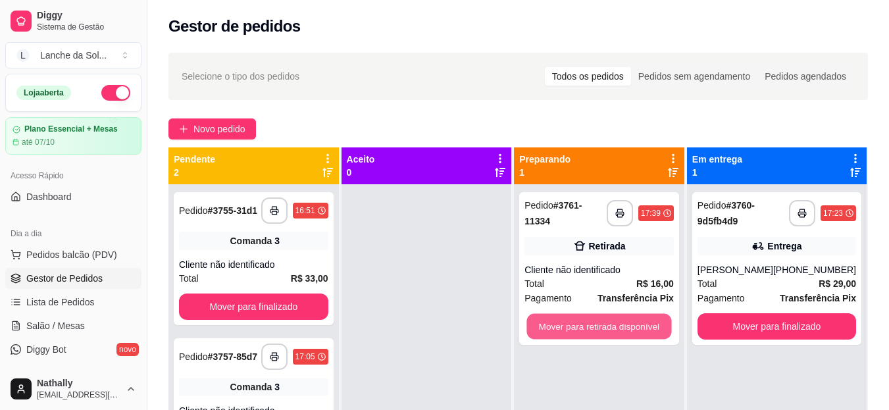
click at [627, 316] on button "Mover para retirada disponível" at bounding box center [599, 327] width 145 height 26
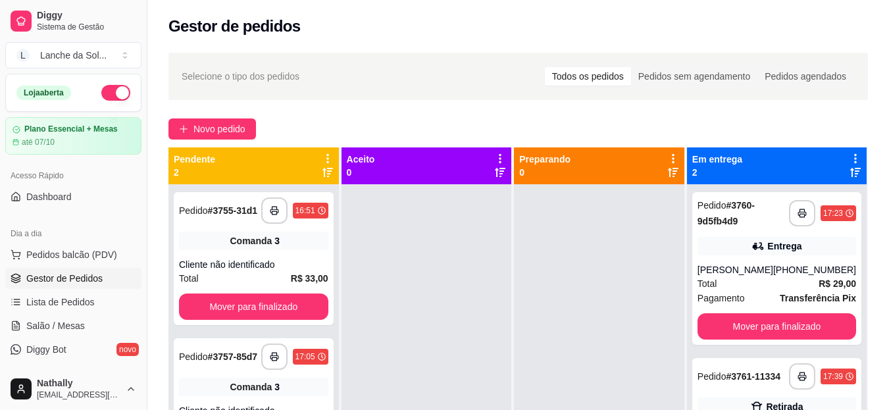
click at [724, 370] on div "Pedido # 3761-11334" at bounding box center [738, 376] width 83 height 16
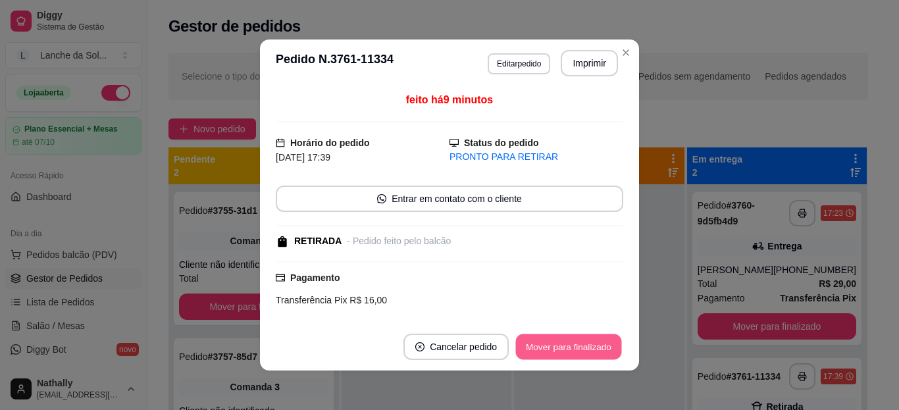
click at [576, 342] on button "Mover para finalizado" at bounding box center [569, 347] width 106 height 26
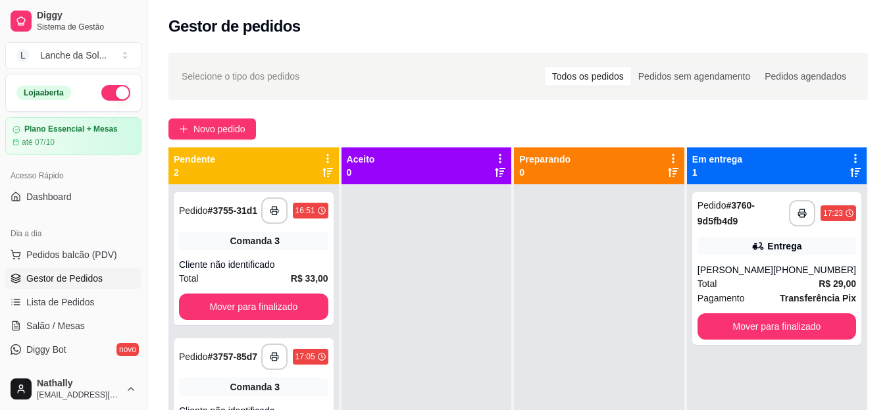
click at [78, 320] on span "Salão / Mesas" at bounding box center [55, 325] width 59 height 13
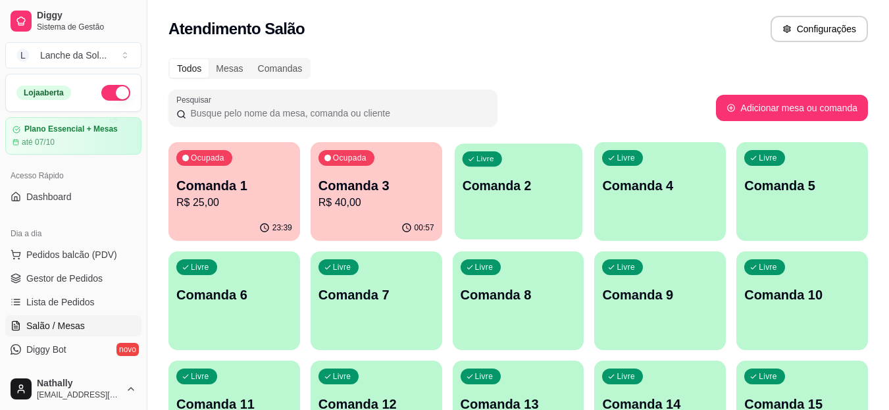
click at [491, 174] on div "Livre Comanda 2" at bounding box center [519, 183] width 128 height 80
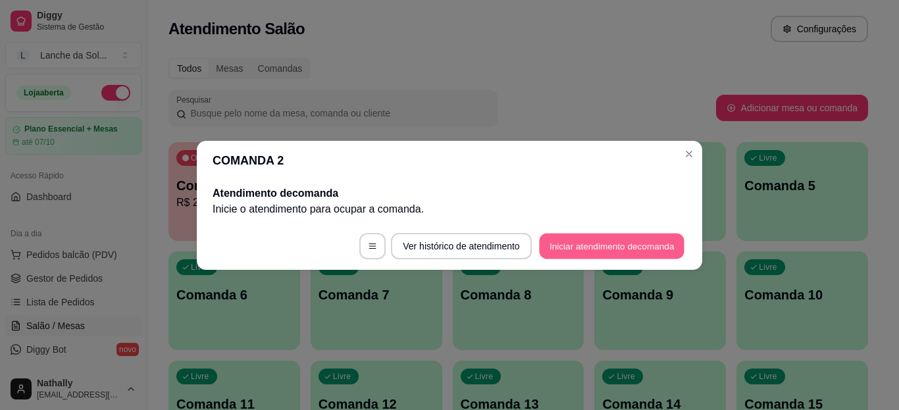
click at [586, 242] on button "Iniciar atendimento de comanda" at bounding box center [611, 246] width 145 height 26
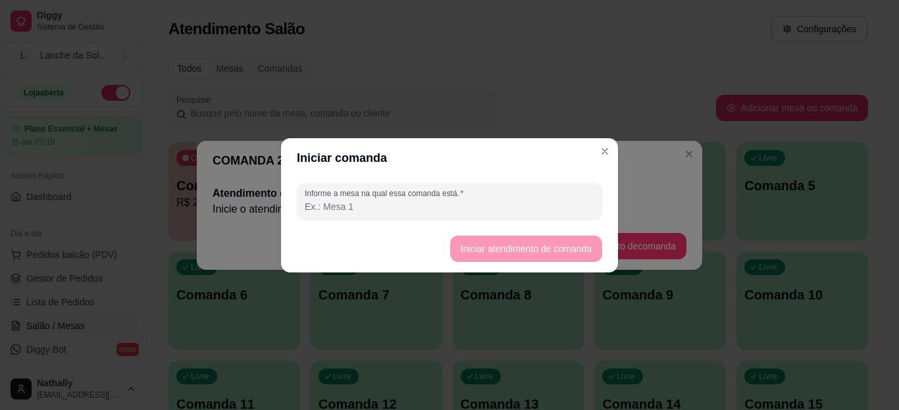
click at [540, 203] on input "Informe a mesa na qual essa comanda está." at bounding box center [450, 206] width 290 height 13
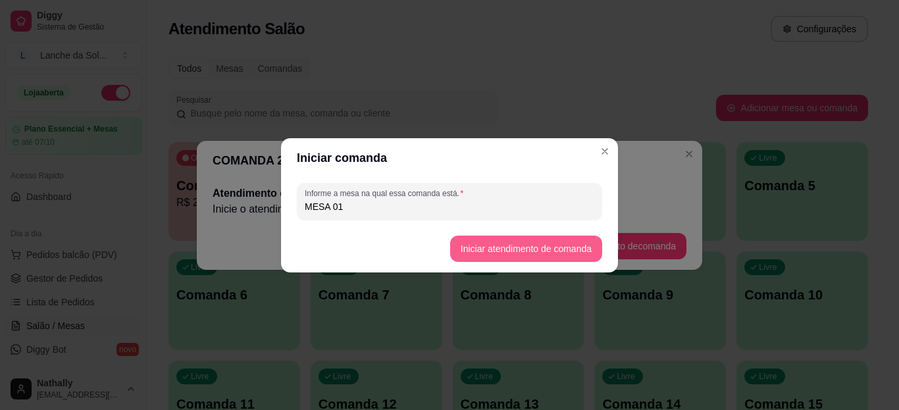
type input "MESA 01"
click at [465, 247] on button "Iniciar atendimento de comanda" at bounding box center [525, 249] width 147 height 26
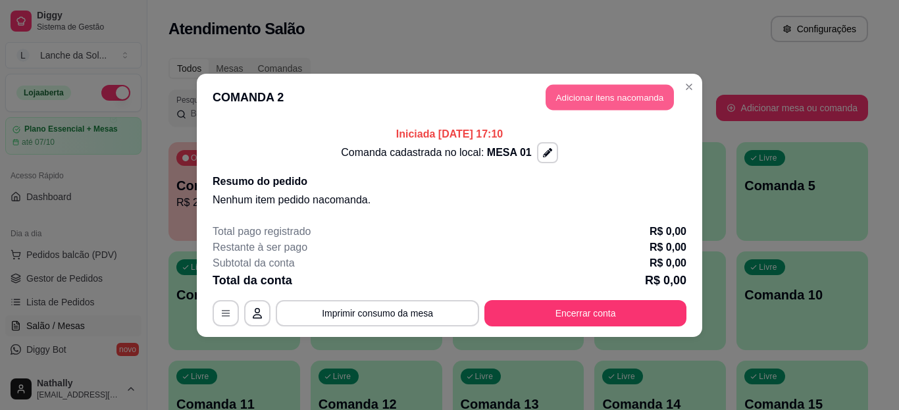
click at [554, 95] on button "Adicionar itens na comanda" at bounding box center [609, 97] width 128 height 26
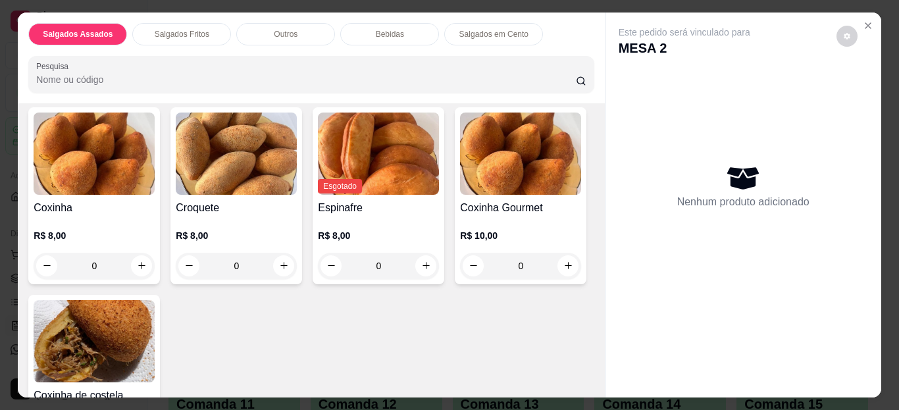
scroll to position [316, 0]
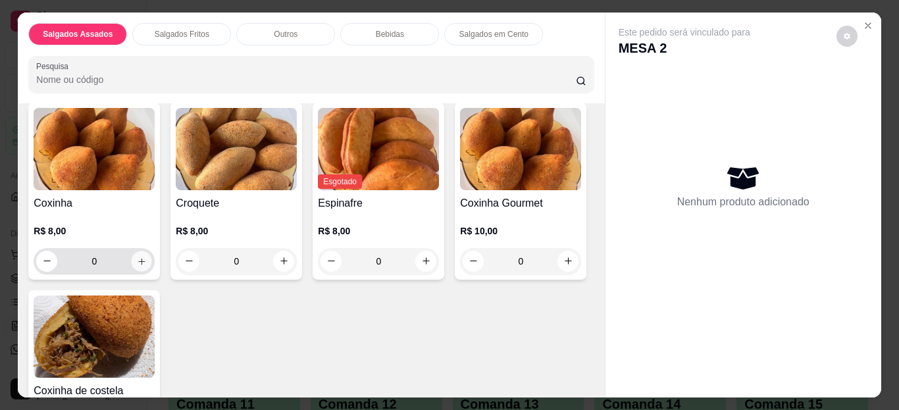
click at [137, 256] on icon "increase-product-quantity" at bounding box center [142, 261] width 10 height 10
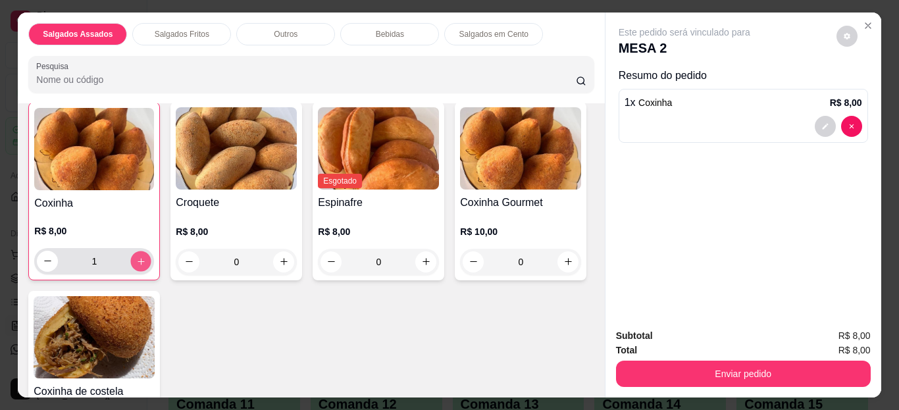
click at [136, 256] on icon "increase-product-quantity" at bounding box center [141, 261] width 10 height 10
type input "2"
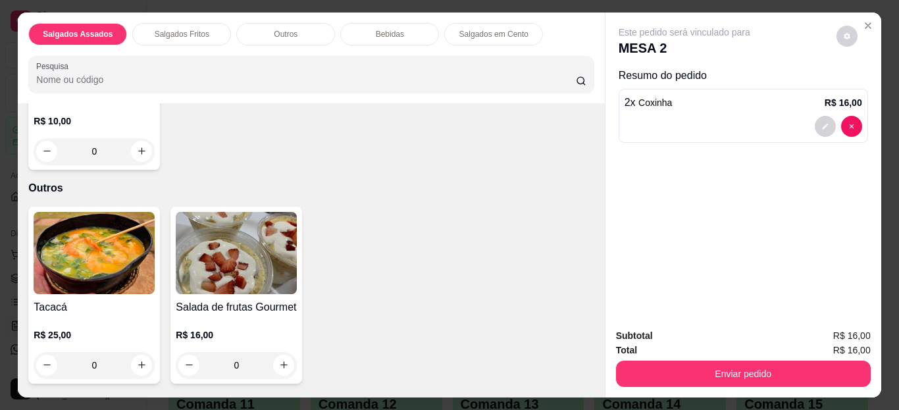
scroll to position [659, 0]
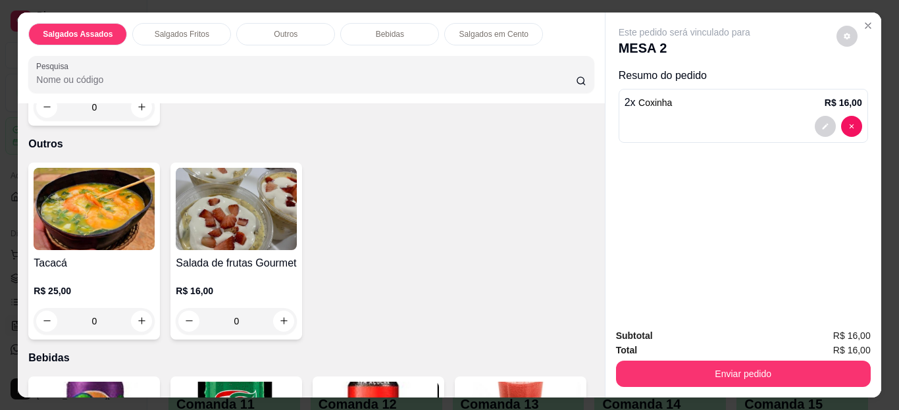
click at [140, 309] on div "0" at bounding box center [94, 321] width 121 height 26
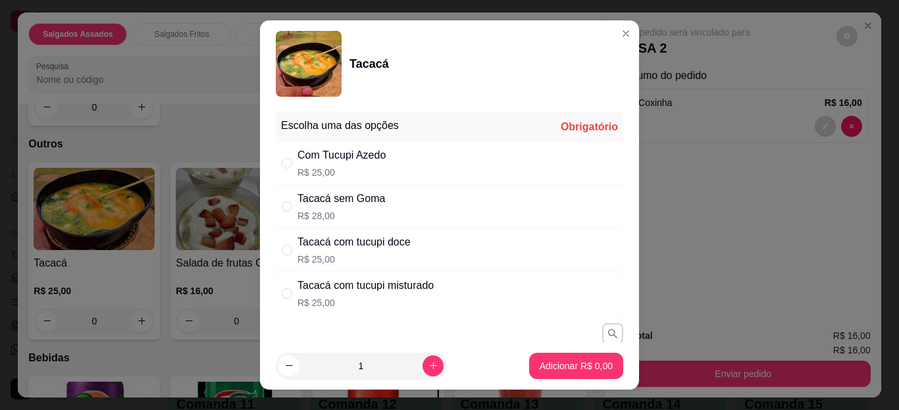
click at [408, 245] on div "Tacacá com tucupi doce R$ 25,00" at bounding box center [449, 249] width 347 height 43
radio input "true"
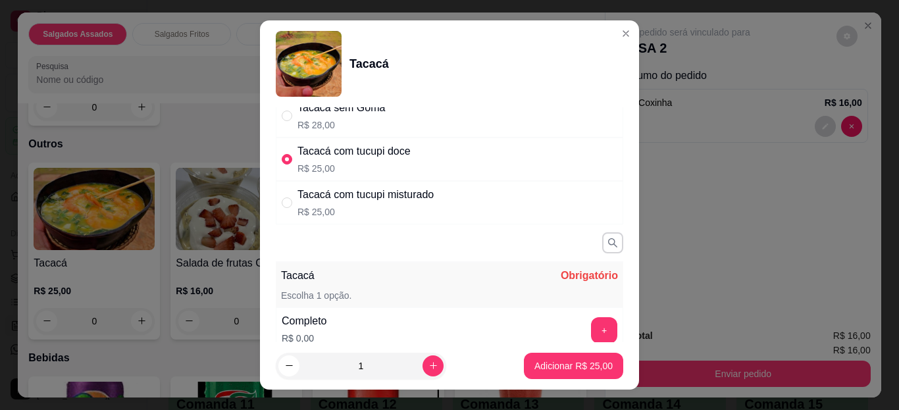
scroll to position [105, 0]
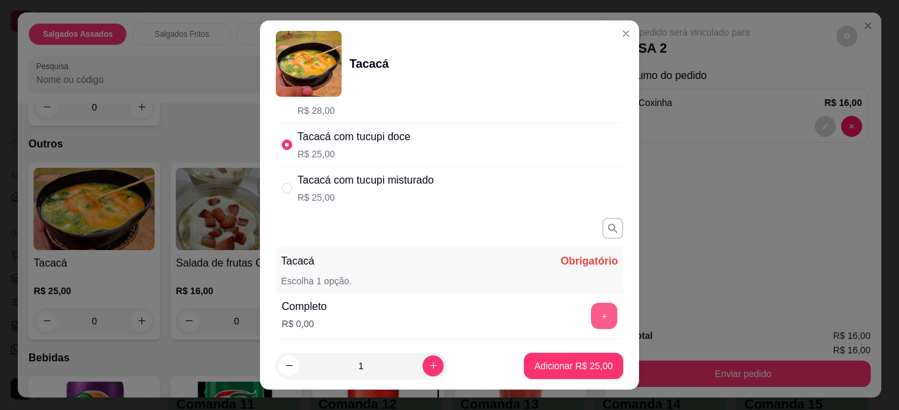
click at [591, 309] on button "+" at bounding box center [604, 316] width 26 height 26
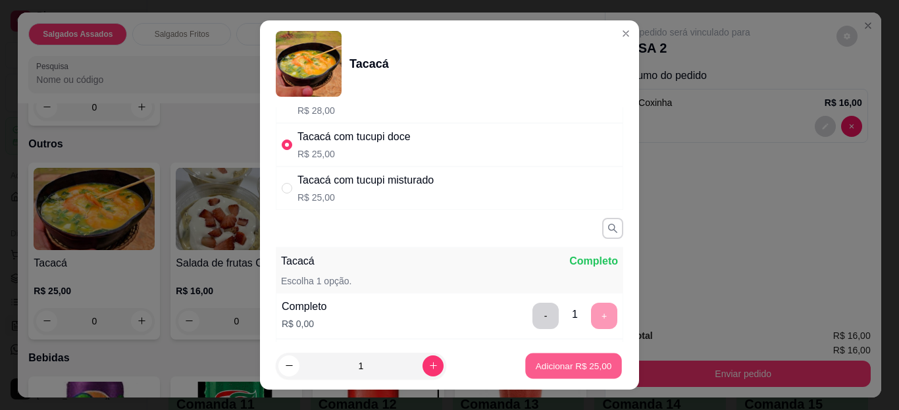
click at [576, 357] on button "Adicionar R$ 25,00" at bounding box center [573, 366] width 97 height 26
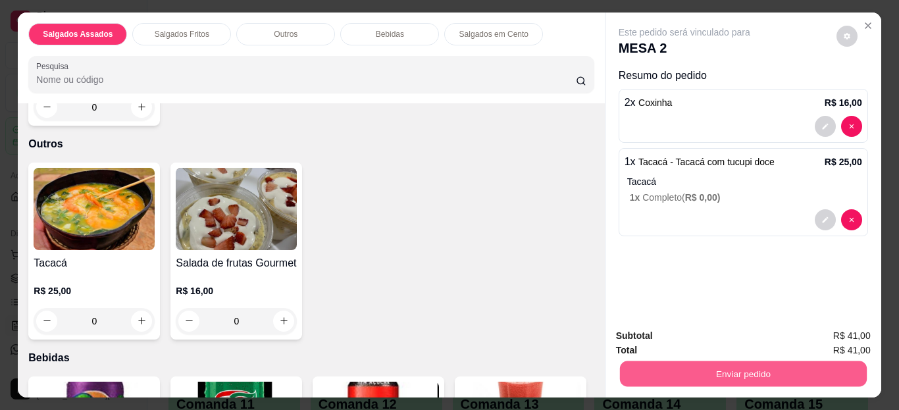
click at [649, 361] on button "Enviar pedido" at bounding box center [742, 374] width 247 height 26
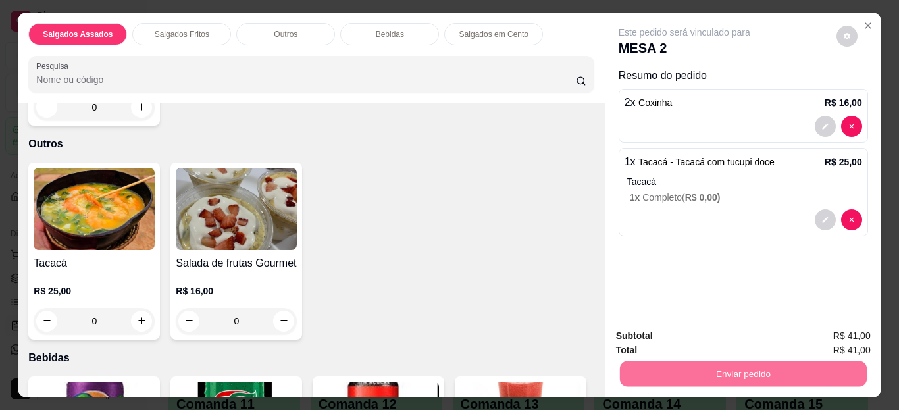
click at [811, 332] on button "Enviar pedido" at bounding box center [836, 336] width 72 height 24
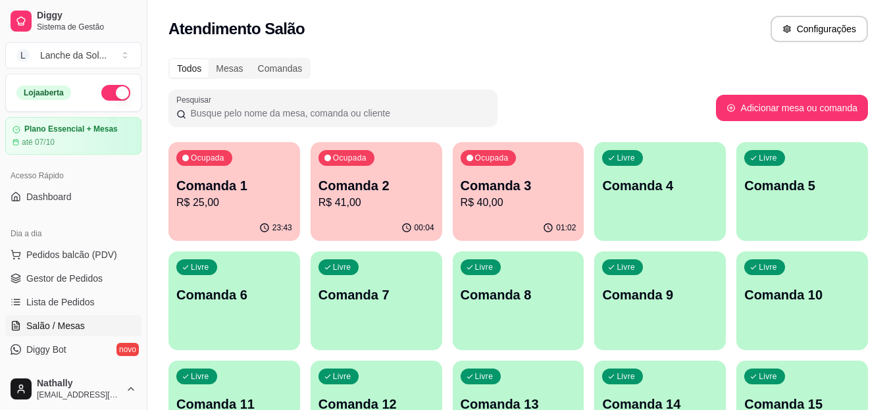
click at [96, 272] on span "Gestor de Pedidos" at bounding box center [64, 278] width 76 height 13
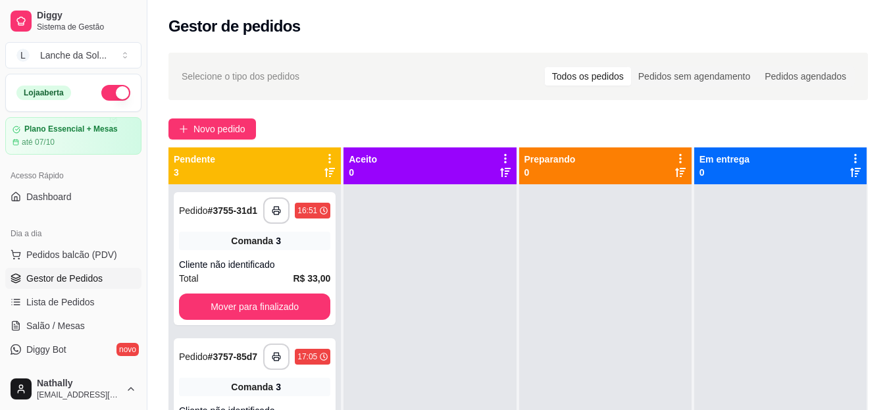
click at [82, 320] on span "Salão / Mesas" at bounding box center [55, 325] width 59 height 13
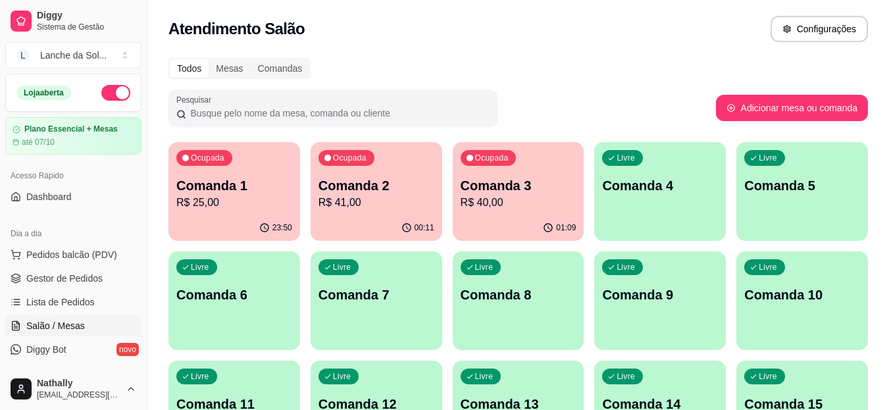
click at [638, 211] on div "Livre Comanda 4" at bounding box center [660, 183] width 132 height 83
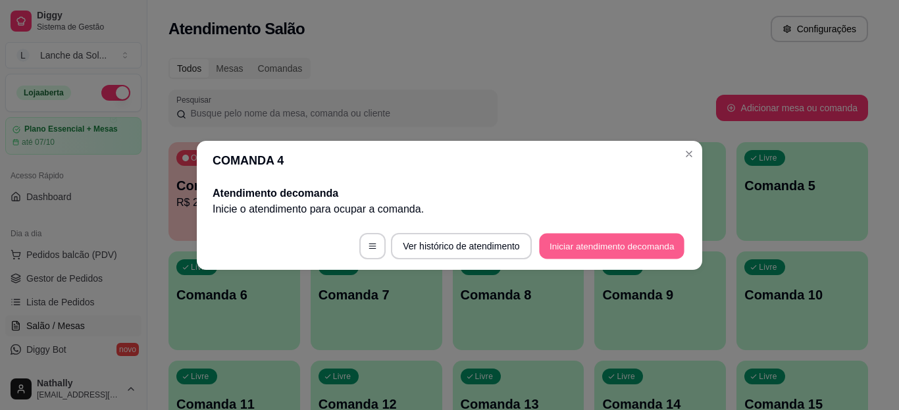
click at [602, 247] on button "Iniciar atendimento de comanda" at bounding box center [611, 246] width 145 height 26
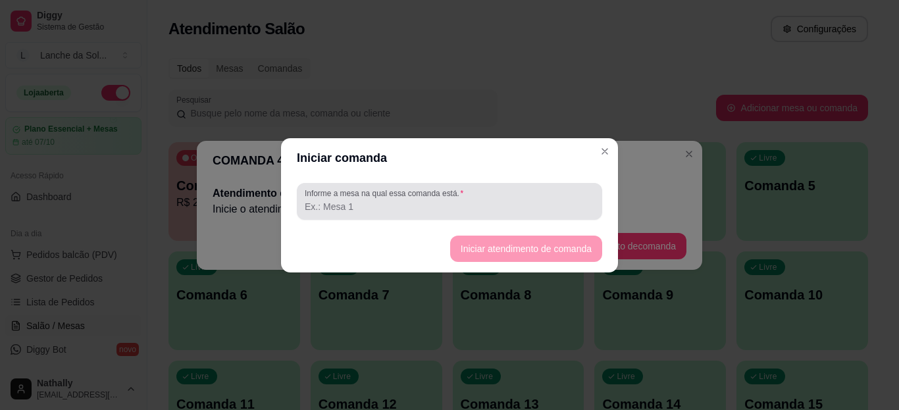
click at [541, 214] on div "Informe a mesa na qual essa comanda está." at bounding box center [449, 201] width 305 height 37
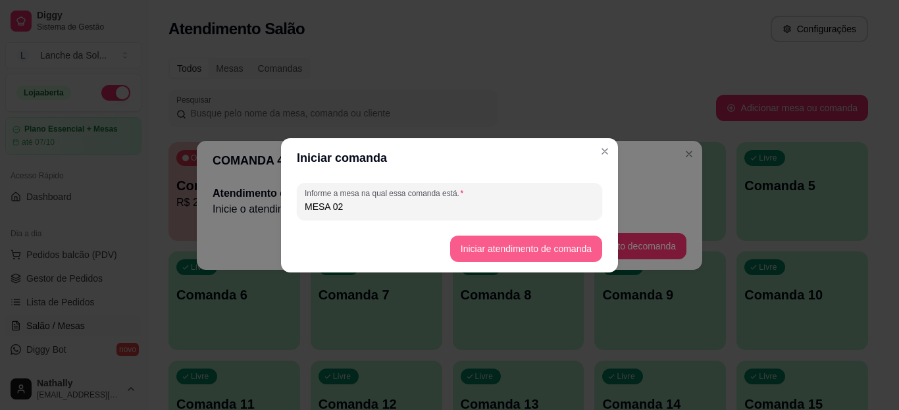
type input "MESA 02"
click at [472, 244] on button "Iniciar atendimento de comanda" at bounding box center [525, 249] width 147 height 26
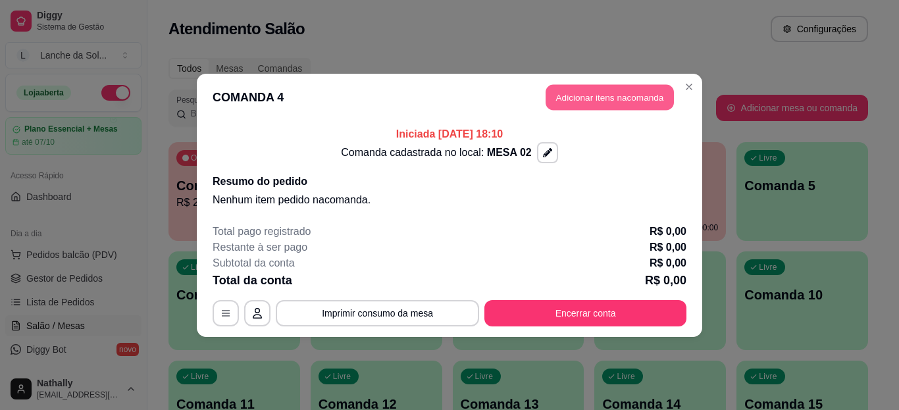
click at [601, 97] on button "Adicionar itens na comanda" at bounding box center [609, 97] width 128 height 26
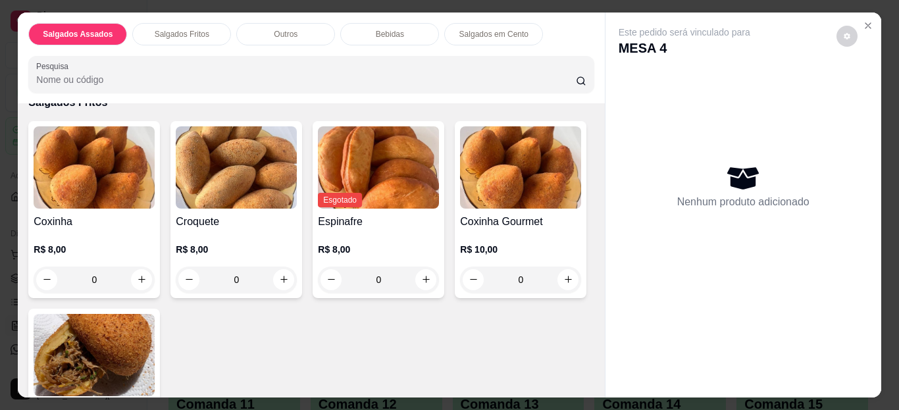
scroll to position [316, 0]
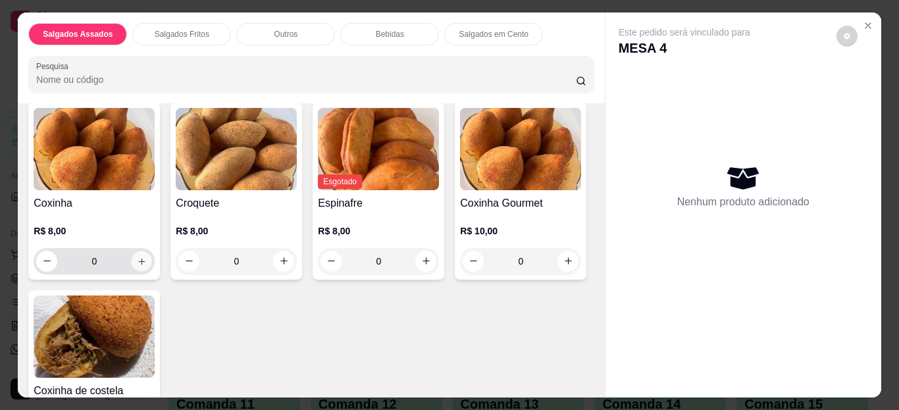
click at [142, 255] on button "increase-product-quantity" at bounding box center [142, 261] width 20 height 20
type input "1"
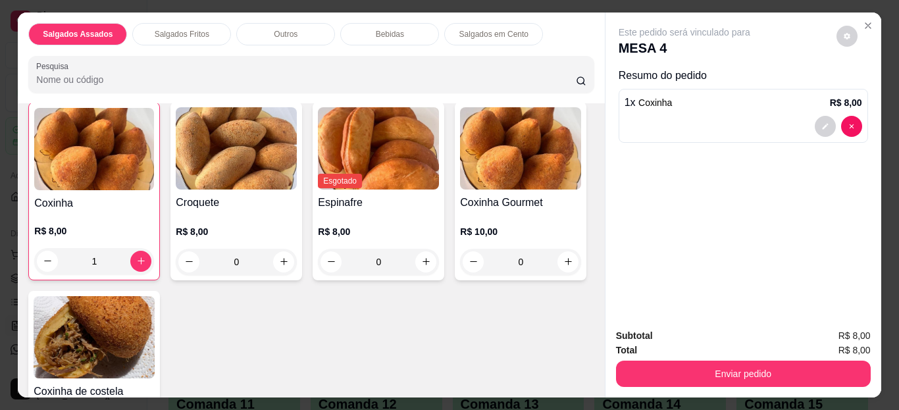
click at [155, 332] on img at bounding box center [94, 337] width 121 height 82
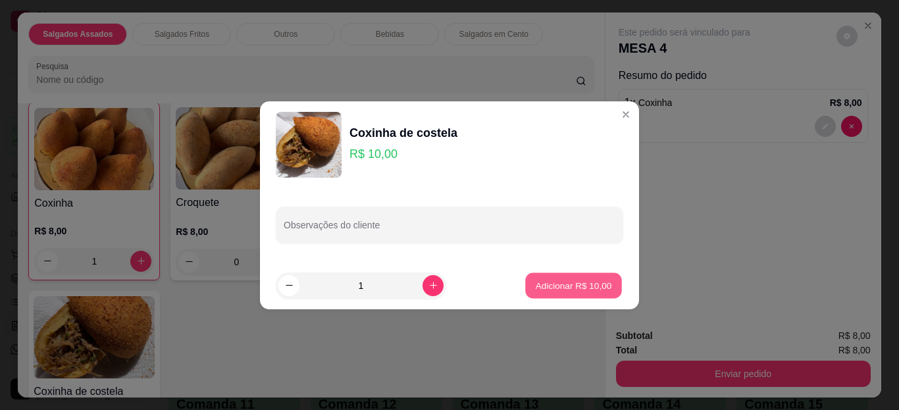
click at [536, 282] on p "Adicionar R$ 10,00" at bounding box center [574, 285] width 76 height 13
type input "1"
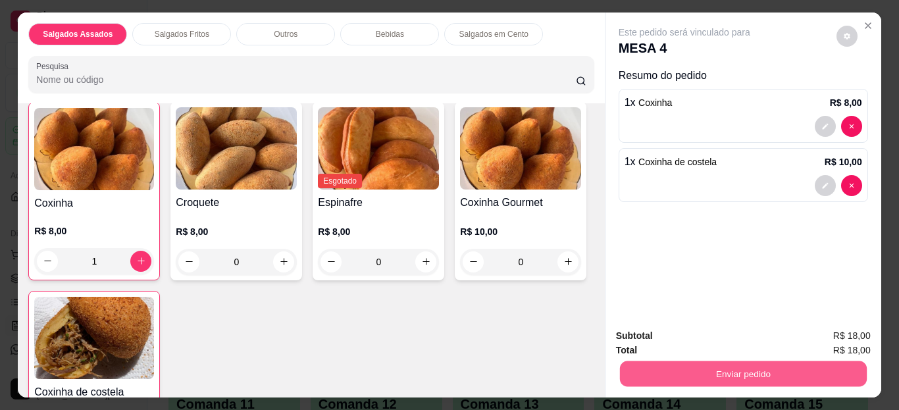
click at [679, 362] on button "Enviar pedido" at bounding box center [742, 374] width 247 height 26
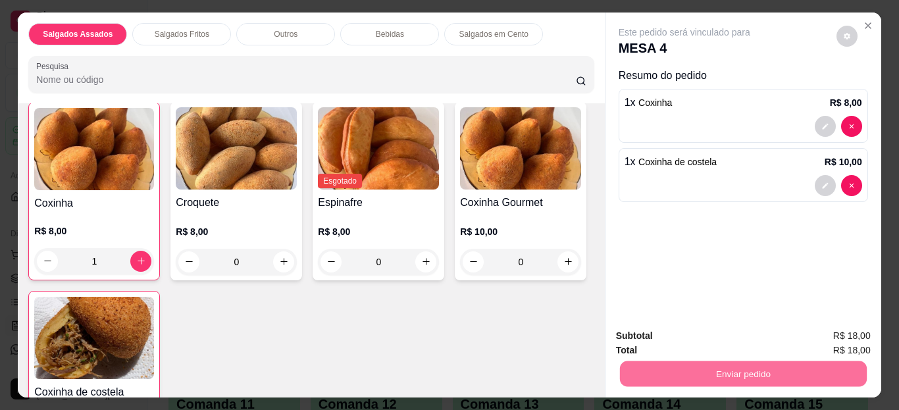
click at [822, 335] on button "Enviar pedido" at bounding box center [836, 336] width 72 height 24
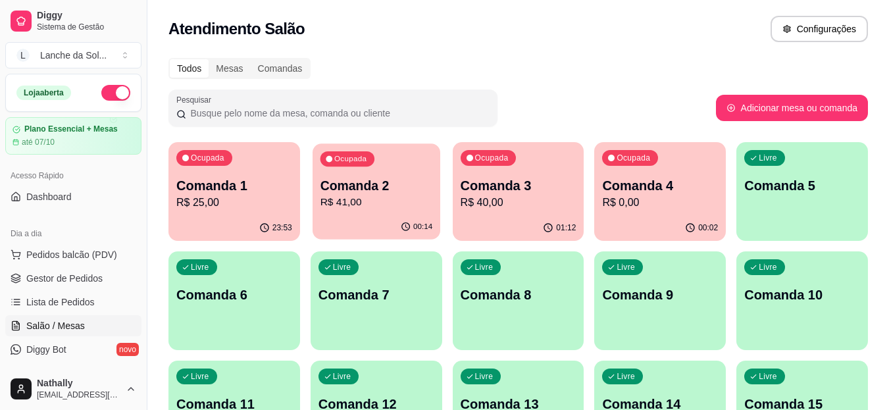
click at [381, 213] on div "Ocupada Comanda 2 R$ 41,00" at bounding box center [377, 178] width 128 height 71
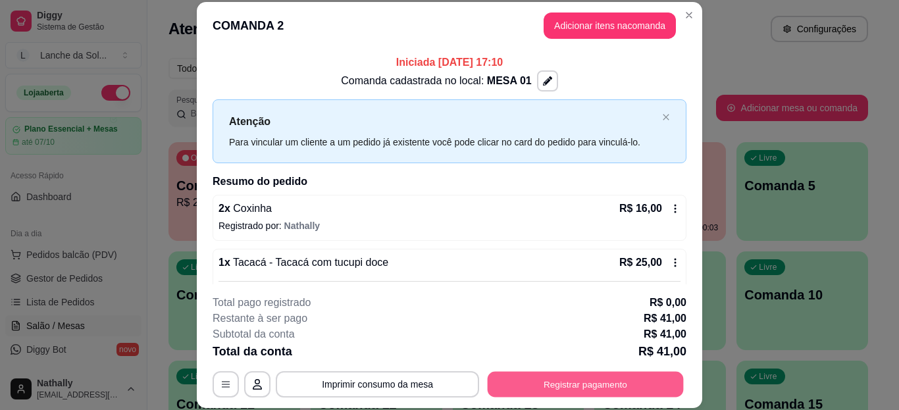
click at [567, 384] on button "Registrar pagamento" at bounding box center [586, 384] width 196 height 26
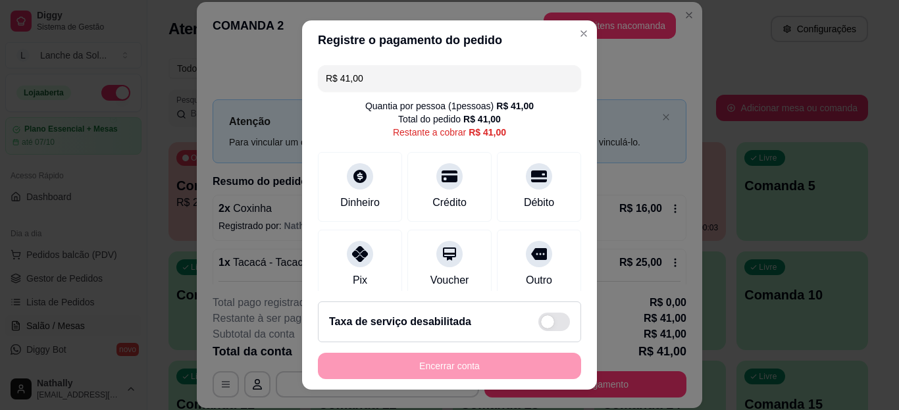
click at [353, 286] on div "Pix" at bounding box center [360, 280] width 14 height 16
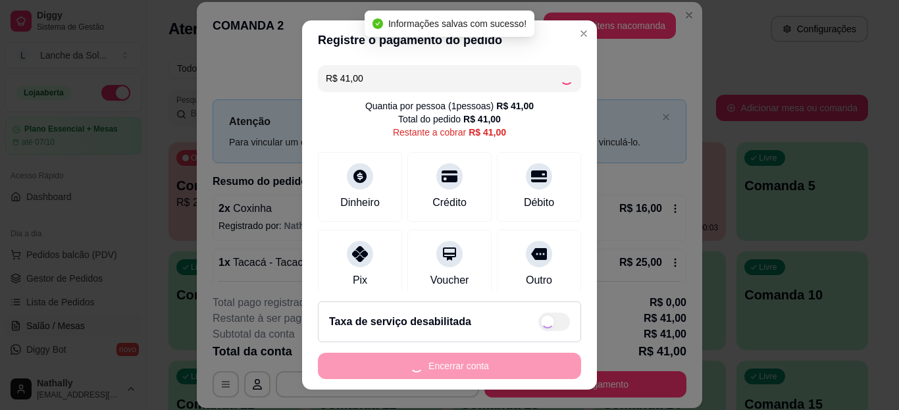
type input "R$ 0,00"
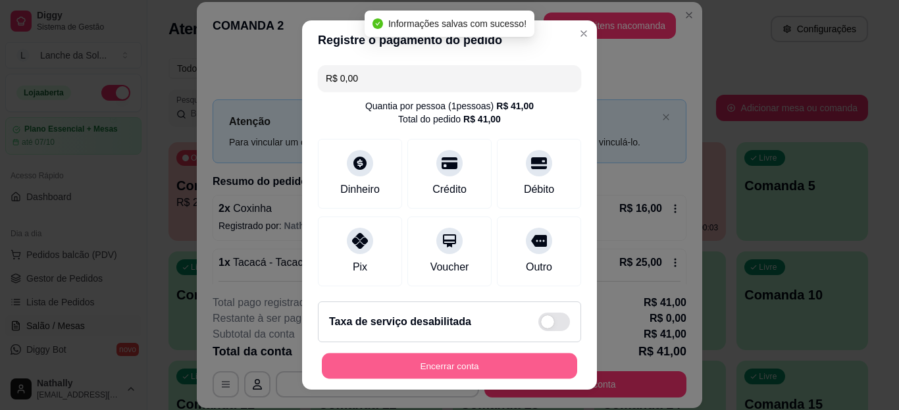
click at [393, 359] on button "Encerrar conta" at bounding box center [449, 366] width 255 height 26
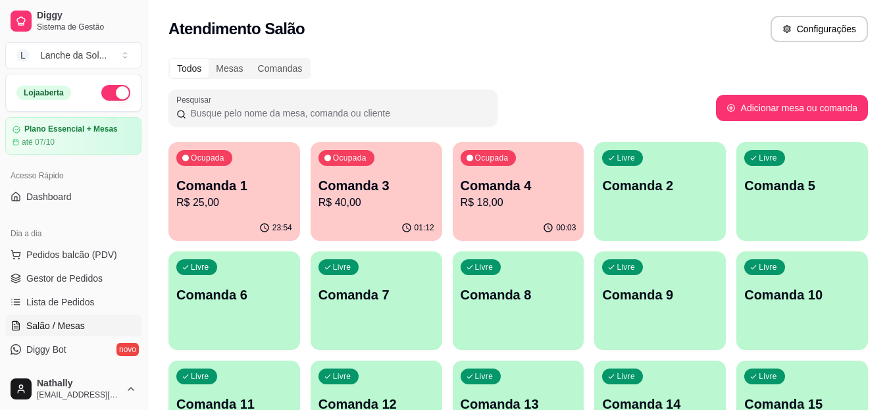
click at [80, 261] on span "Pedidos balcão (PDV)" at bounding box center [71, 254] width 91 height 13
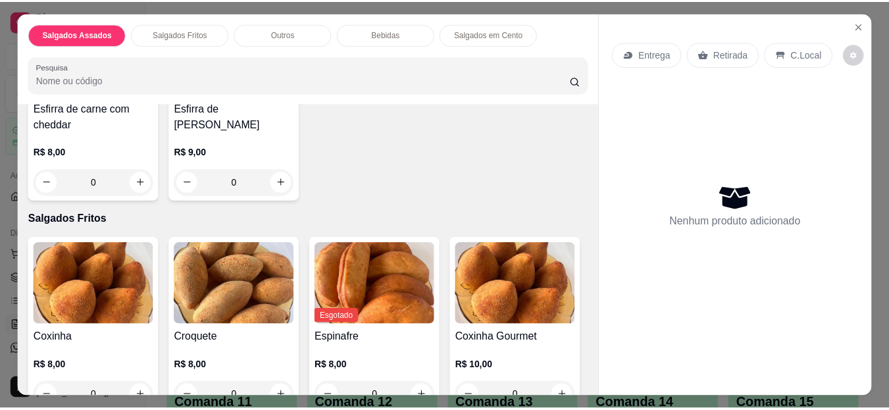
scroll to position [263, 0]
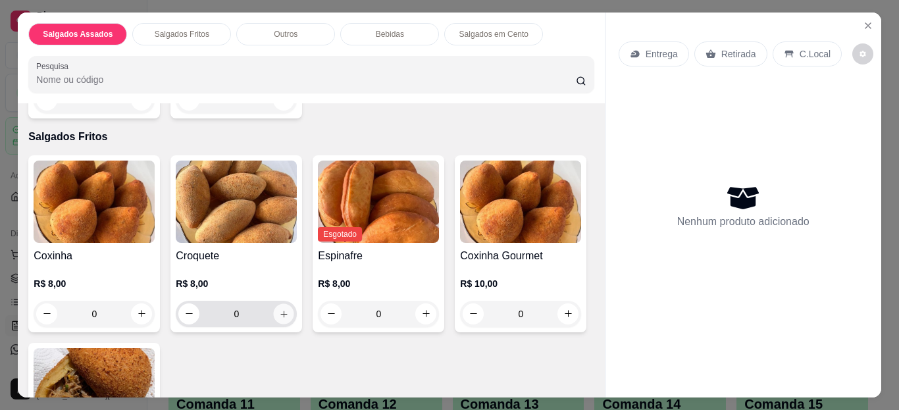
click at [279, 313] on icon "increase-product-quantity" at bounding box center [284, 314] width 10 height 10
type input "1"
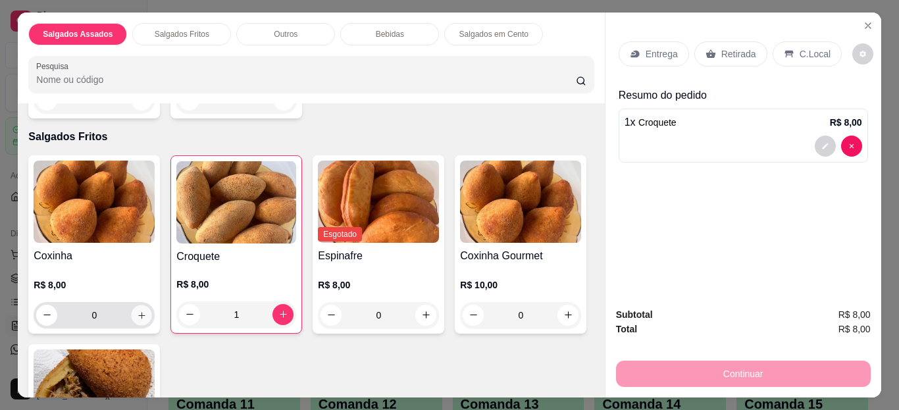
click at [132, 315] on button "increase-product-quantity" at bounding box center [142, 315] width 20 height 20
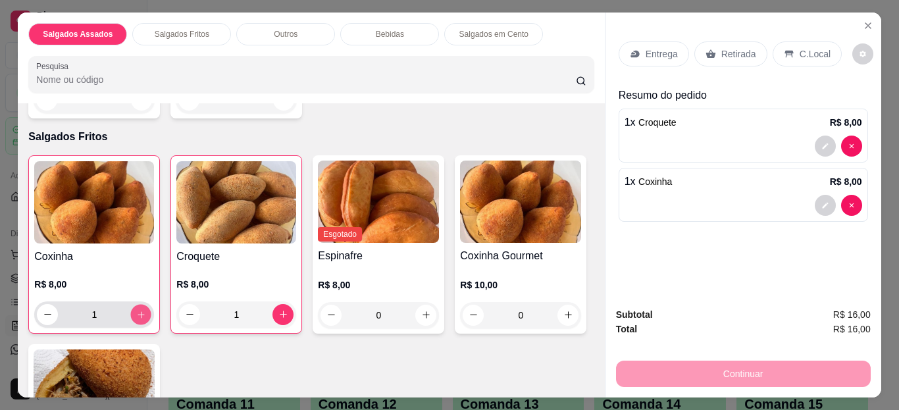
click at [132, 315] on button "increase-product-quantity" at bounding box center [141, 314] width 20 height 20
click at [737, 49] on p "Retirada" at bounding box center [738, 53] width 35 height 13
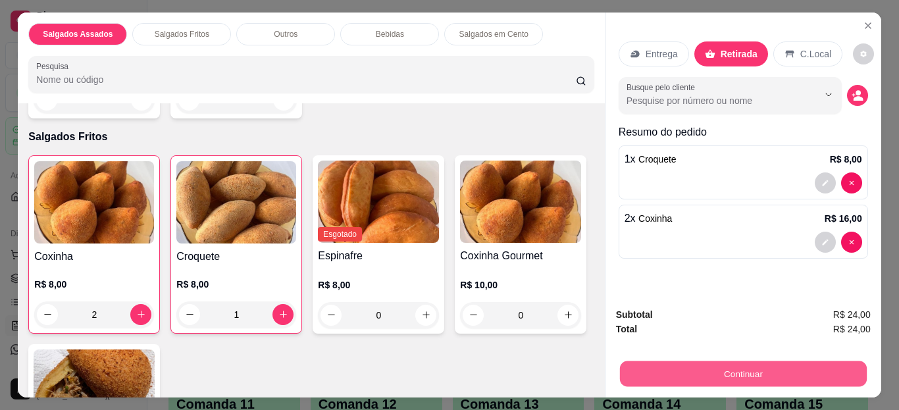
click at [700, 363] on button "Continuar" at bounding box center [742, 374] width 247 height 26
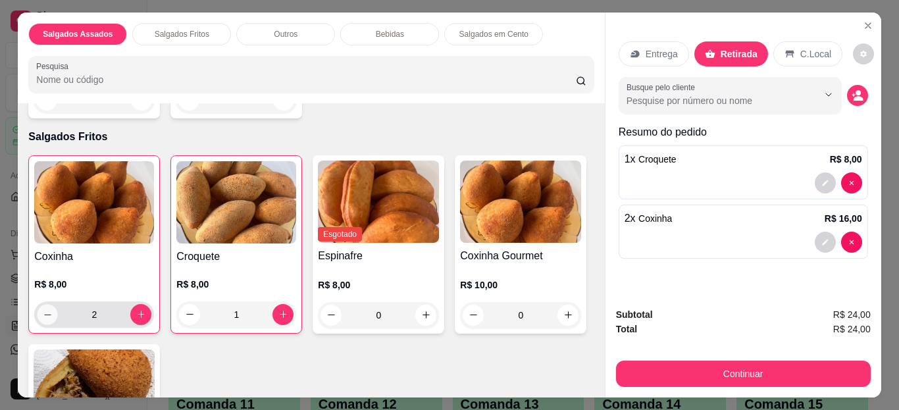
click at [38, 307] on button "decrease-product-quantity" at bounding box center [48, 314] width 20 height 20
type input "1"
click at [284, 311] on button "increase-product-quantity" at bounding box center [282, 314] width 21 height 21
type input "2"
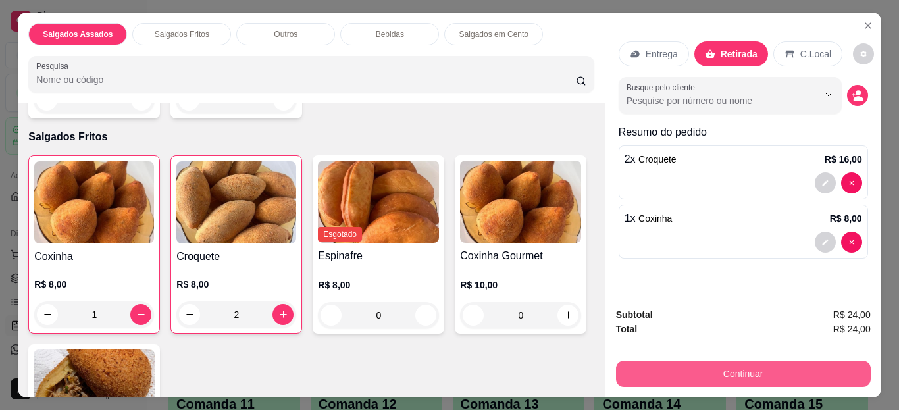
click at [621, 366] on button "Continuar" at bounding box center [743, 374] width 255 height 26
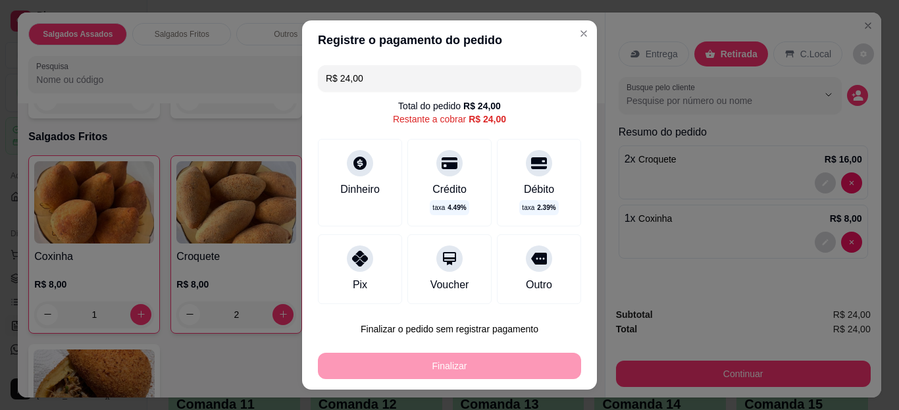
click at [367, 282] on div "Pix" at bounding box center [360, 269] width 84 height 70
type input "R$ 0,00"
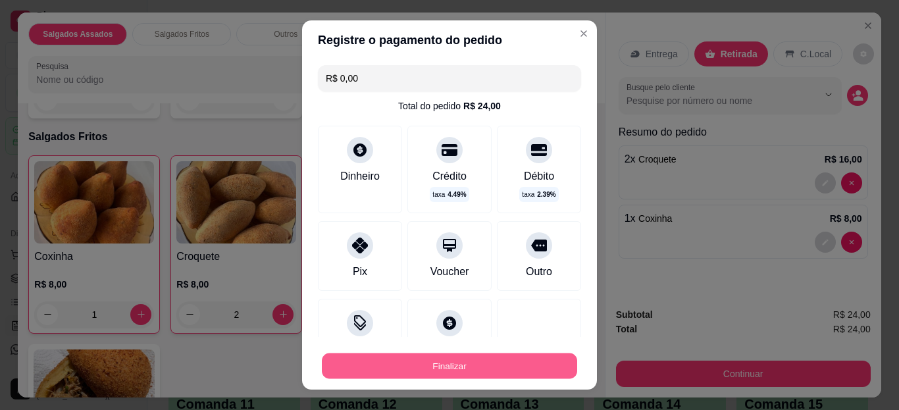
click at [380, 359] on button "Finalizar" at bounding box center [449, 366] width 255 height 26
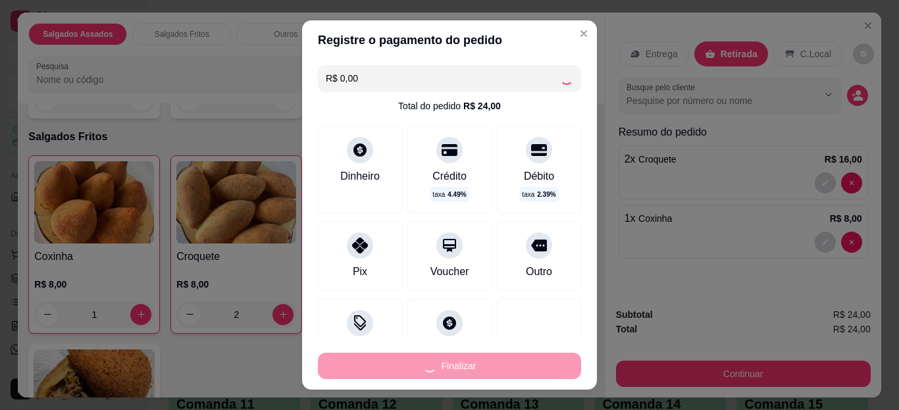
type input "0"
type input "-R$ 24,00"
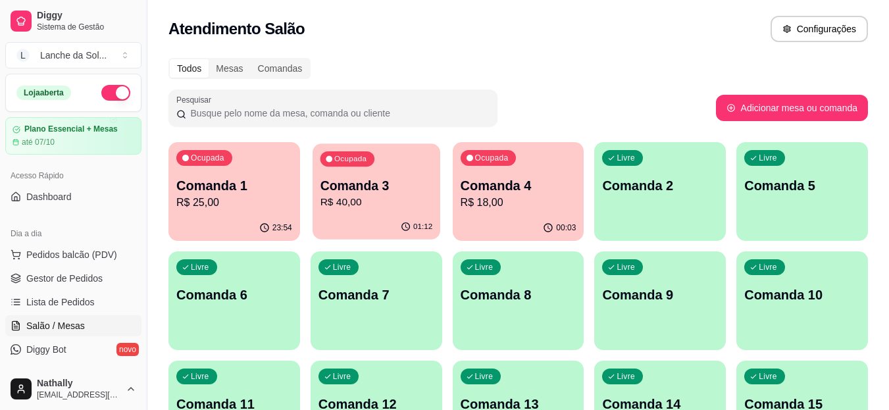
click at [407, 207] on p "R$ 40,00" at bounding box center [376, 202] width 113 height 15
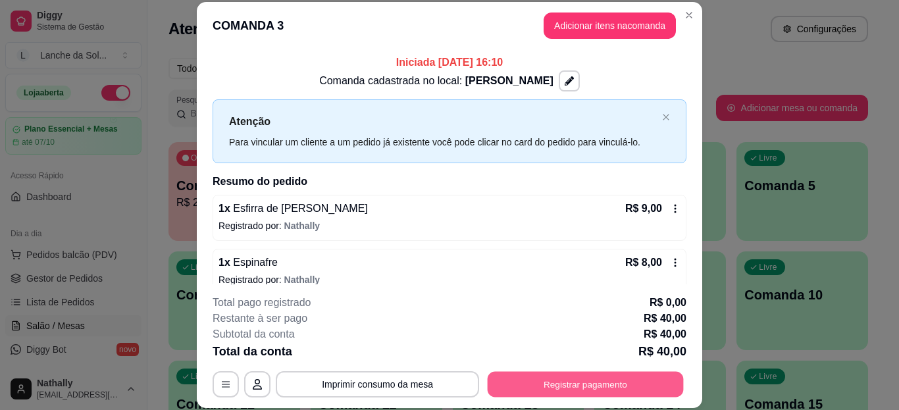
click at [539, 390] on button "Registrar pagamento" at bounding box center [586, 384] width 196 height 26
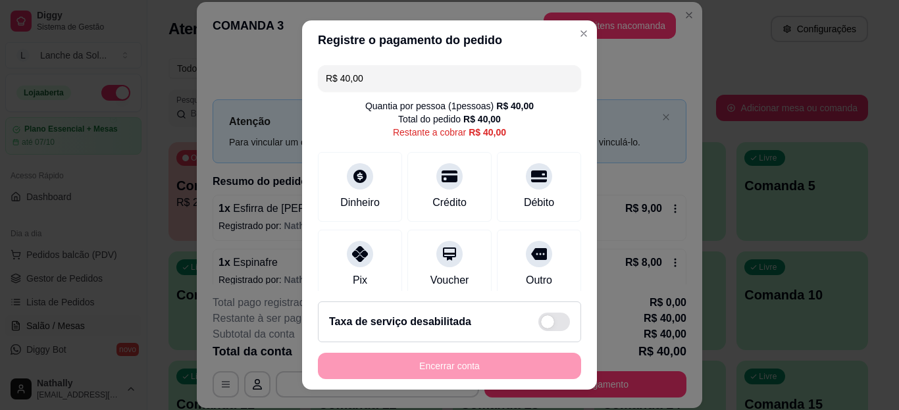
click at [332, 268] on div "Pix" at bounding box center [360, 265] width 84 height 70
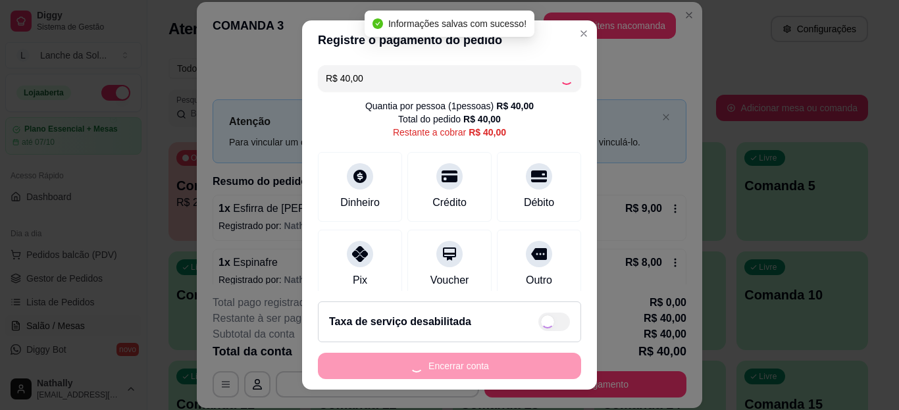
type input "R$ 0,00"
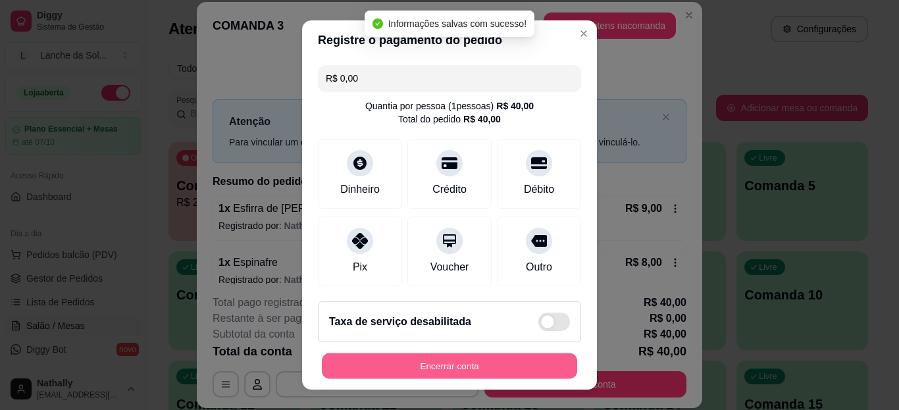
click at [377, 360] on button "Encerrar conta" at bounding box center [449, 366] width 255 height 26
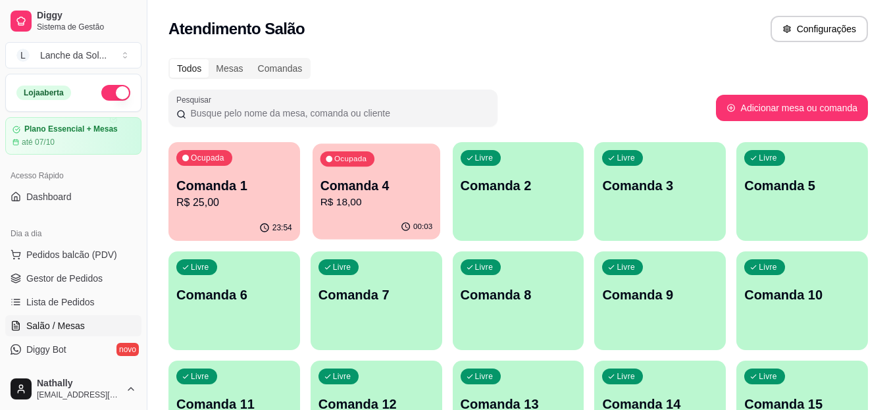
click at [396, 184] on p "Comanda 4" at bounding box center [376, 186] width 113 height 18
click at [230, 217] on div "23:54" at bounding box center [234, 226] width 128 height 25
click at [72, 280] on span "Gestor de Pedidos" at bounding box center [64, 278] width 76 height 13
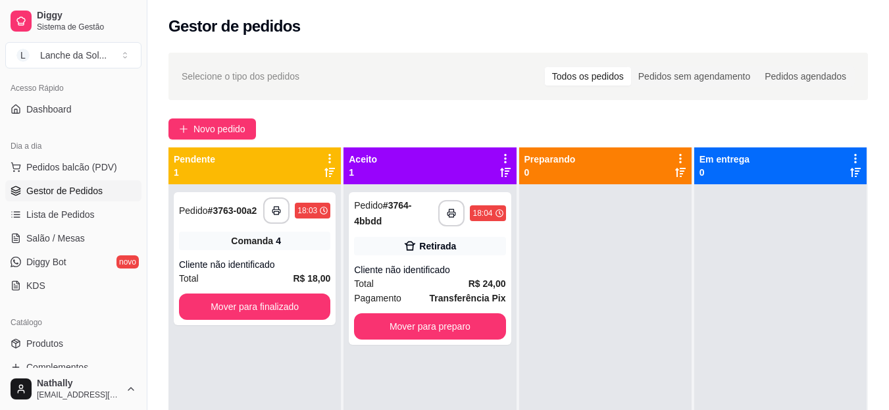
scroll to position [114, 0]
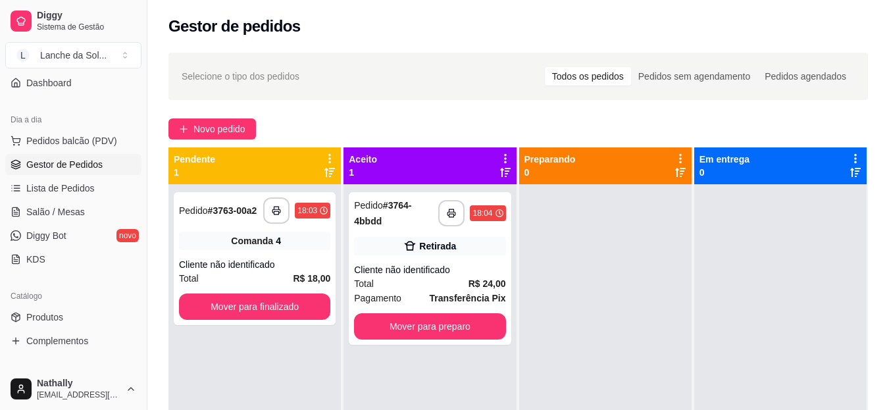
click at [89, 322] on link "Produtos" at bounding box center [73, 317] width 136 height 21
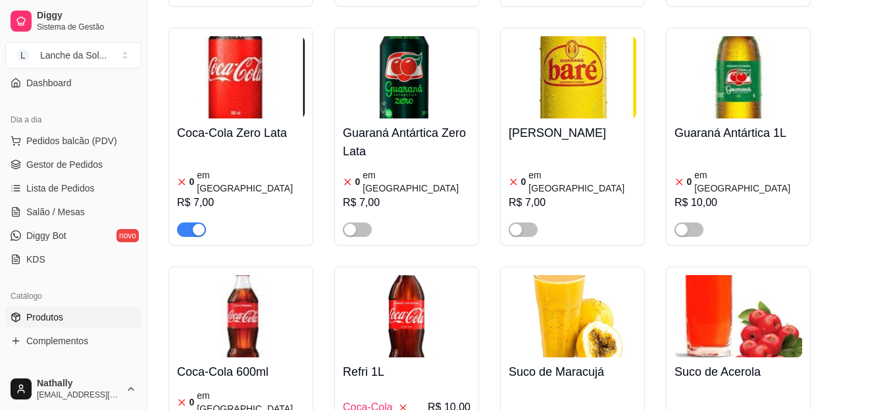
scroll to position [3404, 0]
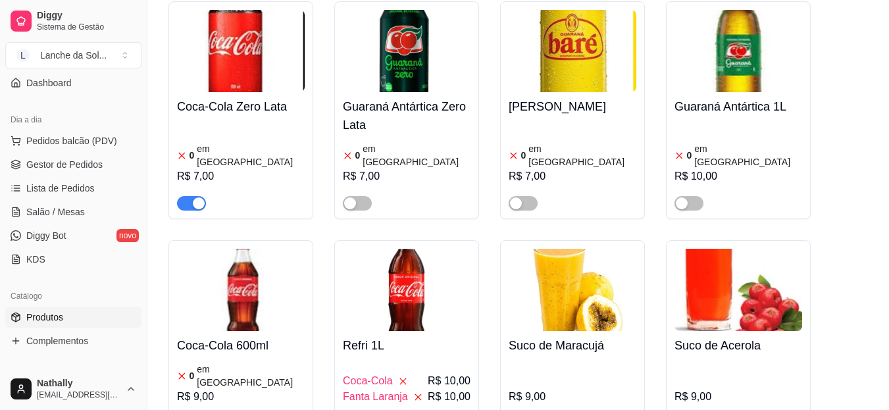
click at [61, 167] on span "Gestor de Pedidos" at bounding box center [64, 164] width 76 height 13
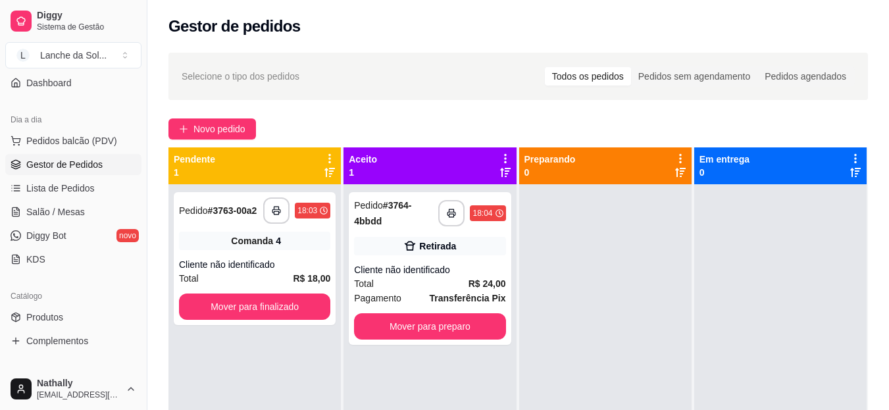
click at [43, 214] on span "Salão / Mesas" at bounding box center [55, 211] width 59 height 13
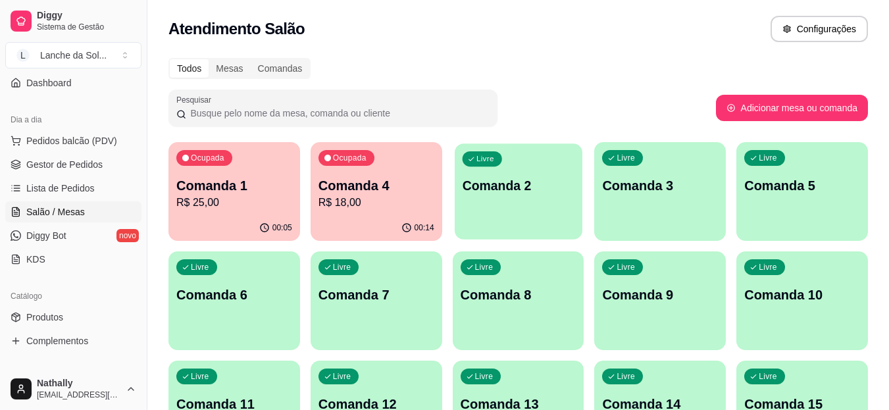
click at [526, 203] on div "Livre Comanda 2" at bounding box center [519, 183] width 128 height 80
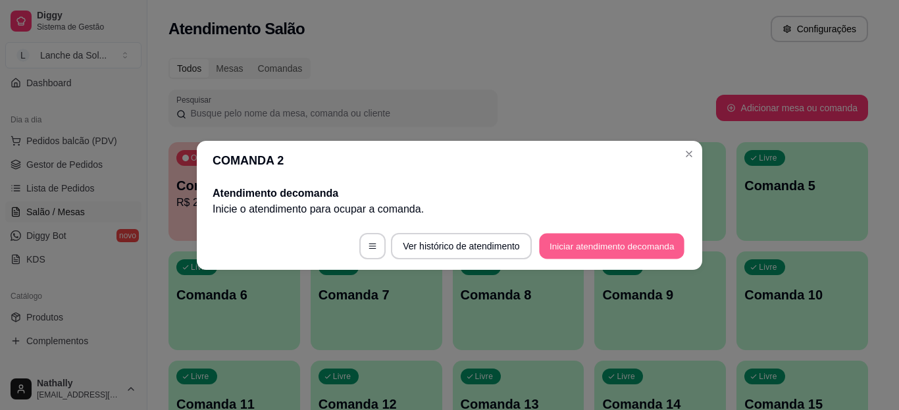
click at [567, 241] on button "Iniciar atendimento de comanda" at bounding box center [611, 246] width 145 height 26
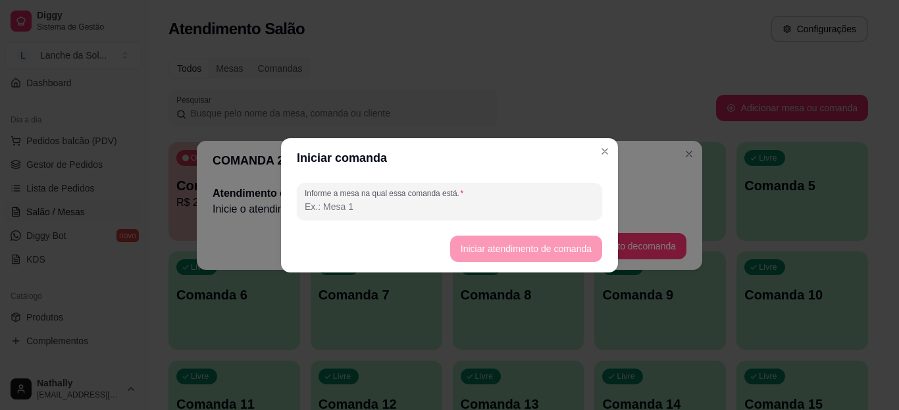
click at [506, 205] on input "Informe a mesa na qual essa comanda está." at bounding box center [450, 206] width 290 height 13
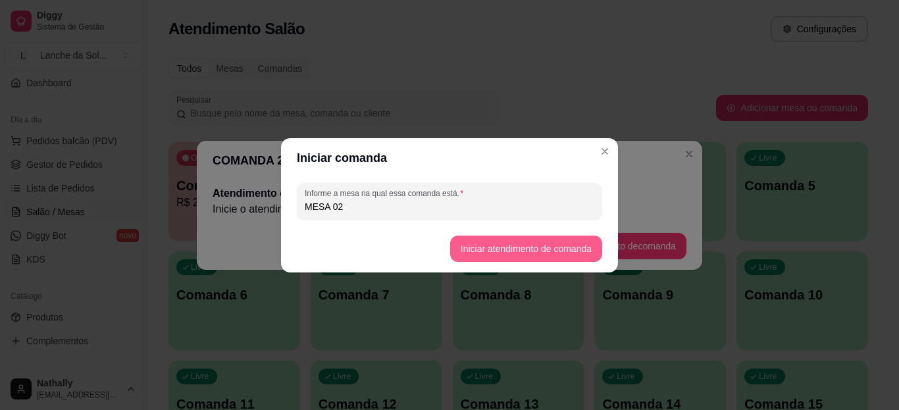
type input "MESA 02"
click at [460, 241] on button "Iniciar atendimento de comanda" at bounding box center [525, 249] width 147 height 26
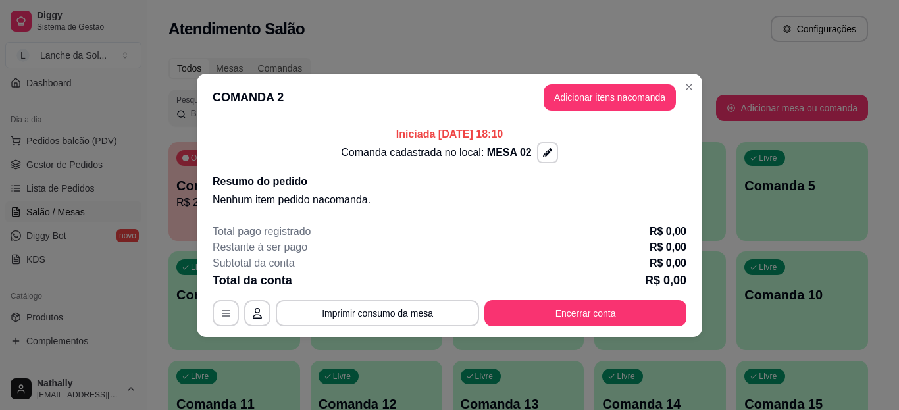
click at [688, 103] on header "COMANDA 2 Adicionar itens na comanda" at bounding box center [449, 97] width 505 height 47
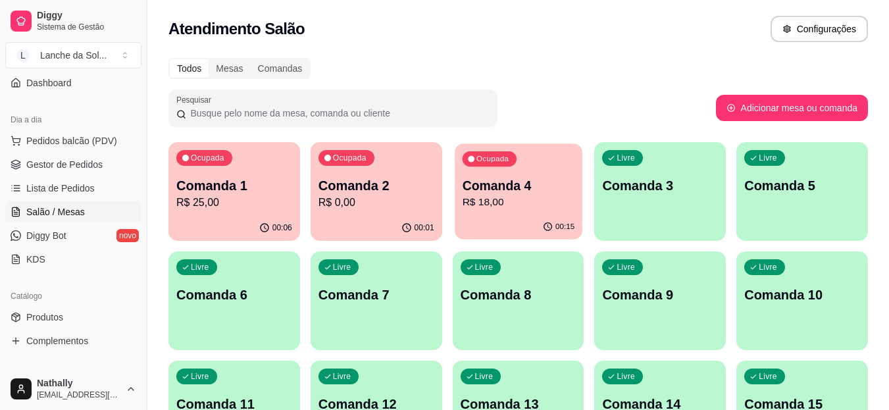
click at [517, 227] on div "00:15" at bounding box center [519, 226] width 128 height 25
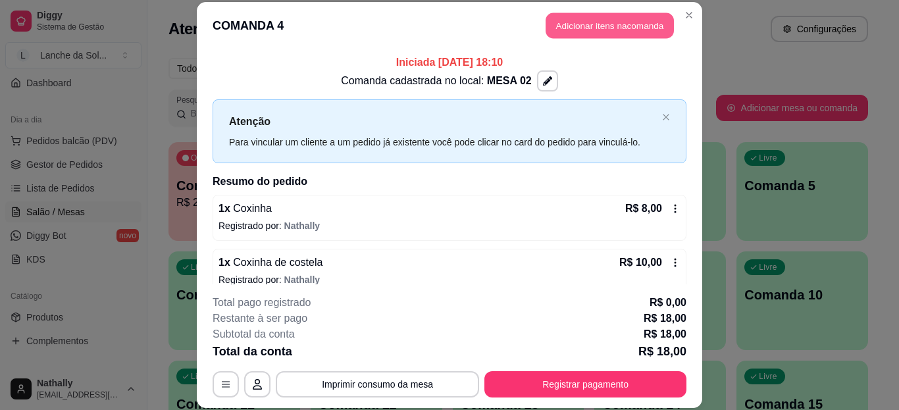
click at [571, 29] on button "Adicionar itens na comanda" at bounding box center [609, 26] width 128 height 26
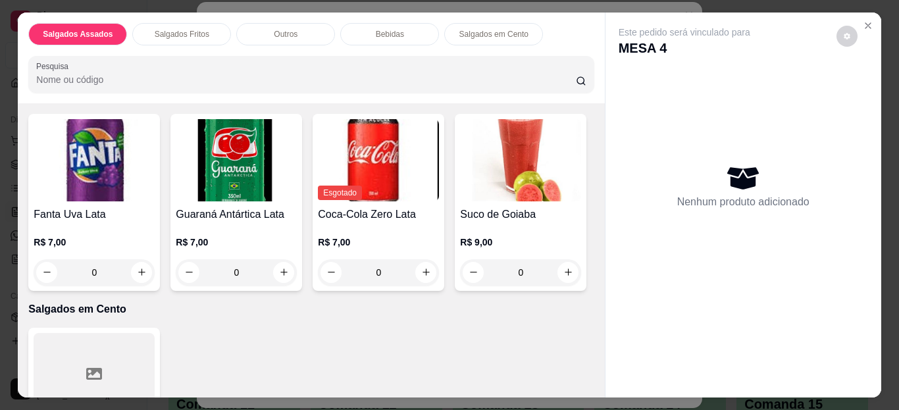
scroll to position [921, 0]
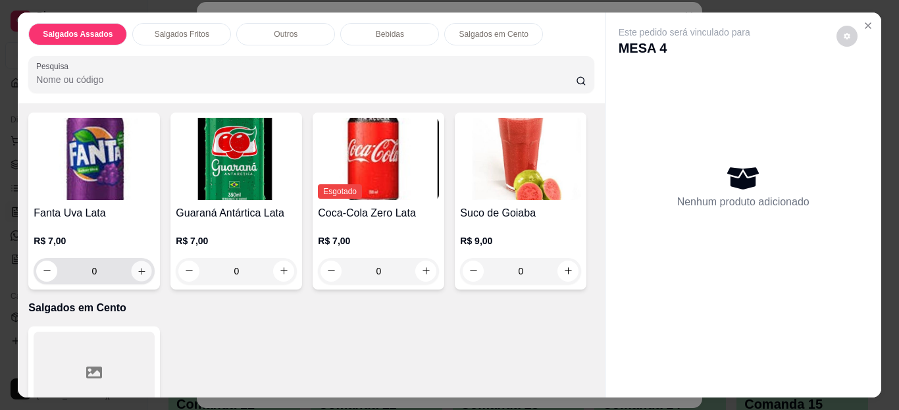
click at [136, 271] on button "increase-product-quantity" at bounding box center [142, 271] width 20 height 20
type input "1"
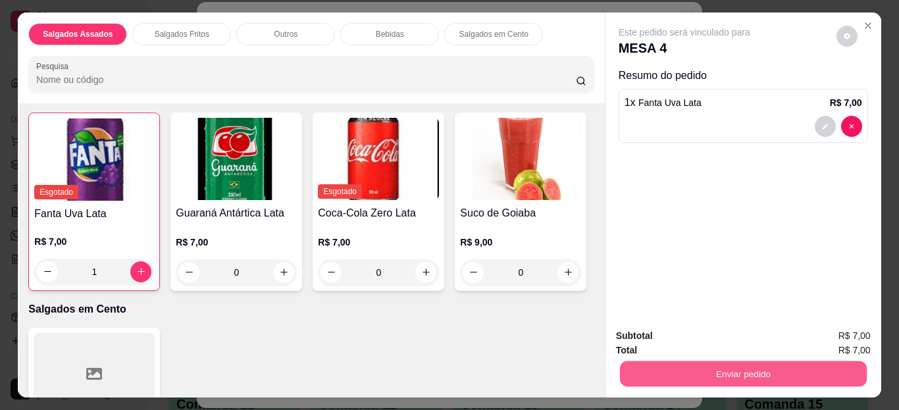
click at [738, 379] on button "Enviar pedido" at bounding box center [742, 374] width 247 height 26
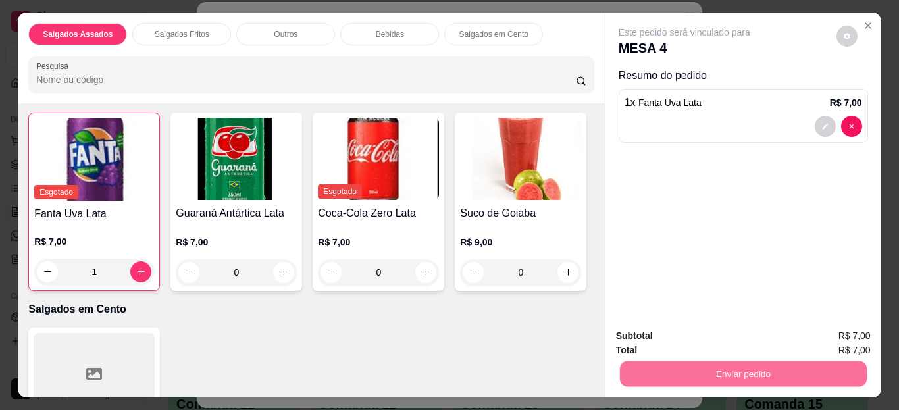
click at [817, 335] on button "Enviar pedido" at bounding box center [836, 336] width 72 height 24
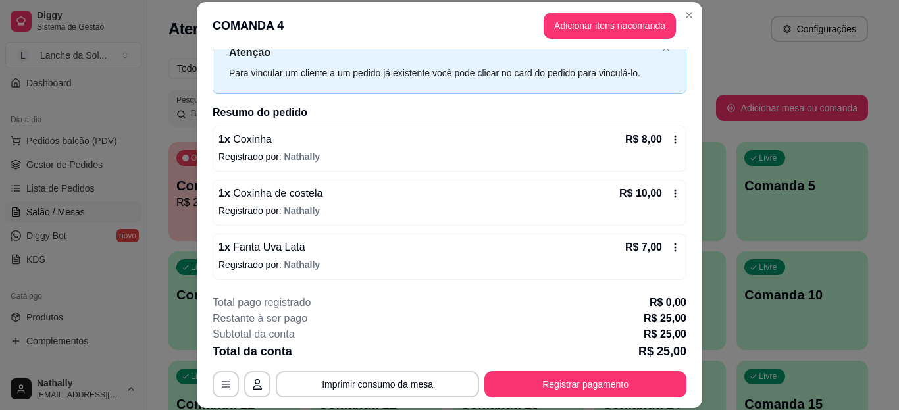
scroll to position [70, 0]
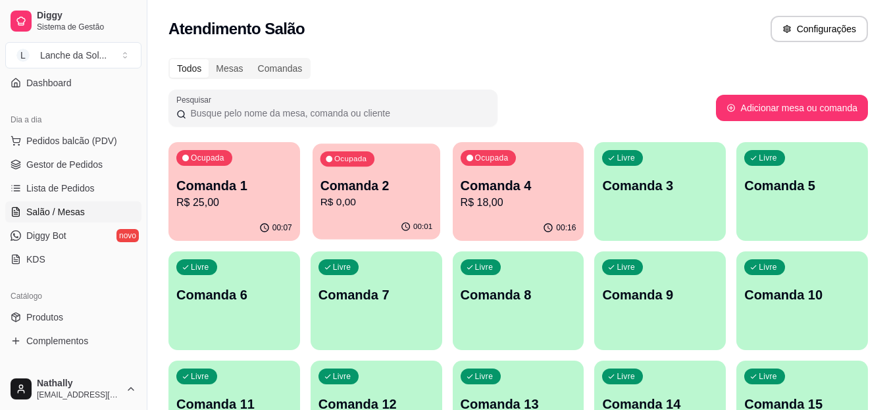
click at [380, 199] on p "R$ 0,00" at bounding box center [376, 202] width 113 height 15
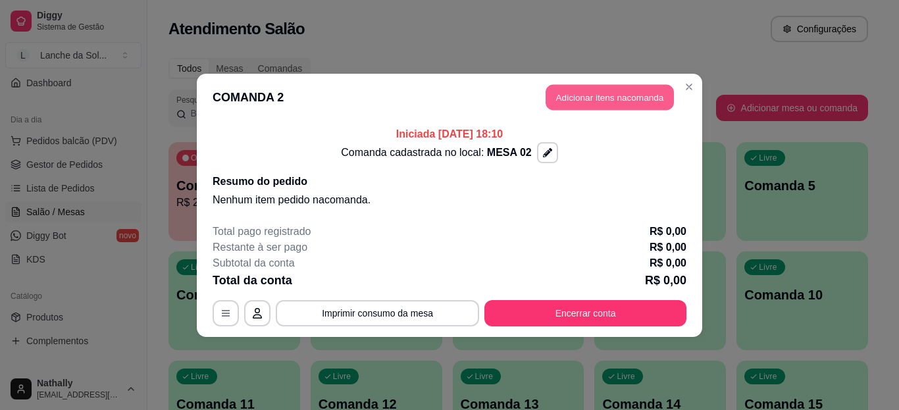
click at [568, 93] on button "Adicionar itens na comanda" at bounding box center [609, 97] width 128 height 26
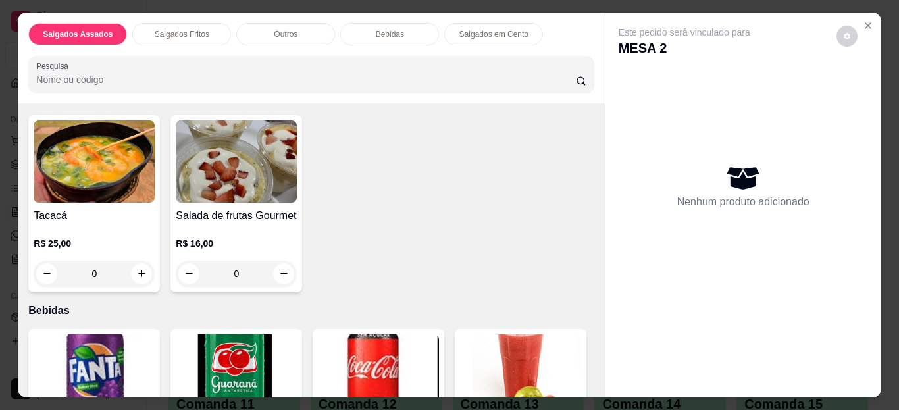
scroll to position [737, 0]
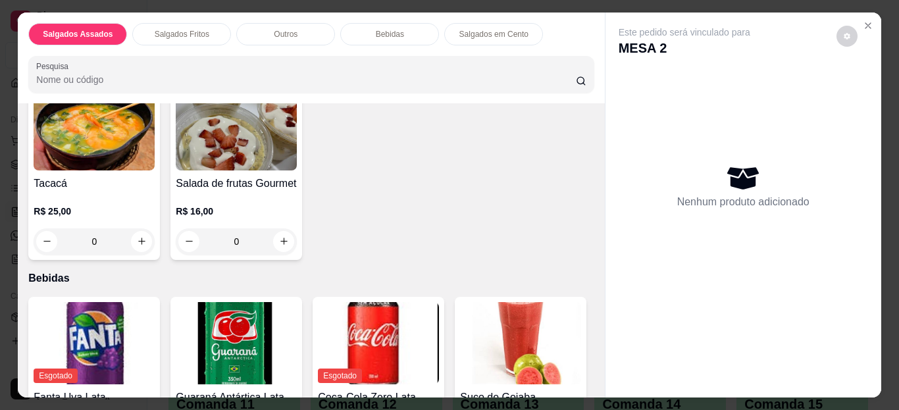
click at [134, 231] on div "0" at bounding box center [94, 241] width 121 height 26
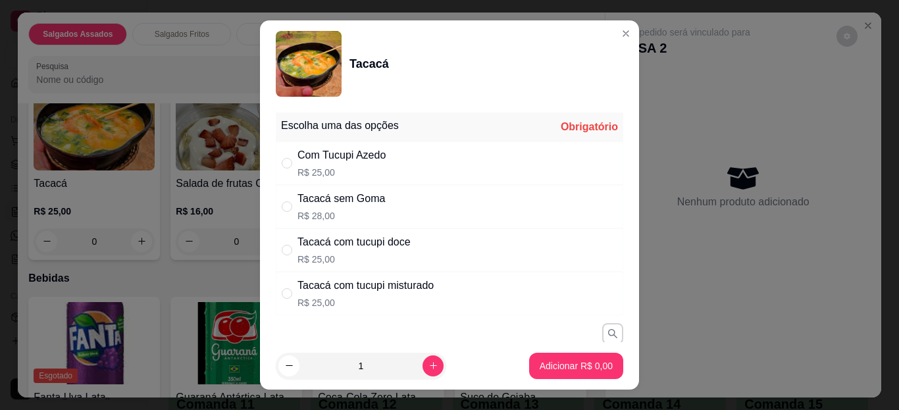
click at [408, 246] on div "Tacacá com tucupi doce R$ 25,00" at bounding box center [449, 249] width 347 height 43
radio input "true"
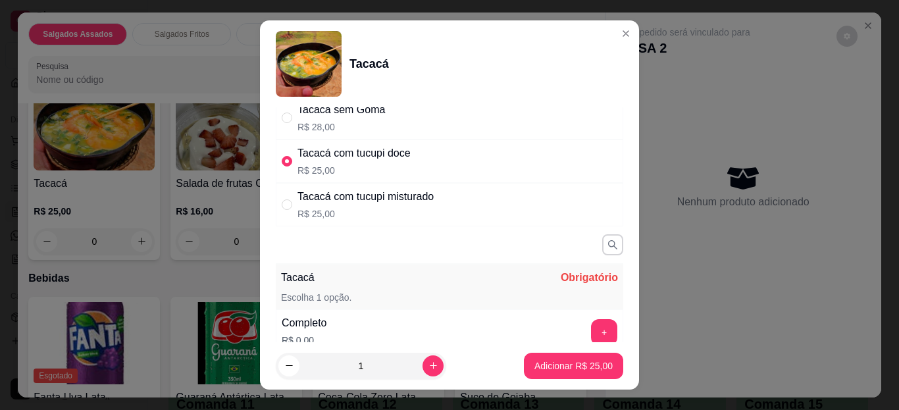
scroll to position [105, 0]
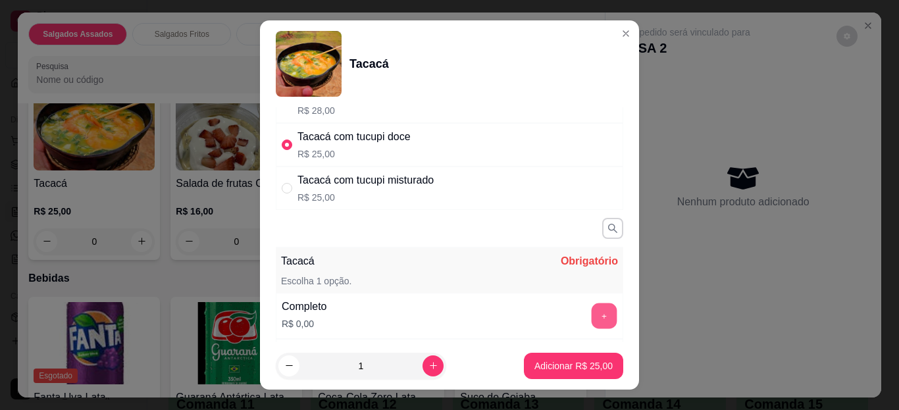
click at [592, 316] on button "+" at bounding box center [605, 316] width 26 height 26
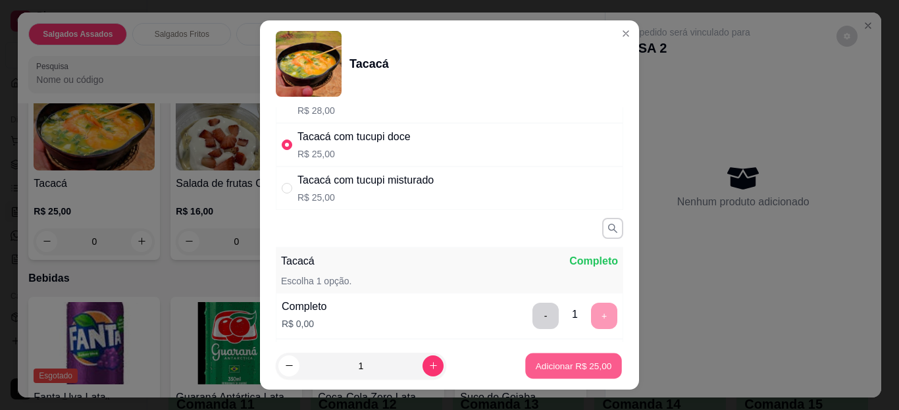
click at [587, 358] on button "Adicionar R$ 25,00" at bounding box center [573, 366] width 97 height 26
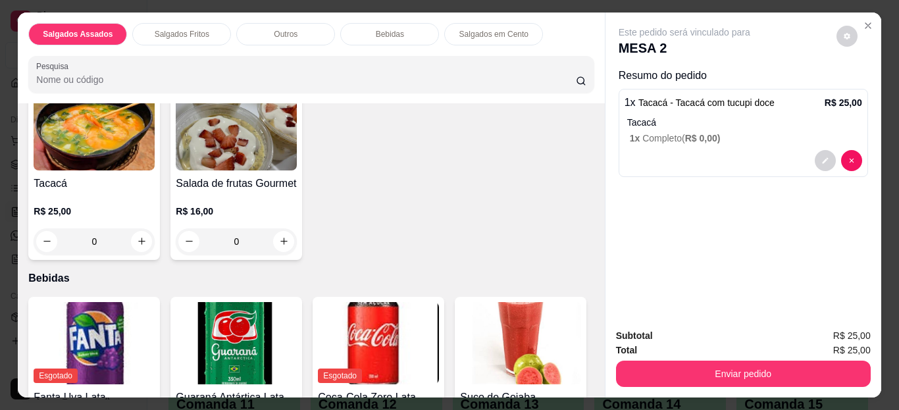
click at [135, 235] on div "0" at bounding box center [94, 241] width 121 height 26
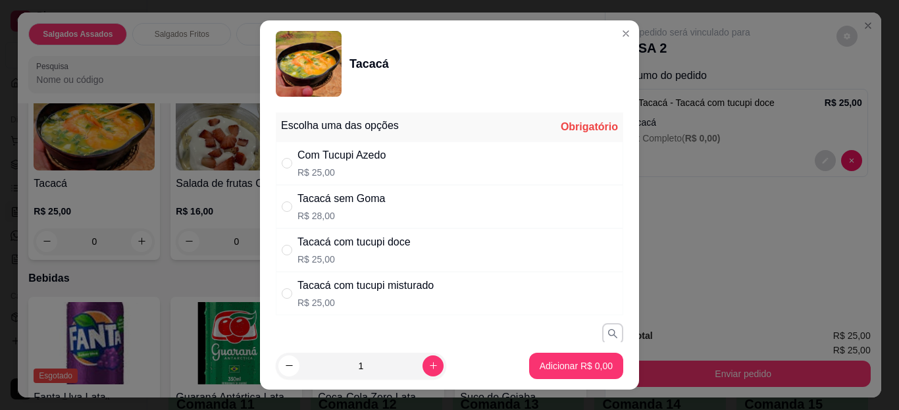
click at [428, 278] on div "Tacacá com tucupi misturado" at bounding box center [365, 286] width 136 height 16
radio input "true"
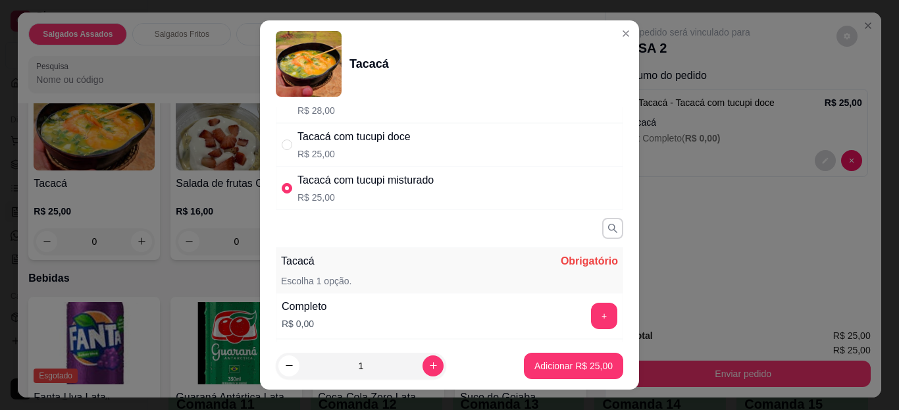
scroll to position [132, 0]
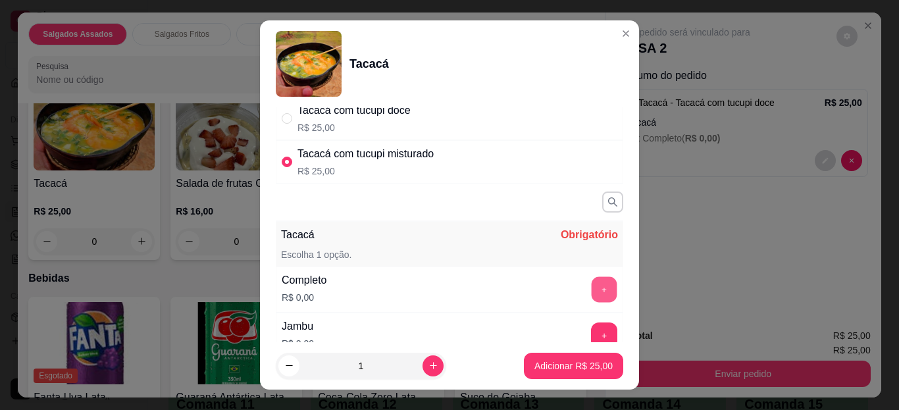
click at [592, 295] on button "+" at bounding box center [605, 290] width 26 height 26
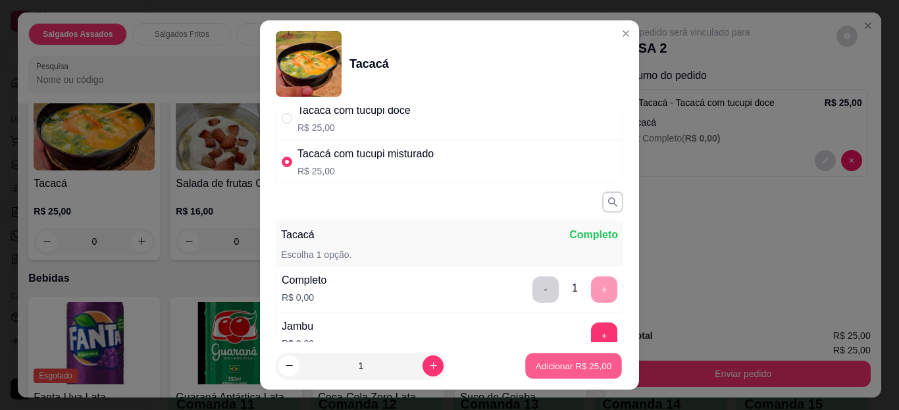
click at [577, 356] on button "Adicionar R$ 25,00" at bounding box center [573, 366] width 97 height 26
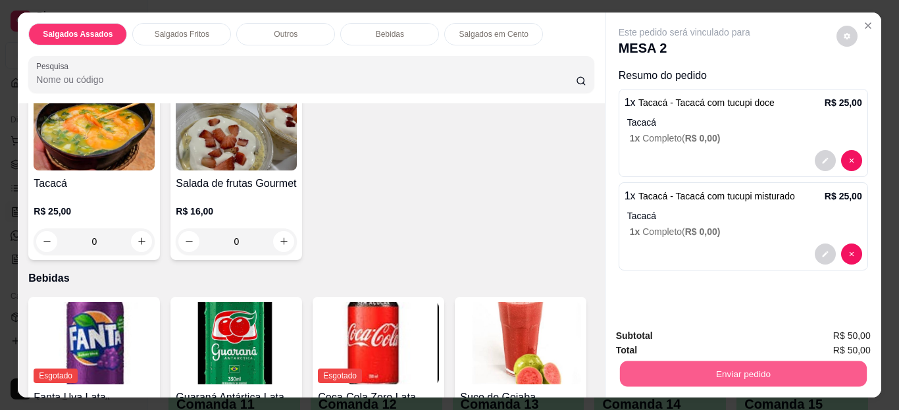
click at [677, 372] on button "Enviar pedido" at bounding box center [742, 374] width 247 height 26
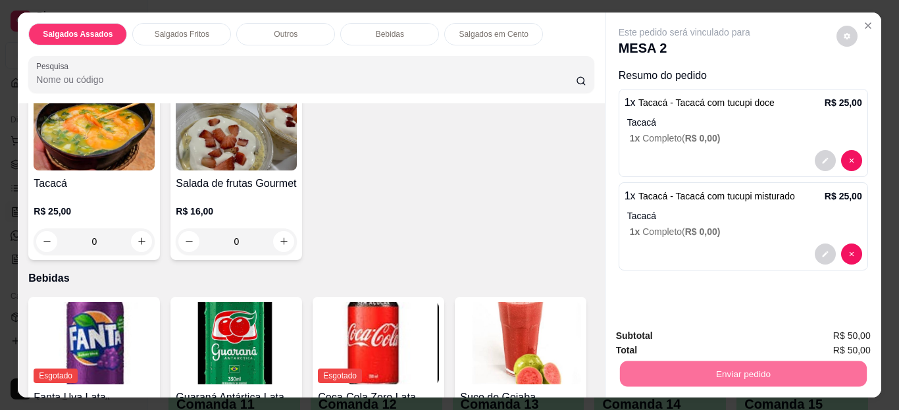
click at [830, 341] on button "Enviar pedido" at bounding box center [836, 336] width 72 height 24
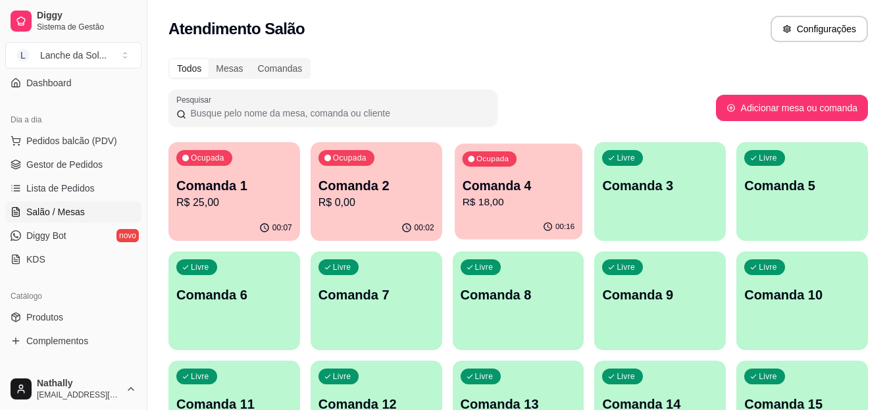
click at [571, 193] on p "Comanda 4" at bounding box center [518, 186] width 113 height 18
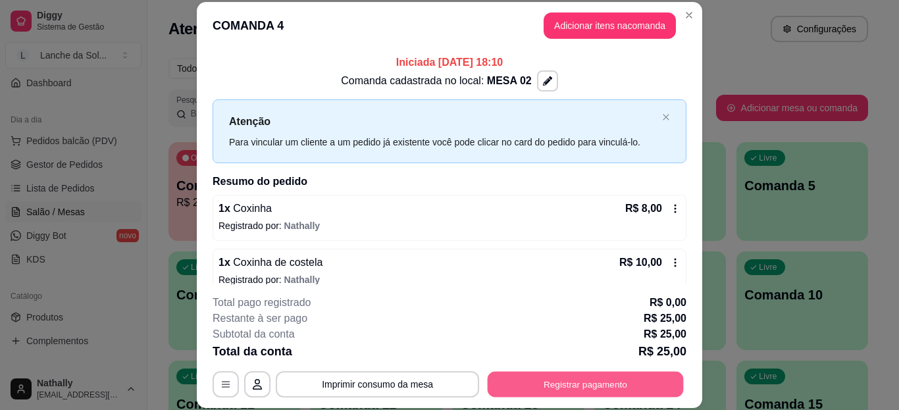
click at [628, 373] on button "Registrar pagamento" at bounding box center [586, 384] width 196 height 26
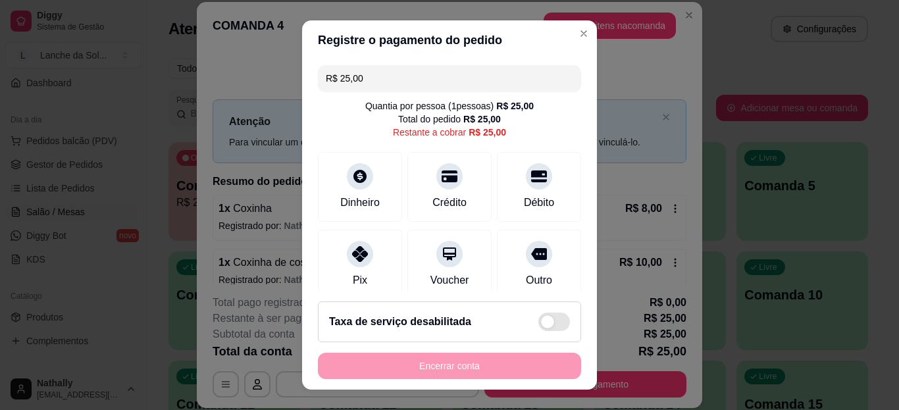
click at [357, 262] on div at bounding box center [360, 254] width 26 height 26
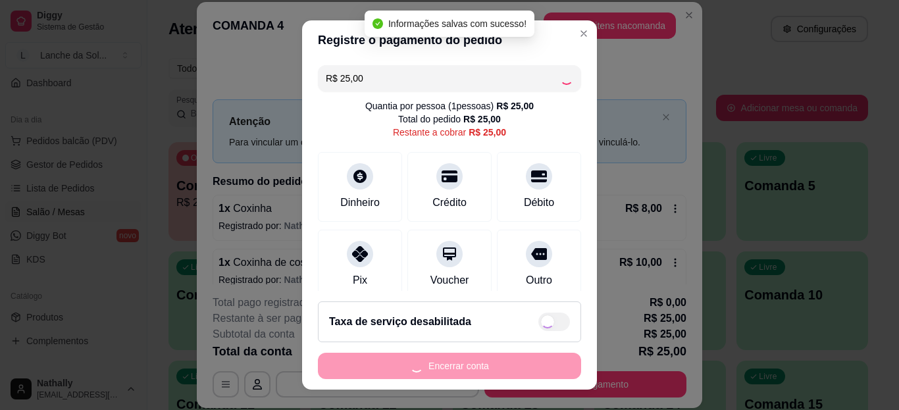
type input "R$ 0,00"
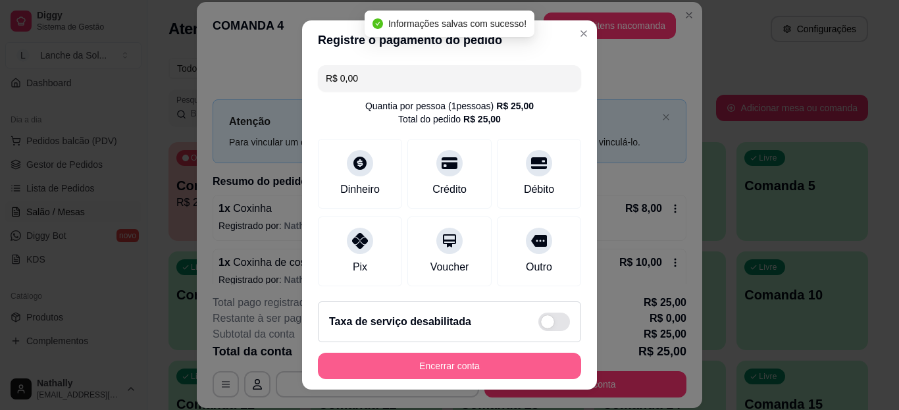
click at [413, 365] on button "Encerrar conta" at bounding box center [449, 366] width 263 height 26
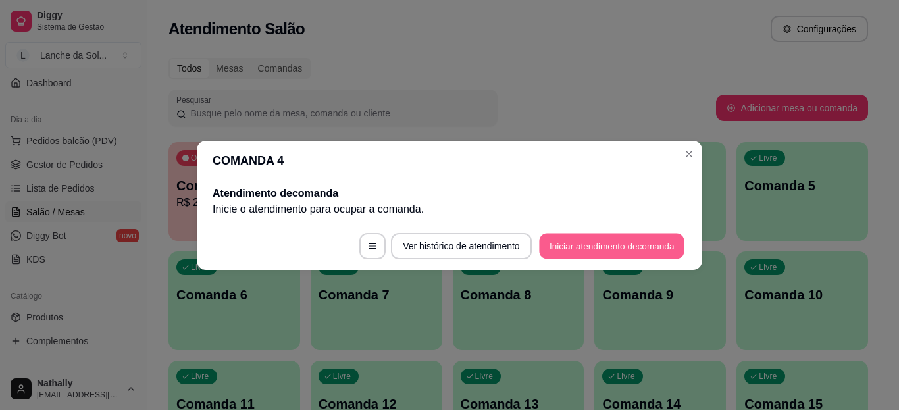
click at [556, 232] on footer "Ver histórico de atendimento Iniciar atendimento de comanda" at bounding box center [449, 245] width 505 height 47
click at [551, 252] on button "Iniciar atendimento de comanda" at bounding box center [611, 246] width 145 height 26
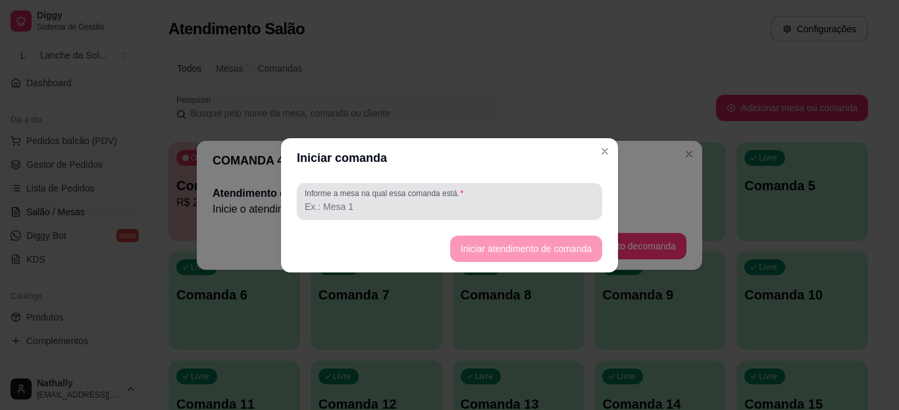
click at [512, 208] on input "Informe a mesa na qual essa comanda está." at bounding box center [450, 206] width 290 height 13
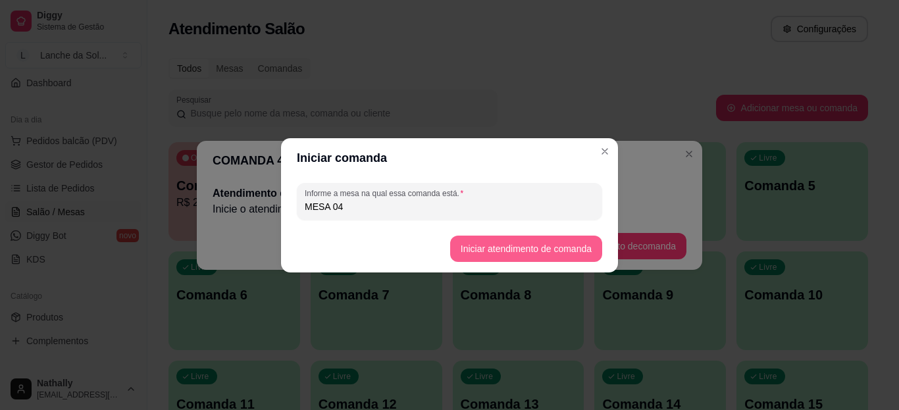
type input "MESA 04"
click at [466, 246] on button "Iniciar atendimento de comanda" at bounding box center [525, 249] width 147 height 26
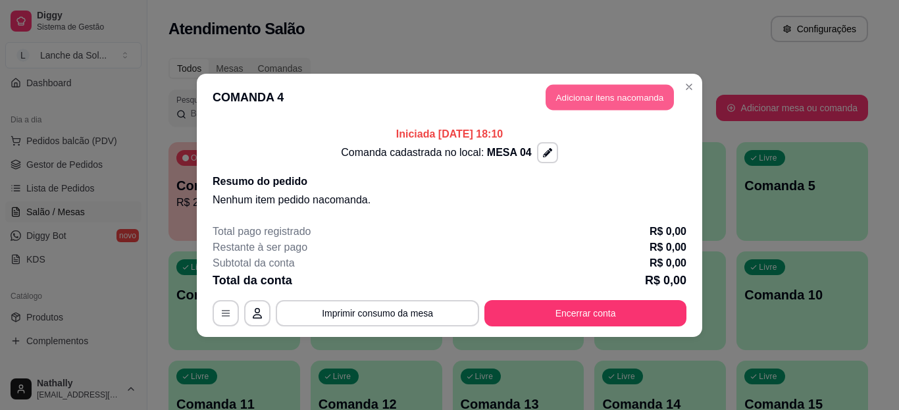
click at [620, 93] on button "Adicionar itens na comanda" at bounding box center [609, 97] width 128 height 26
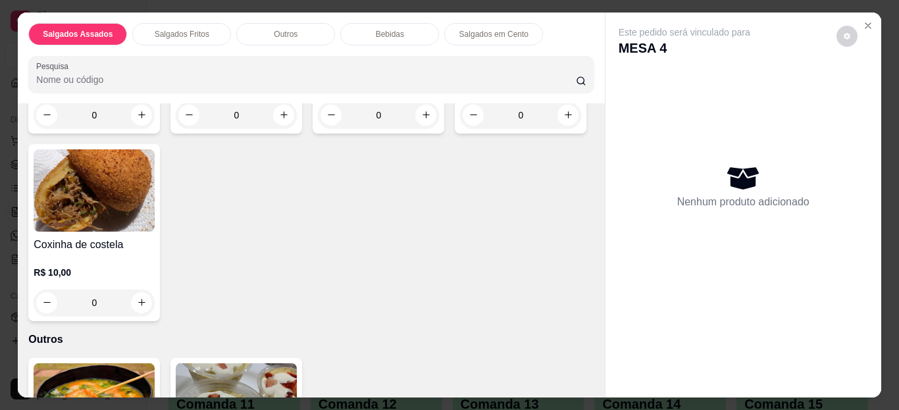
scroll to position [474, 0]
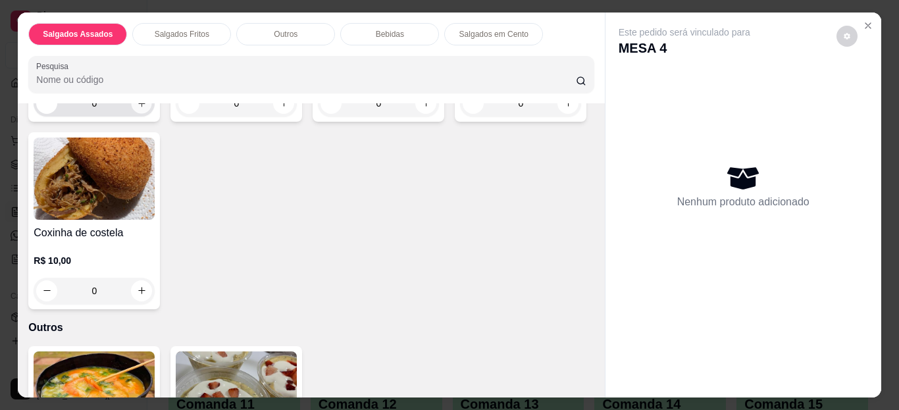
click at [135, 107] on button "increase-product-quantity" at bounding box center [142, 103] width 20 height 20
type input "1"
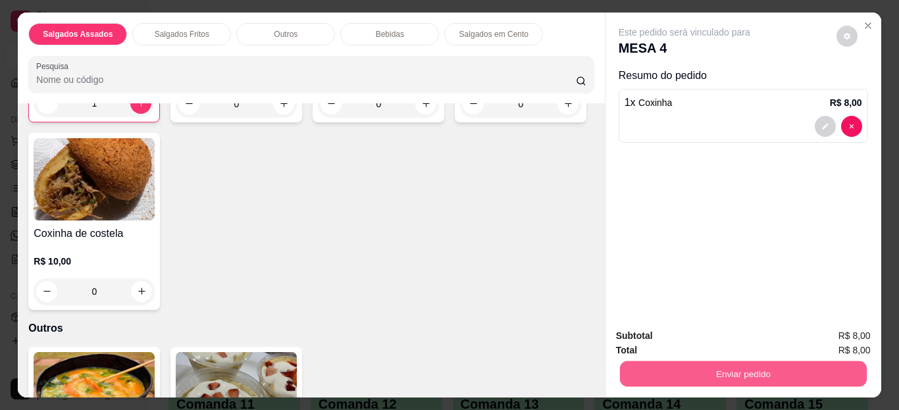
click at [666, 374] on button "Enviar pedido" at bounding box center [742, 374] width 247 height 26
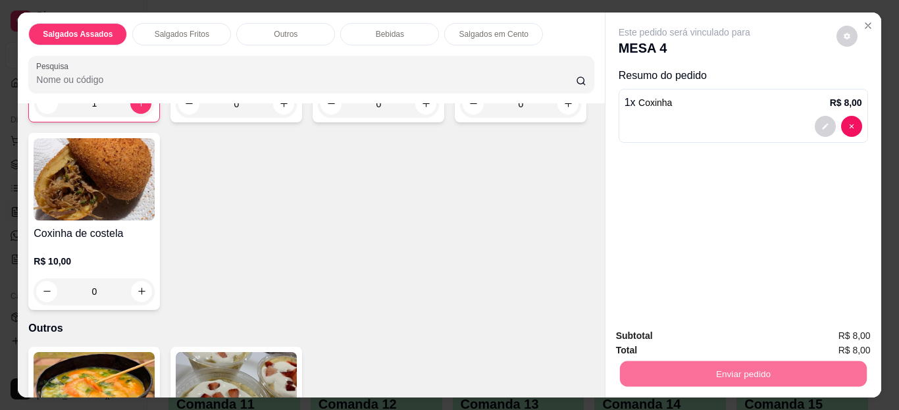
click at [830, 336] on button "Enviar pedido" at bounding box center [836, 336] width 72 height 24
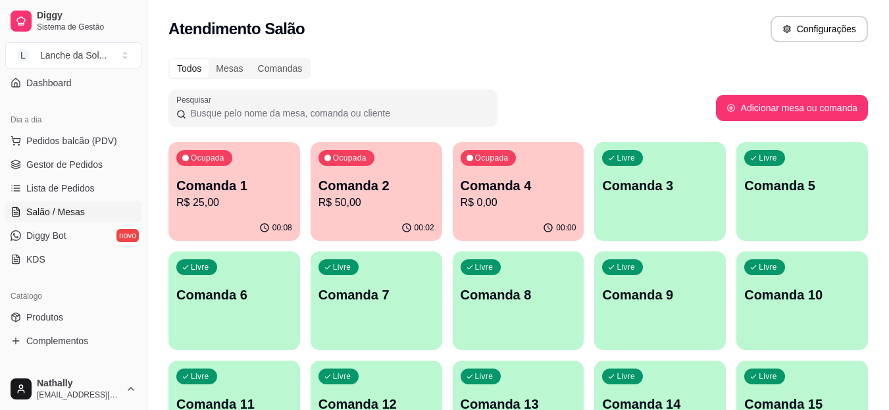
click at [57, 164] on span "Gestor de Pedidos" at bounding box center [64, 164] width 76 height 13
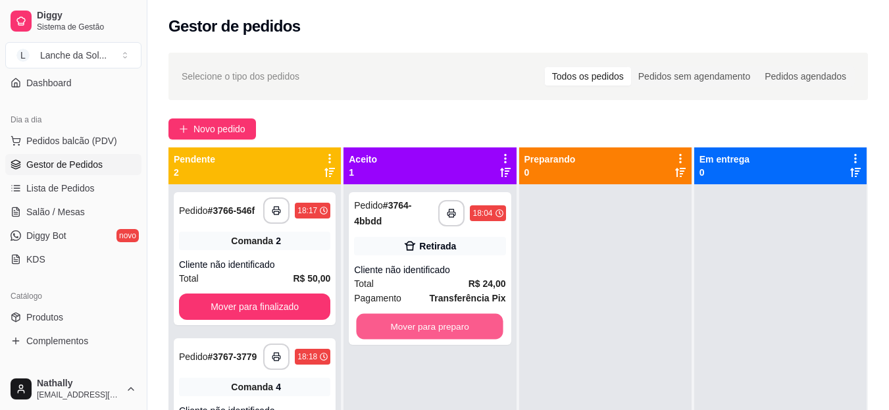
click at [484, 337] on button "Mover para preparo" at bounding box center [430, 327] width 147 height 26
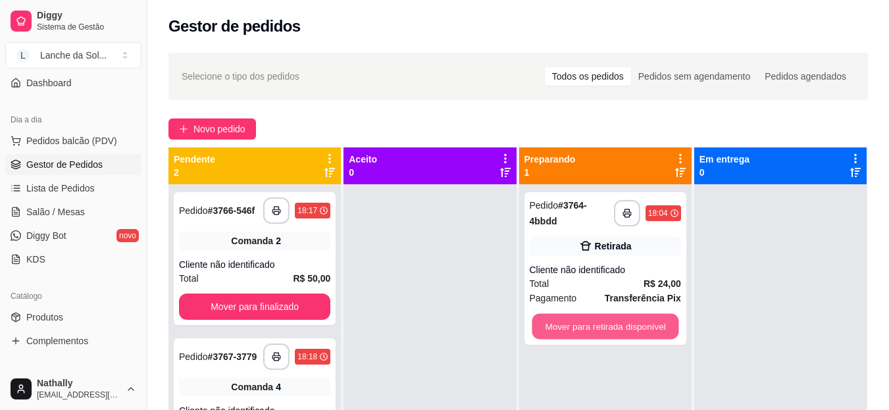
click at [586, 329] on button "Mover para retirada disponível" at bounding box center [605, 327] width 147 height 26
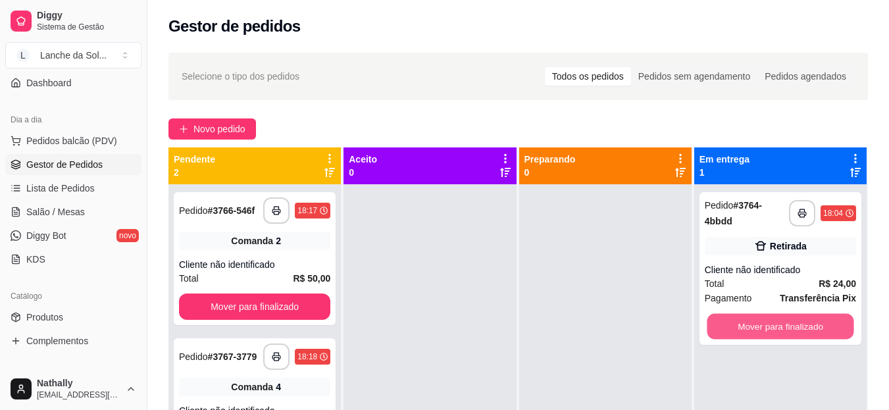
click at [723, 324] on button "Mover para finalizado" at bounding box center [780, 327] width 147 height 26
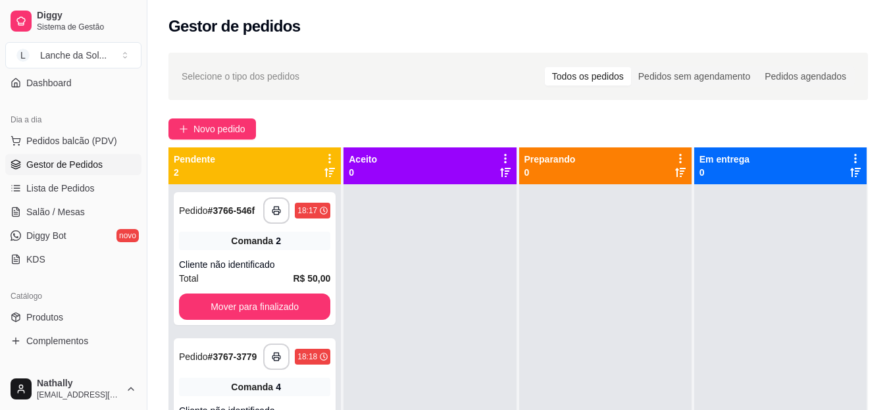
click at [73, 209] on span "Salão / Mesas" at bounding box center [55, 211] width 59 height 13
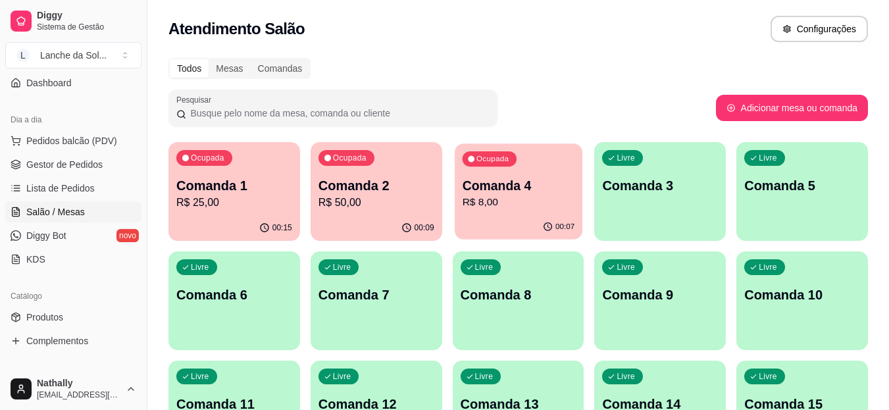
click at [518, 204] on p "R$ 8,00" at bounding box center [518, 202] width 113 height 15
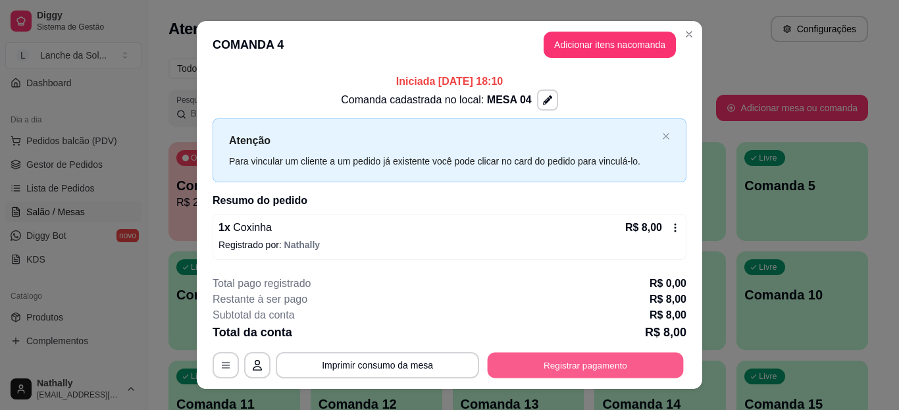
click at [602, 355] on button "Registrar pagamento" at bounding box center [586, 366] width 196 height 26
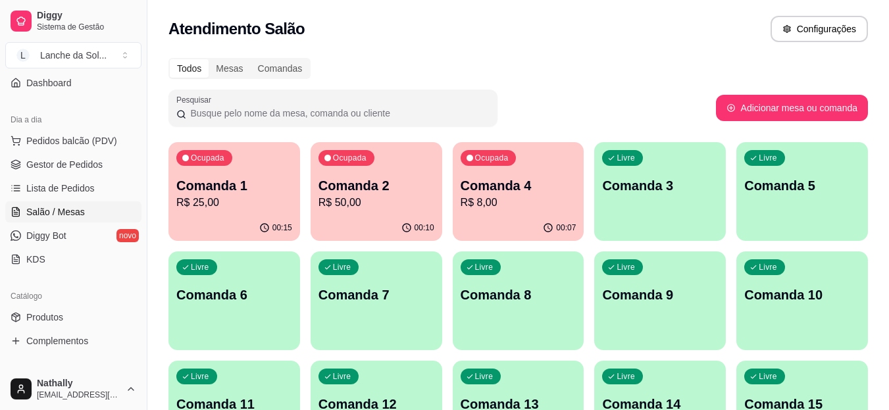
click at [707, 211] on div "Livre Comanda 3" at bounding box center [660, 183] width 132 height 83
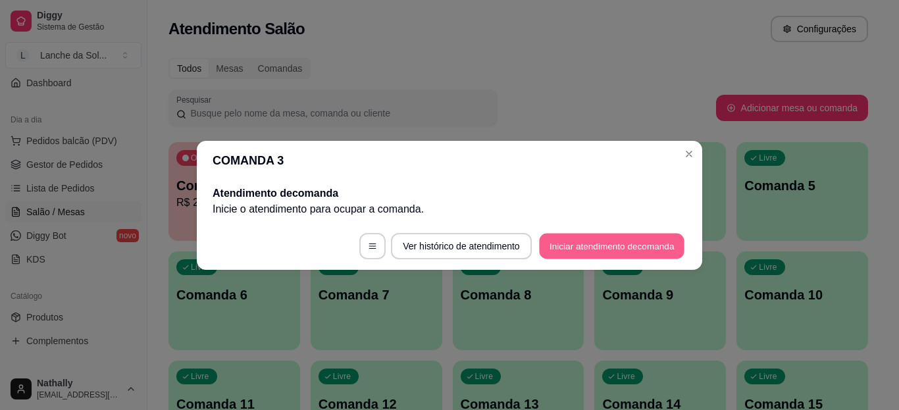
click at [599, 255] on button "Iniciar atendimento de comanda" at bounding box center [611, 246] width 145 height 26
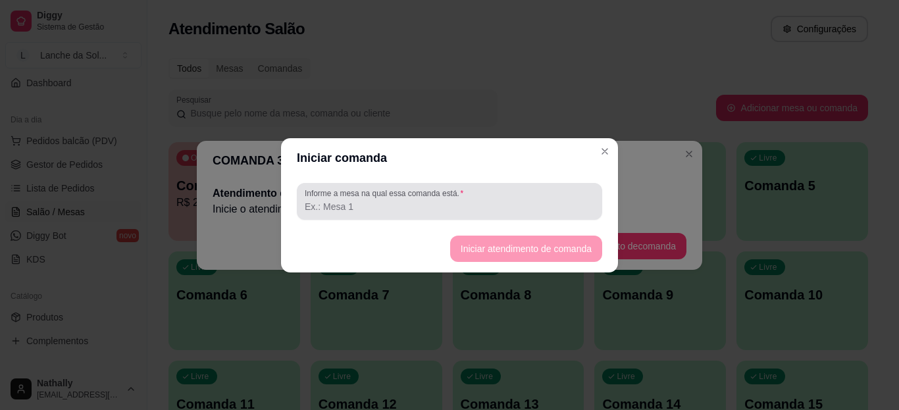
click at [386, 191] on label "Informe a mesa na qual essa comanda está." at bounding box center [386, 193] width 163 height 11
click at [386, 200] on input "Informe a mesa na qual essa comanda está." at bounding box center [450, 206] width 290 height 13
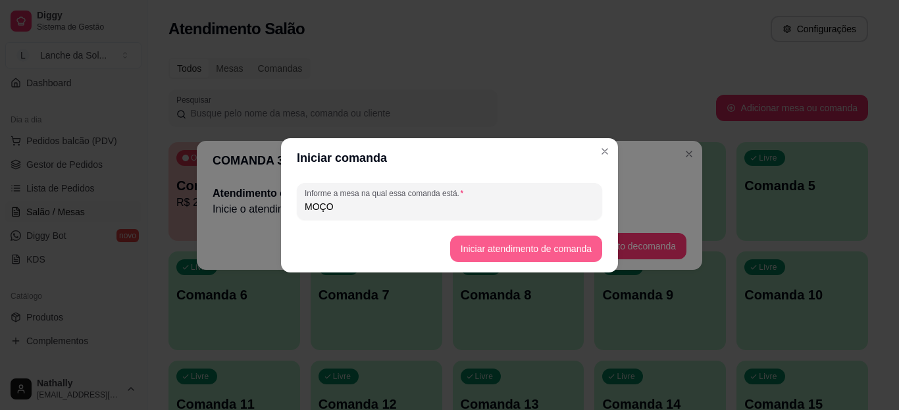
type input "MOÇO"
click at [476, 249] on button "Iniciar atendimento de comanda" at bounding box center [526, 249] width 152 height 26
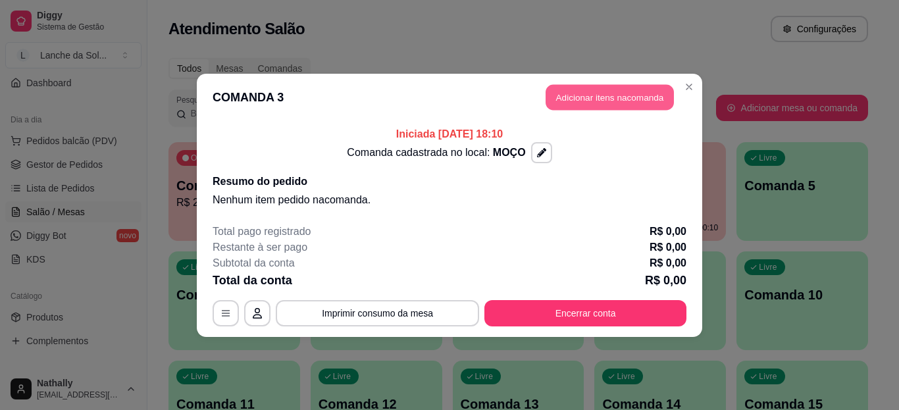
click at [563, 104] on button "Adicionar itens na comanda" at bounding box center [609, 97] width 128 height 26
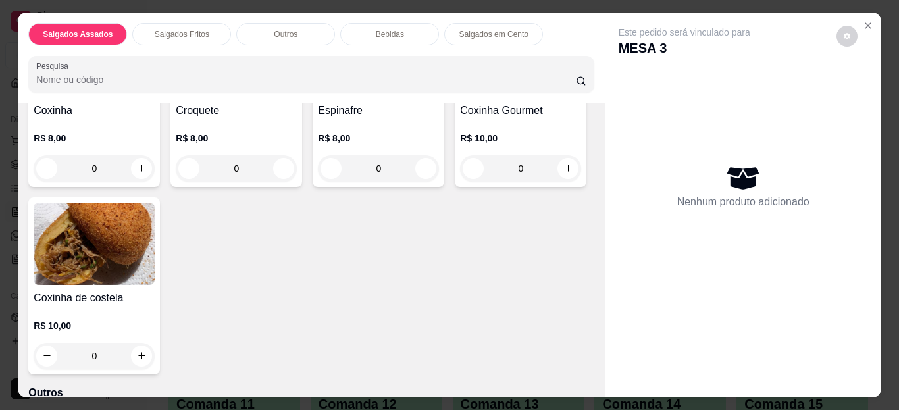
scroll to position [421, 0]
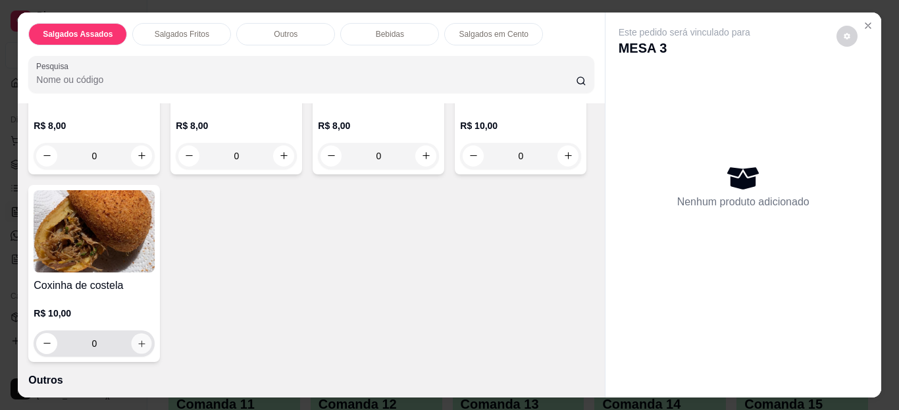
click at [152, 335] on button "increase-product-quantity" at bounding box center [142, 343] width 20 height 20
type input "1"
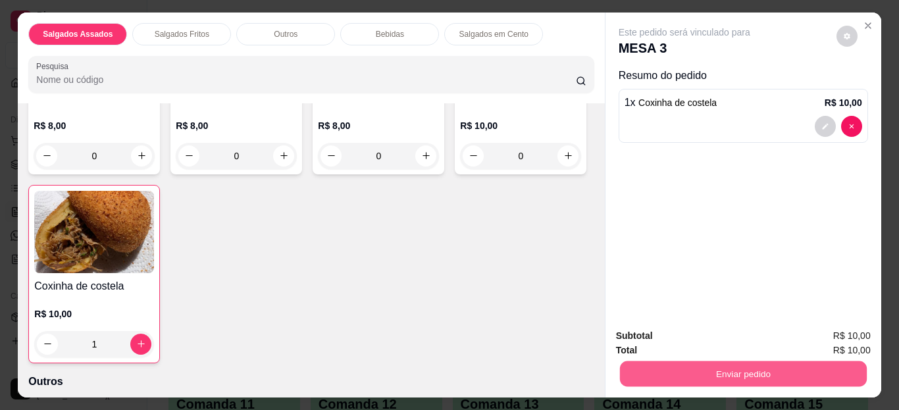
click at [670, 379] on button "Enviar pedido" at bounding box center [742, 374] width 247 height 26
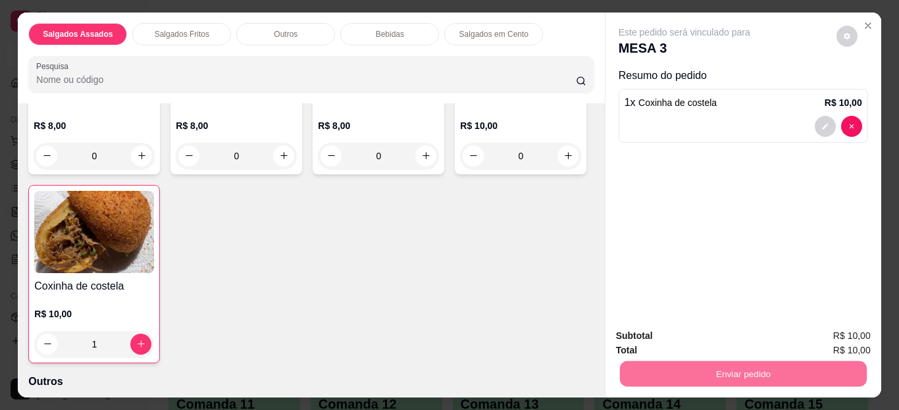
click at [842, 332] on button "Enviar pedido" at bounding box center [836, 336] width 72 height 24
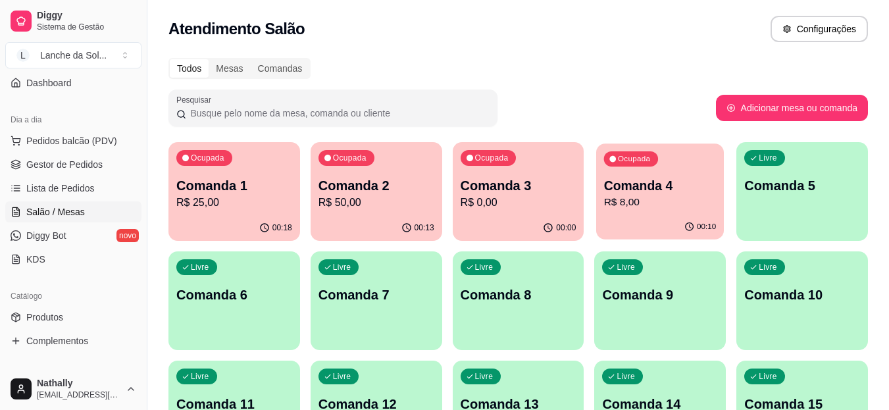
click at [640, 205] on p "R$ 8,00" at bounding box center [660, 202] width 113 height 15
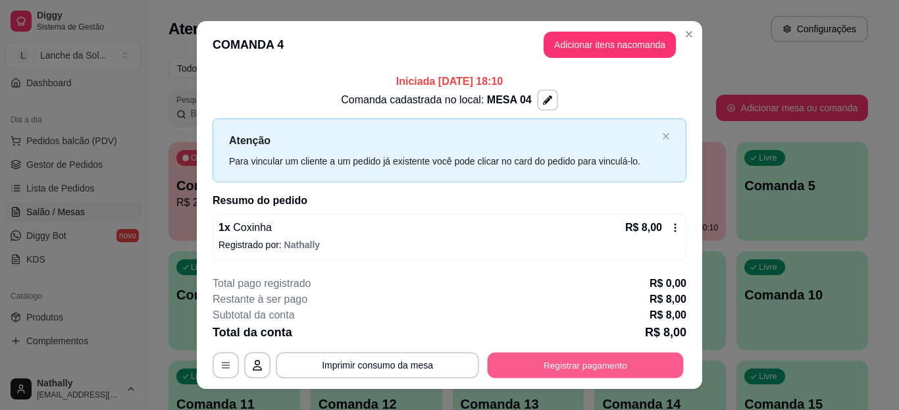
click at [618, 361] on button "Registrar pagamento" at bounding box center [586, 366] width 196 height 26
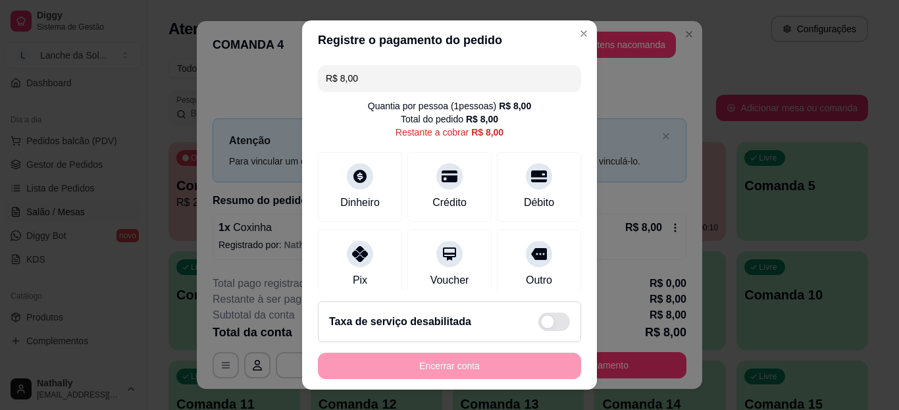
click at [365, 278] on div "Pix" at bounding box center [360, 265] width 84 height 70
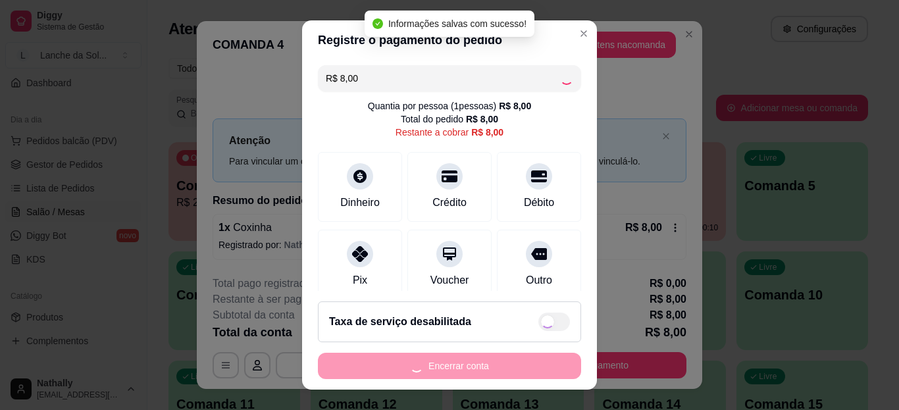
type input "R$ 0,00"
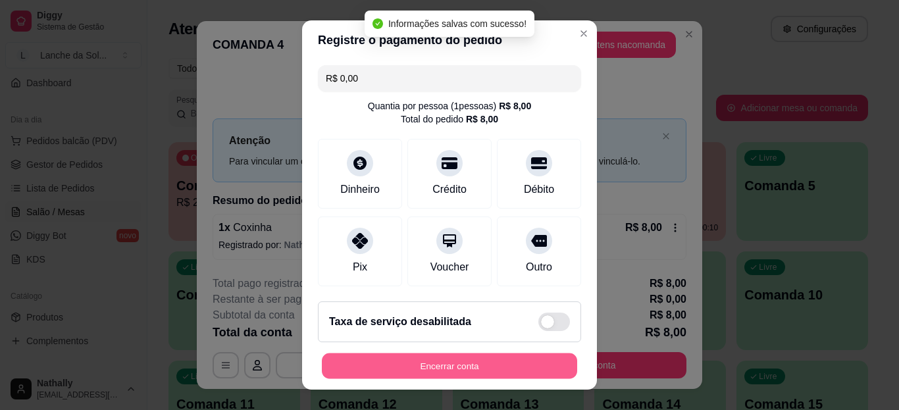
click at [445, 363] on button "Encerrar conta" at bounding box center [449, 366] width 255 height 26
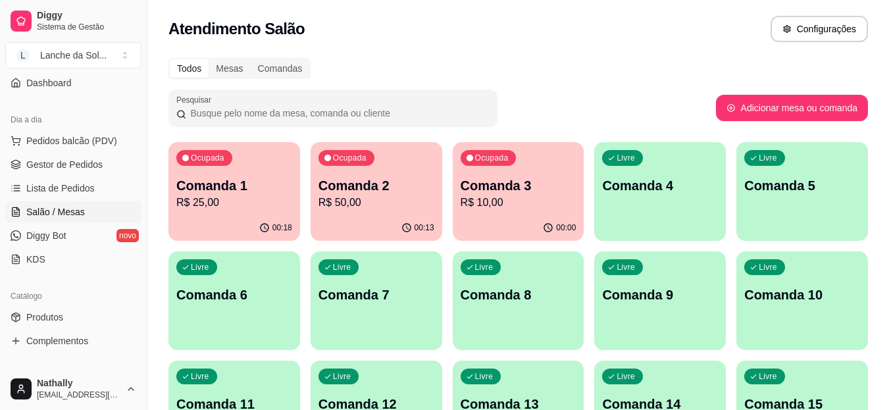
click at [380, 220] on div "00:13" at bounding box center [377, 228] width 132 height 26
click at [536, 175] on div "Ocupada Comanda 3 R$ 10,00" at bounding box center [519, 178] width 132 height 73
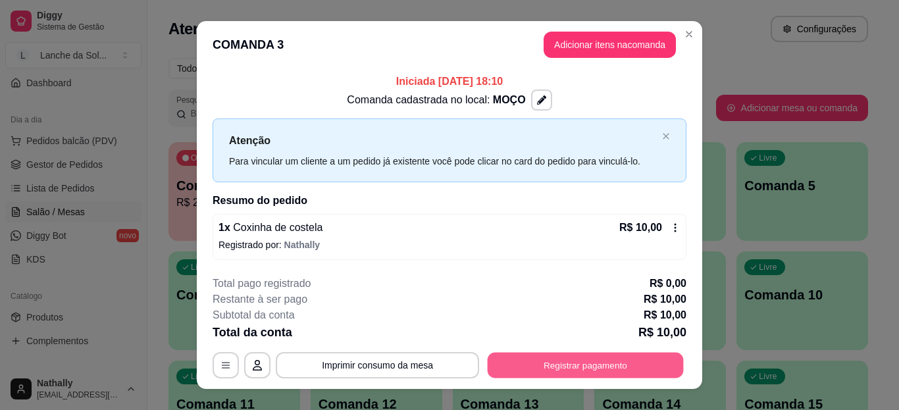
click at [566, 367] on button "Registrar pagamento" at bounding box center [586, 366] width 196 height 26
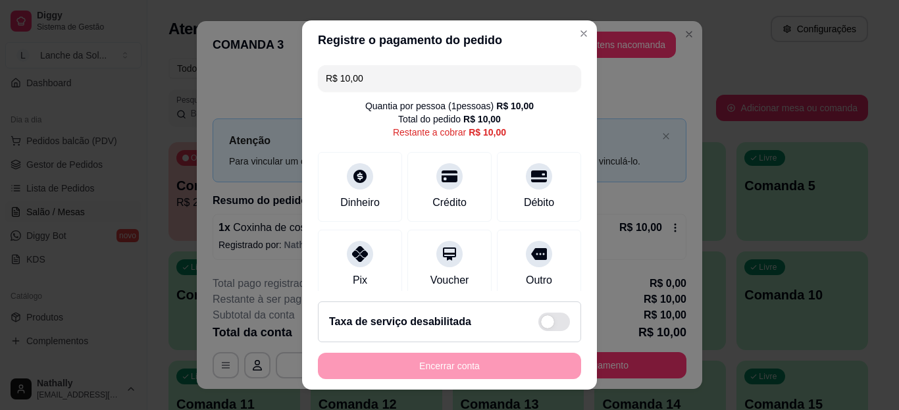
click at [352, 258] on icon at bounding box center [360, 254] width 16 height 16
type input "R$ 0,00"
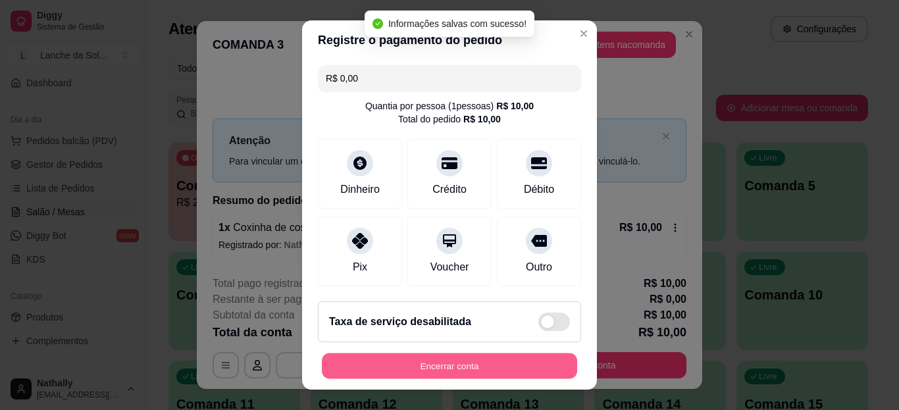
click at [406, 368] on button "Encerrar conta" at bounding box center [449, 366] width 255 height 26
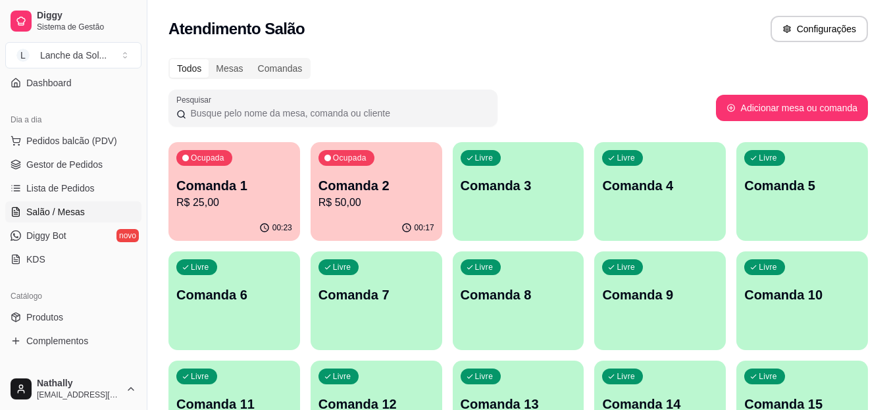
click at [78, 166] on span "Gestor de Pedidos" at bounding box center [64, 164] width 76 height 13
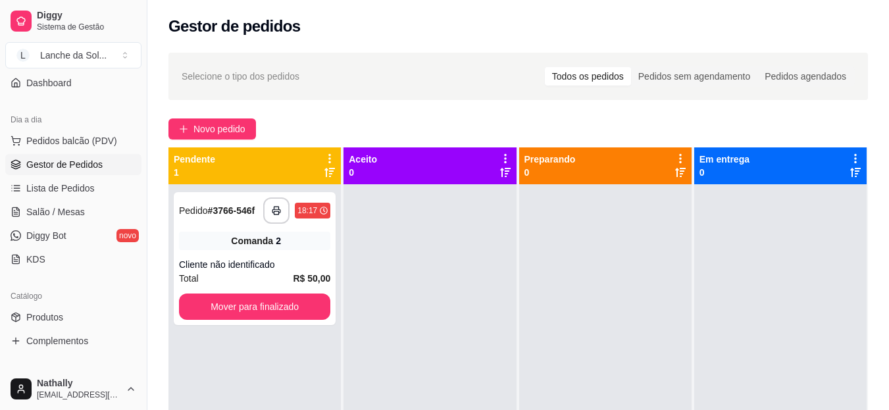
click at [72, 218] on span "Salão / Mesas" at bounding box center [55, 211] width 59 height 13
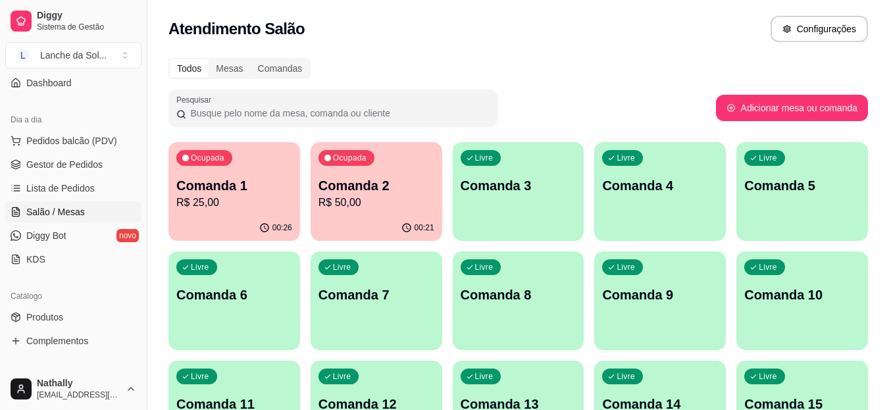
click at [5, 201] on link "Salão / Mesas" at bounding box center [73, 211] width 136 height 21
click at [74, 153] on ul "Pedidos balcão (PDV) Gestor de Pedidos Lista de Pedidos Salão / Mesas Diggy Bot…" at bounding box center [73, 199] width 136 height 139
click at [75, 162] on span "Gestor de Pedidos" at bounding box center [64, 164] width 76 height 13
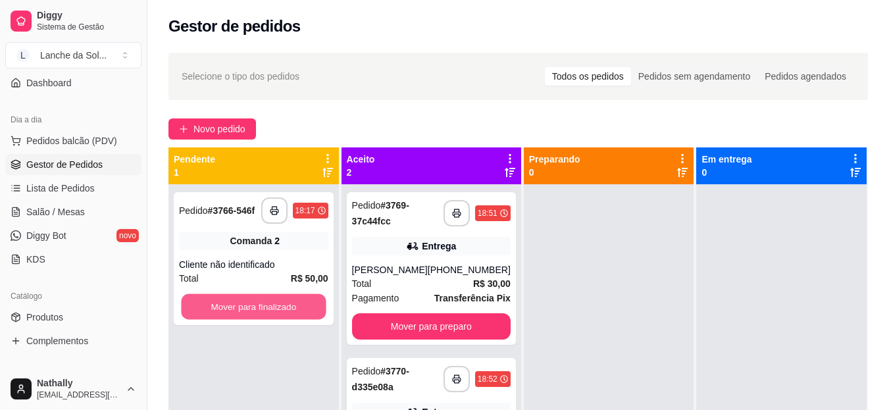
click at [299, 318] on button "Mover para finalizado" at bounding box center [253, 307] width 145 height 26
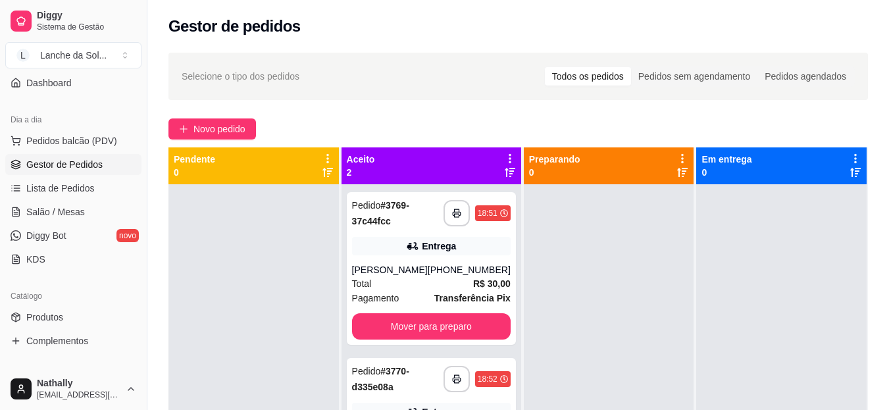
click at [408, 291] on div "Total R$ 30,00" at bounding box center [431, 283] width 159 height 14
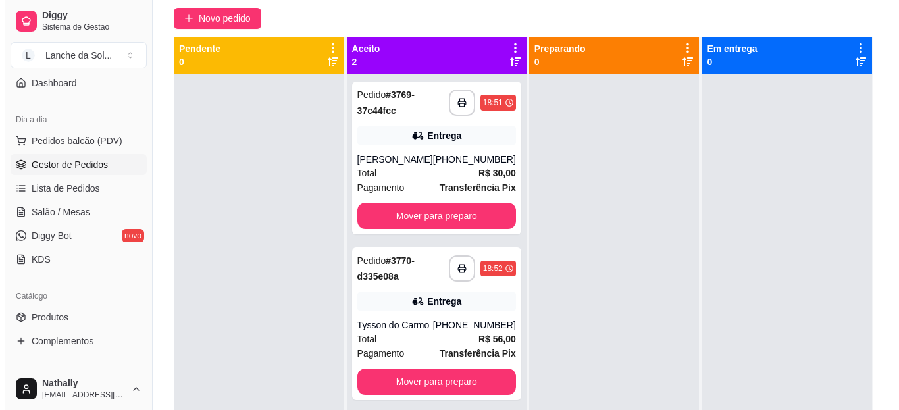
scroll to position [116, 0]
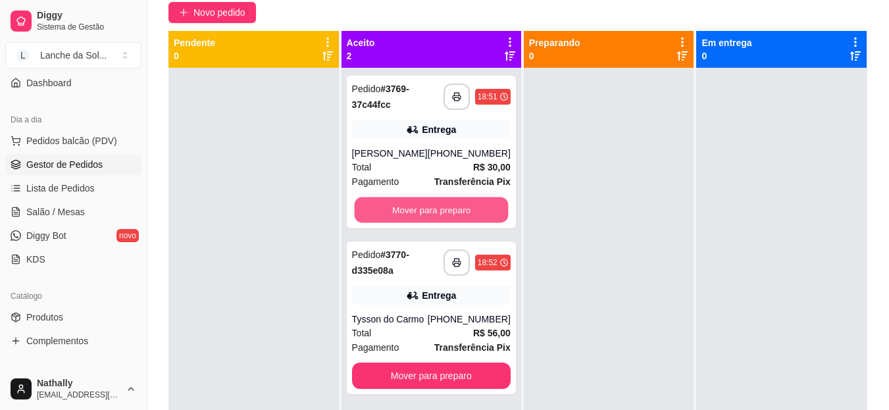
click at [447, 216] on button "Mover para preparo" at bounding box center [431, 210] width 154 height 26
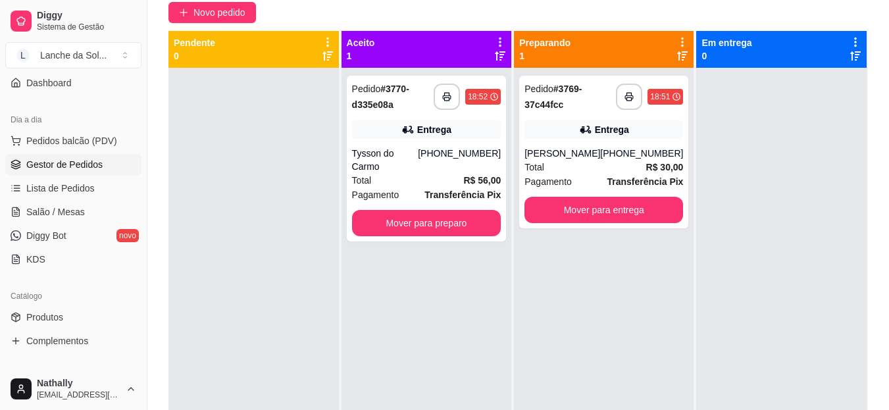
click at [438, 149] on div "[PHONE_NUMBER]" at bounding box center [459, 160] width 83 height 26
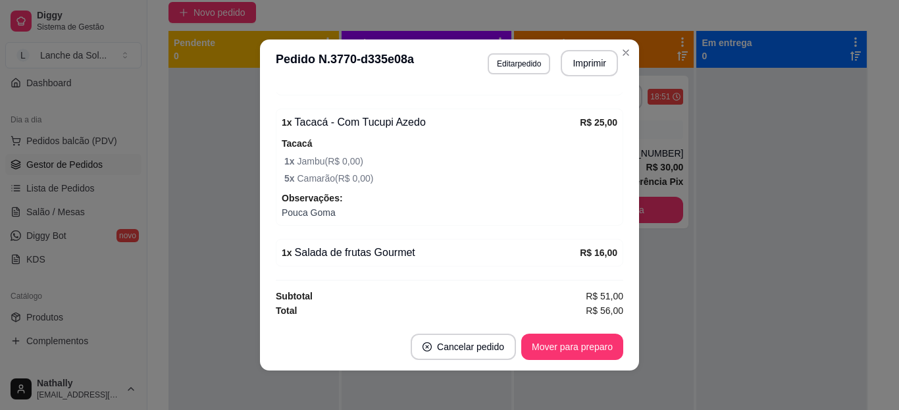
scroll to position [445, 0]
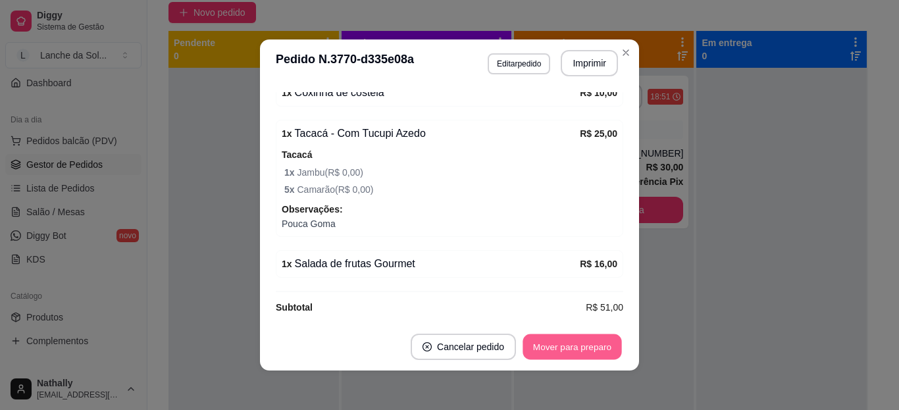
click at [574, 345] on button "Mover para preparo" at bounding box center [571, 347] width 99 height 26
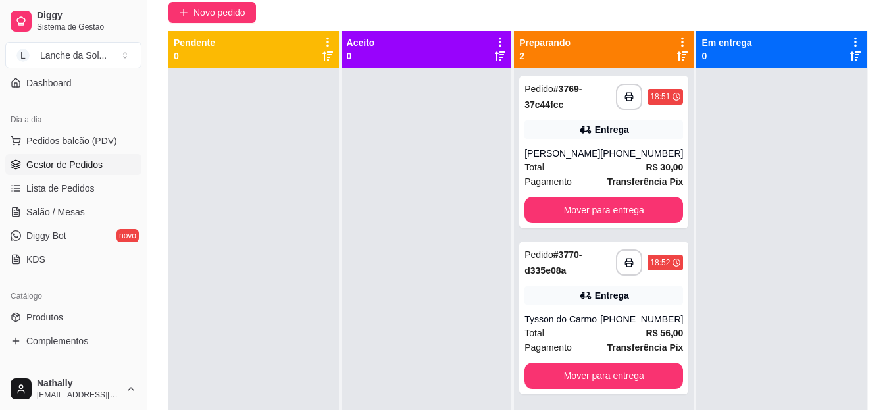
click at [596, 189] on div "Pagamento Transferência Pix" at bounding box center [603, 181] width 159 height 14
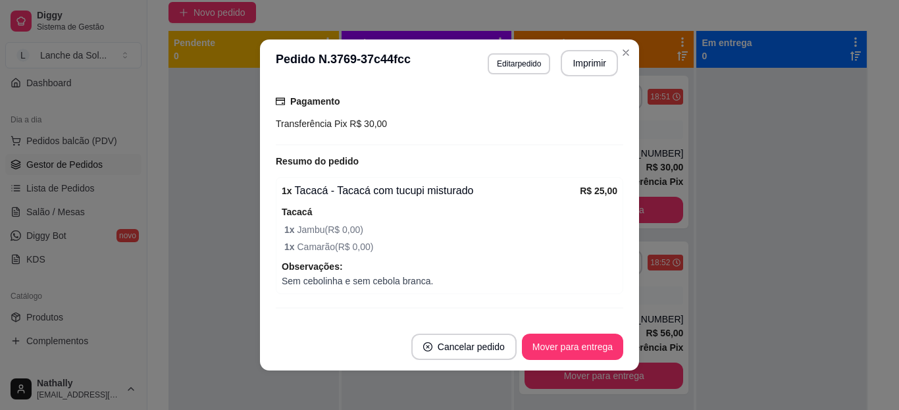
scroll to position [375, 0]
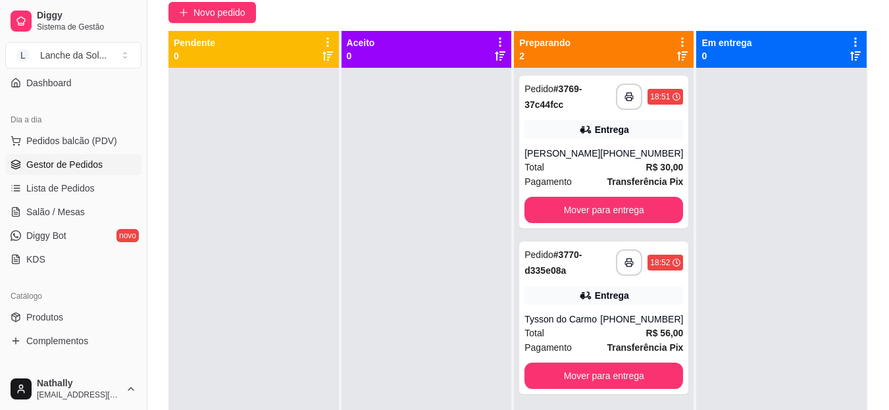
click at [580, 302] on icon at bounding box center [585, 295] width 13 height 13
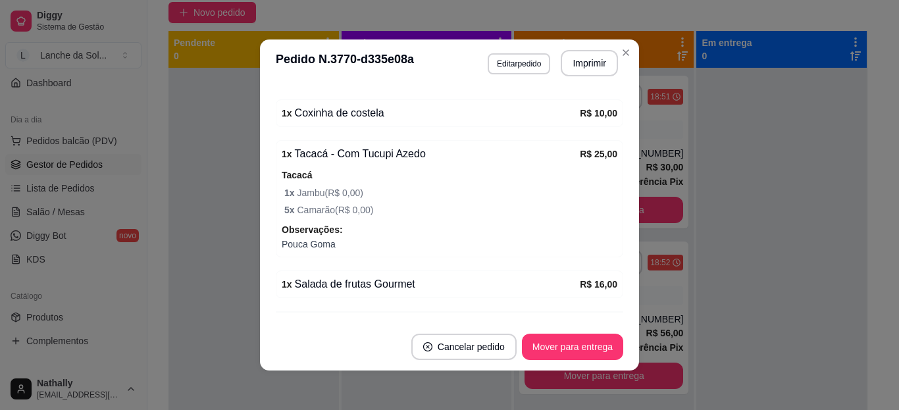
scroll to position [405, 0]
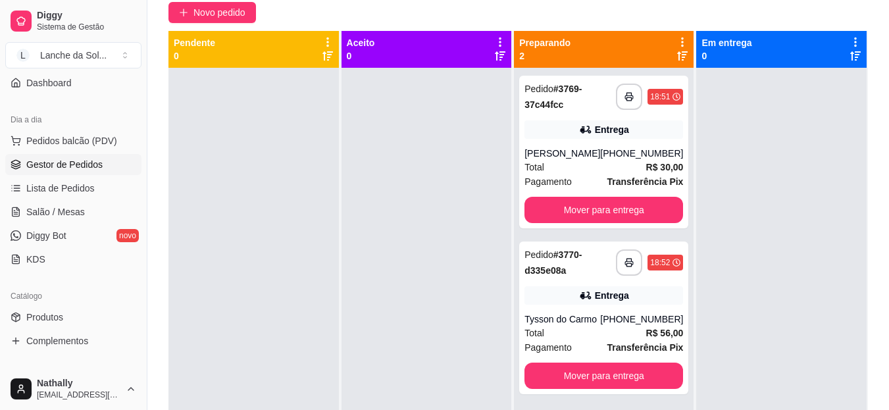
click at [580, 340] on div "Total R$ 56,00" at bounding box center [603, 333] width 159 height 14
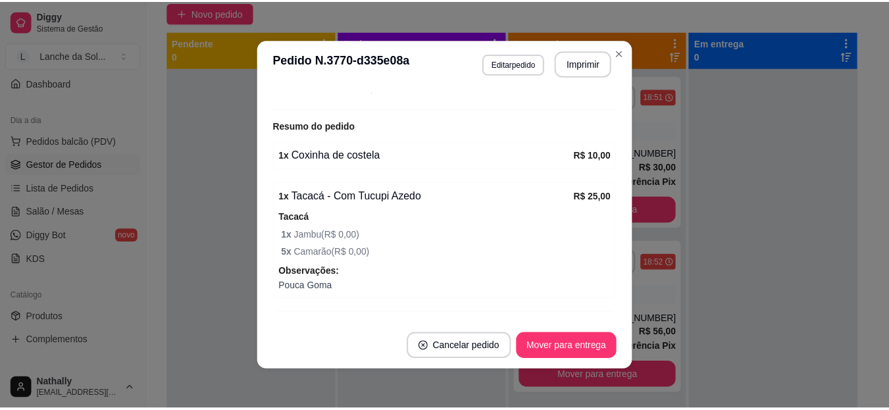
scroll to position [457, 0]
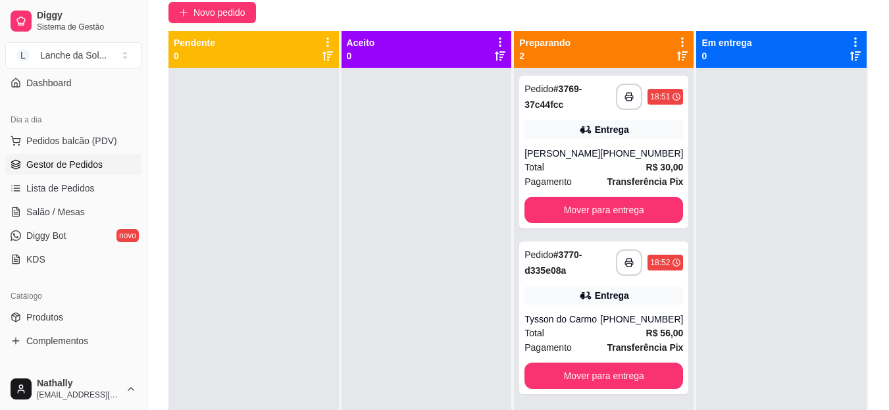
click at [349, 150] on div at bounding box center [426, 273] width 170 height 410
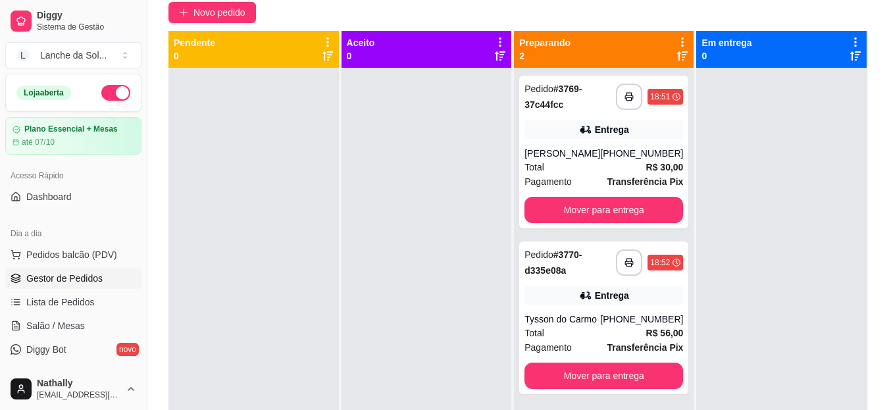
click at [118, 90] on button "button" at bounding box center [115, 93] width 29 height 16
click at [122, 91] on div "Loja fechada" at bounding box center [73, 92] width 135 height 37
